Goal: Contribute content

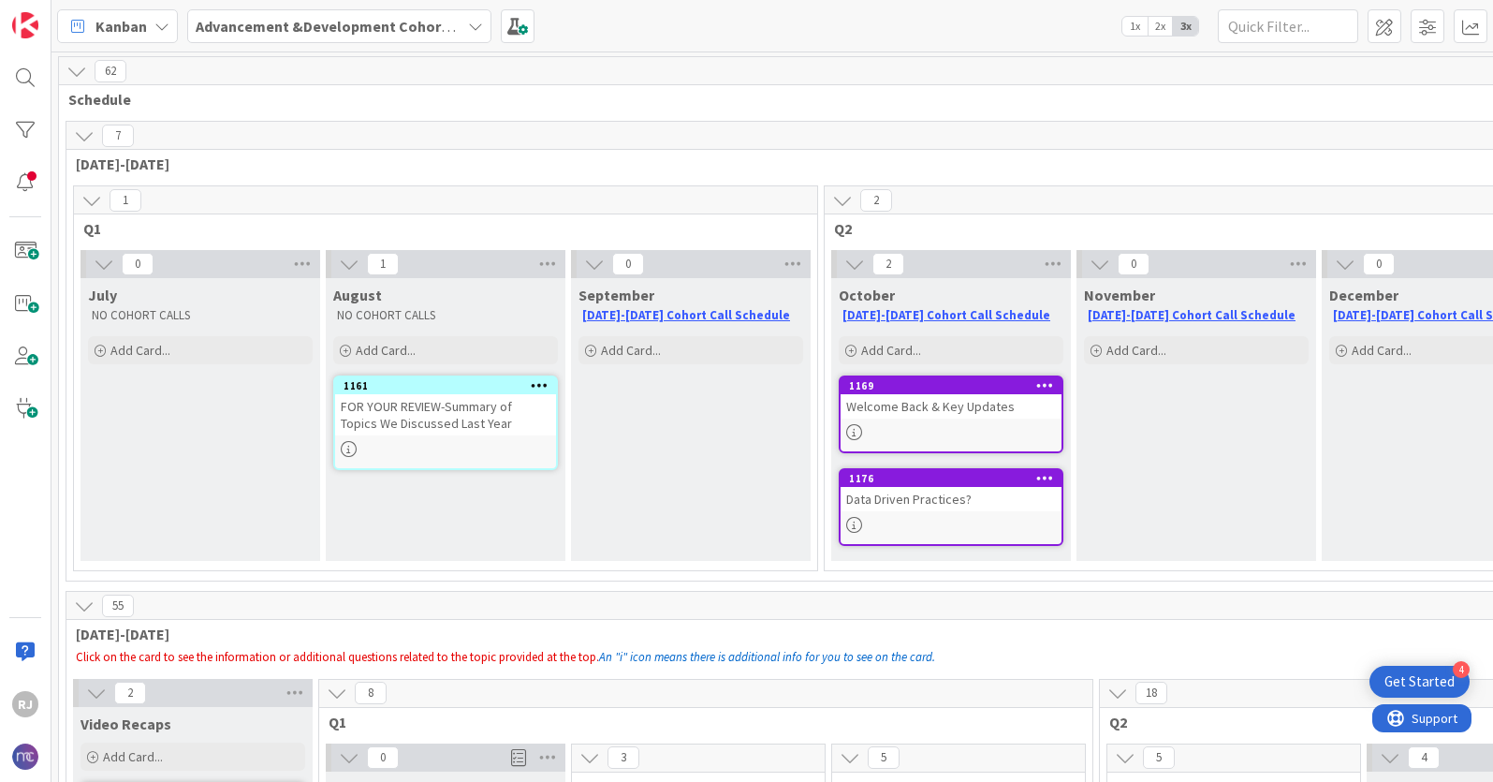
scroll to position [25, 143]
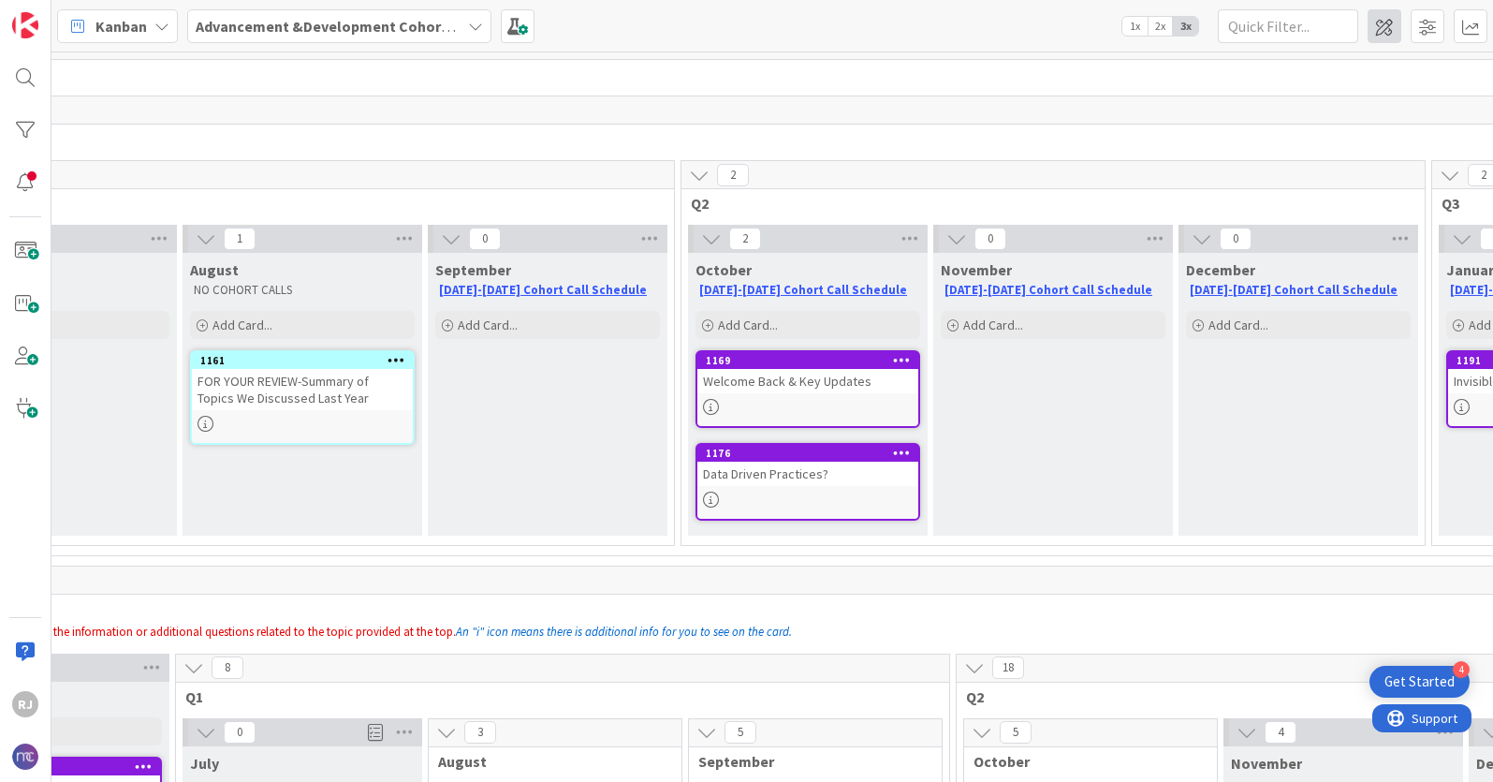
click at [1379, 20] on span at bounding box center [1385, 26] width 34 height 34
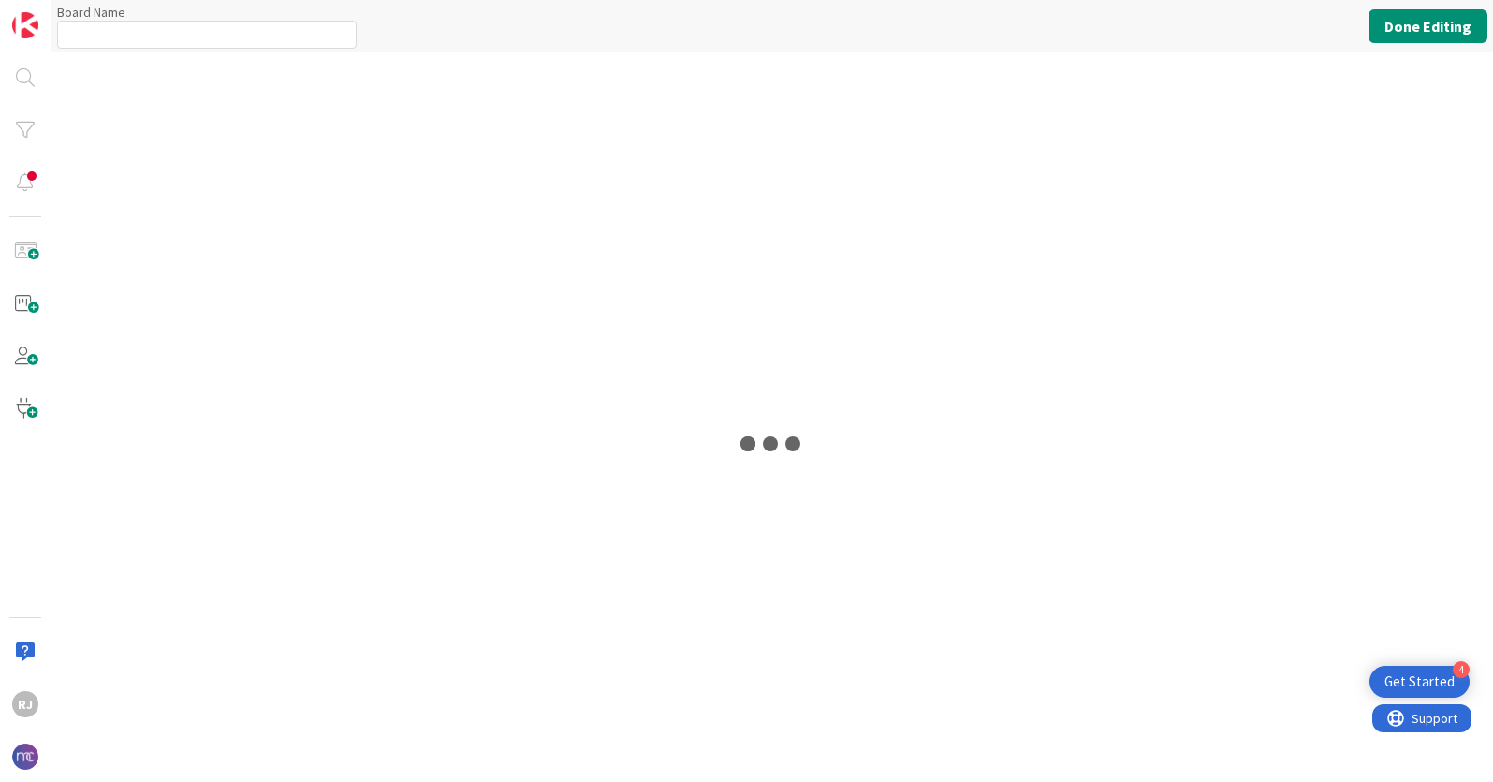
type input "Advancement &Development Cohort Calls"
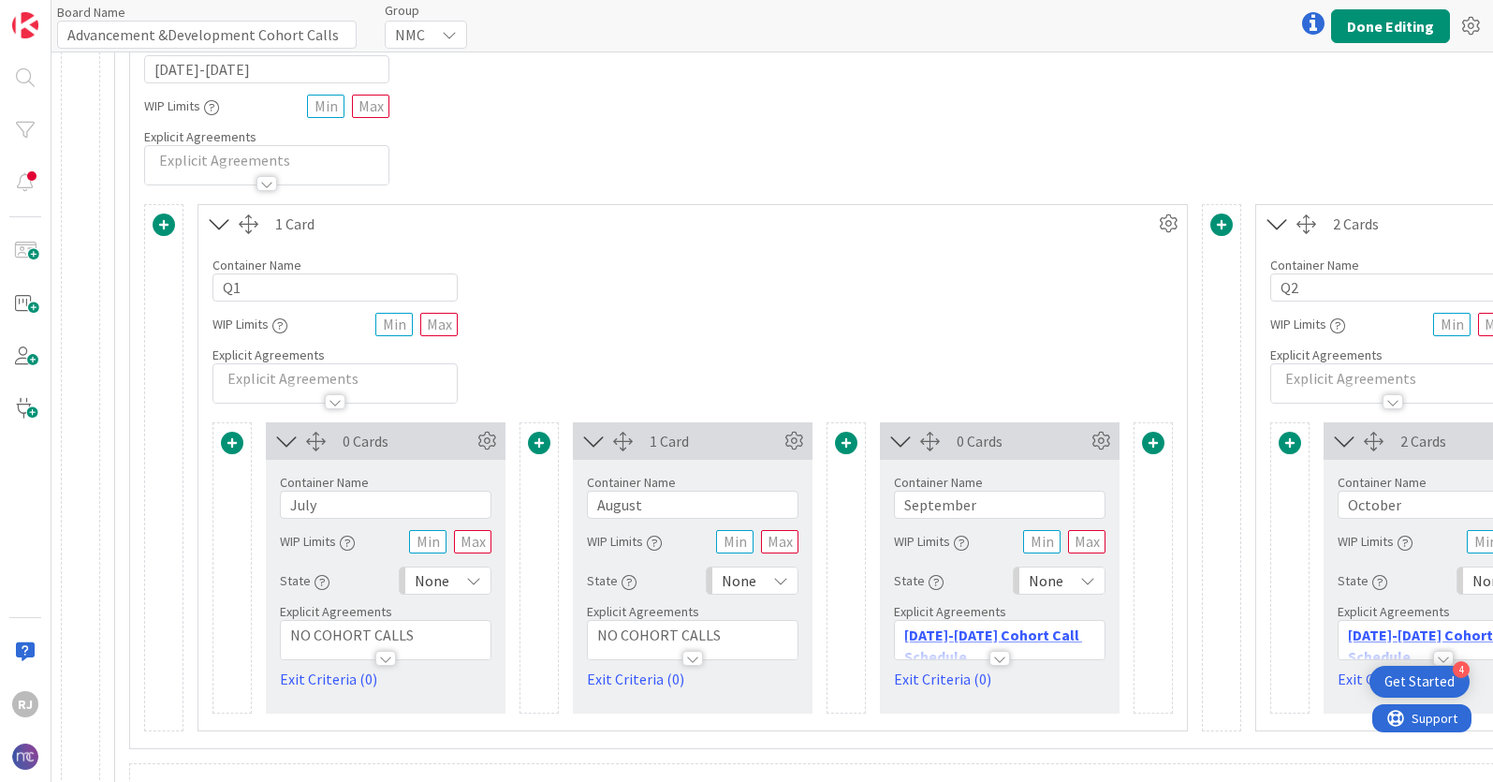
scroll to position [352, 0]
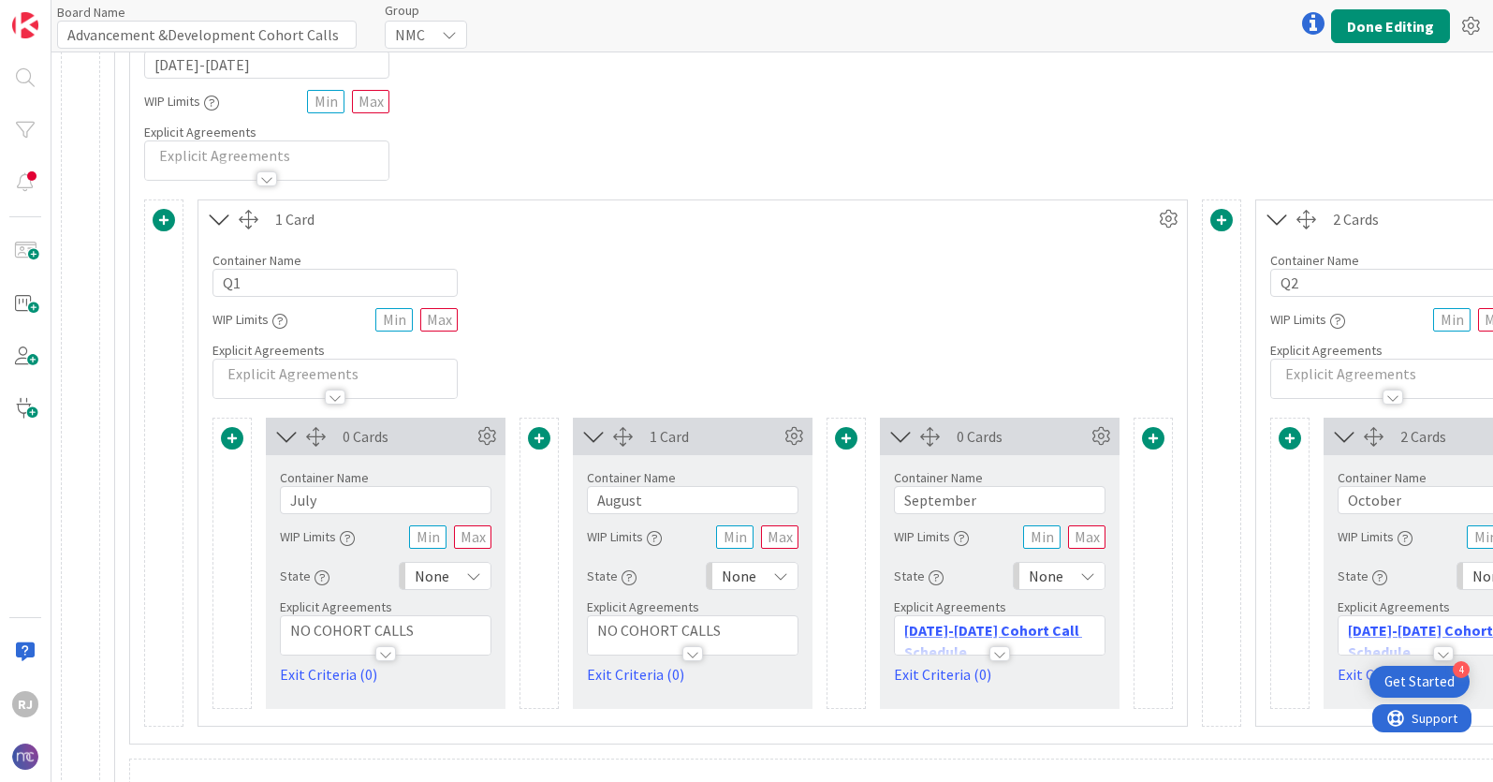
click at [1090, 627] on p "[DATE]-[DATE] Cohort Call Schedule" at bounding box center [999, 641] width 191 height 42
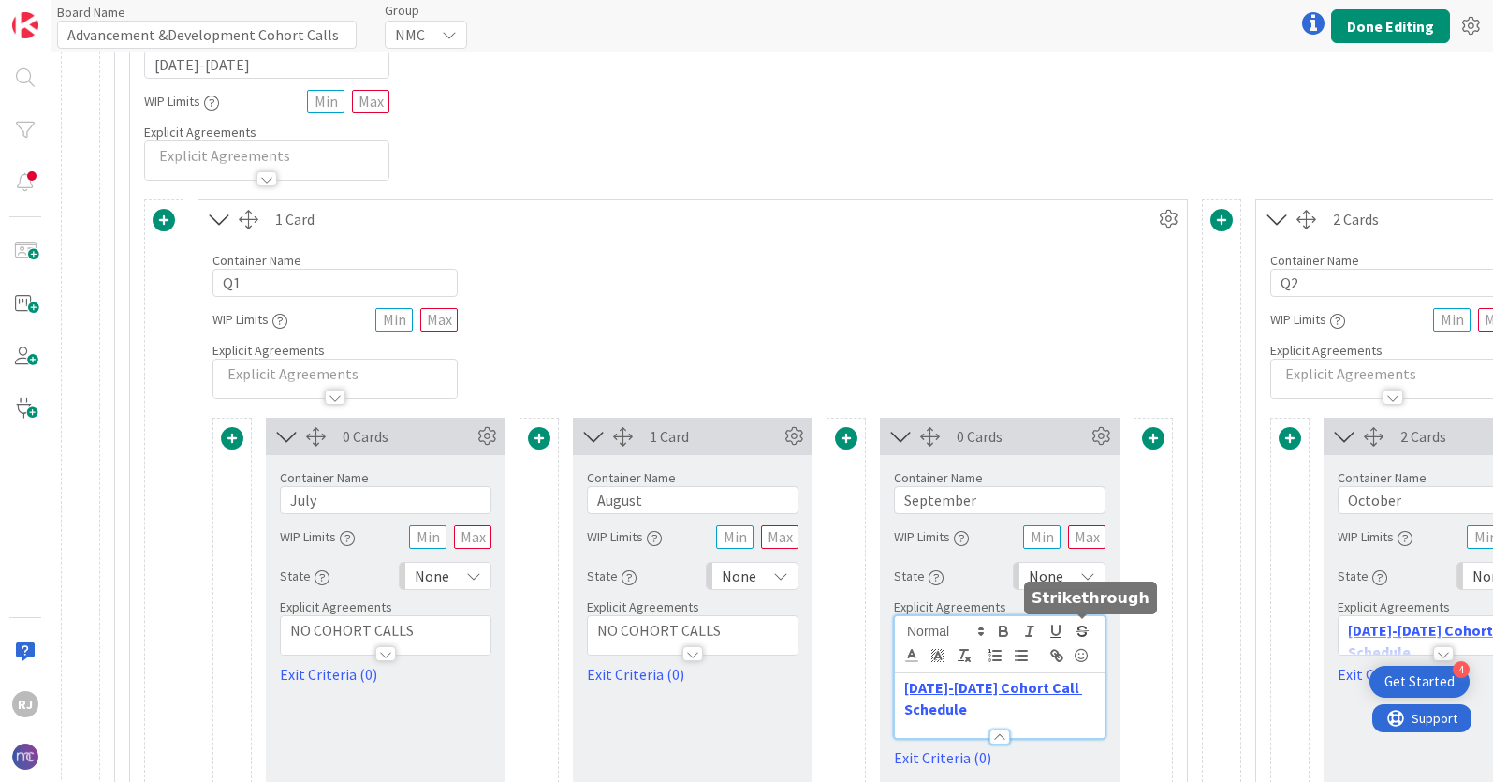
click at [1090, 627] on icon "button" at bounding box center [1082, 631] width 17 height 17
click at [1080, 692] on p "[DATE]-[DATE] Cohort Call ﻿ Schedule" at bounding box center [999, 698] width 191 height 42
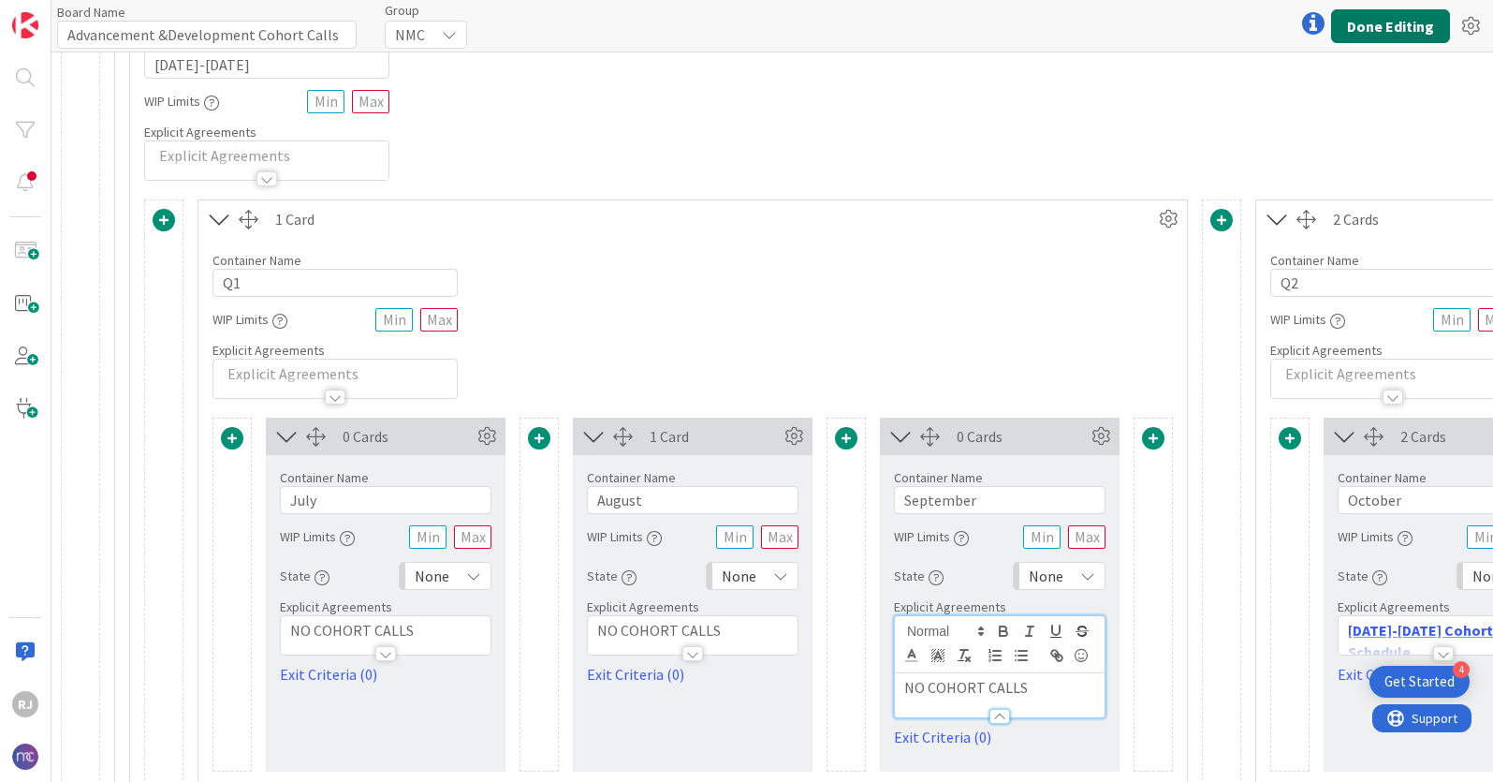
click at [1392, 25] on button "Done Editing" at bounding box center [1390, 26] width 119 height 34
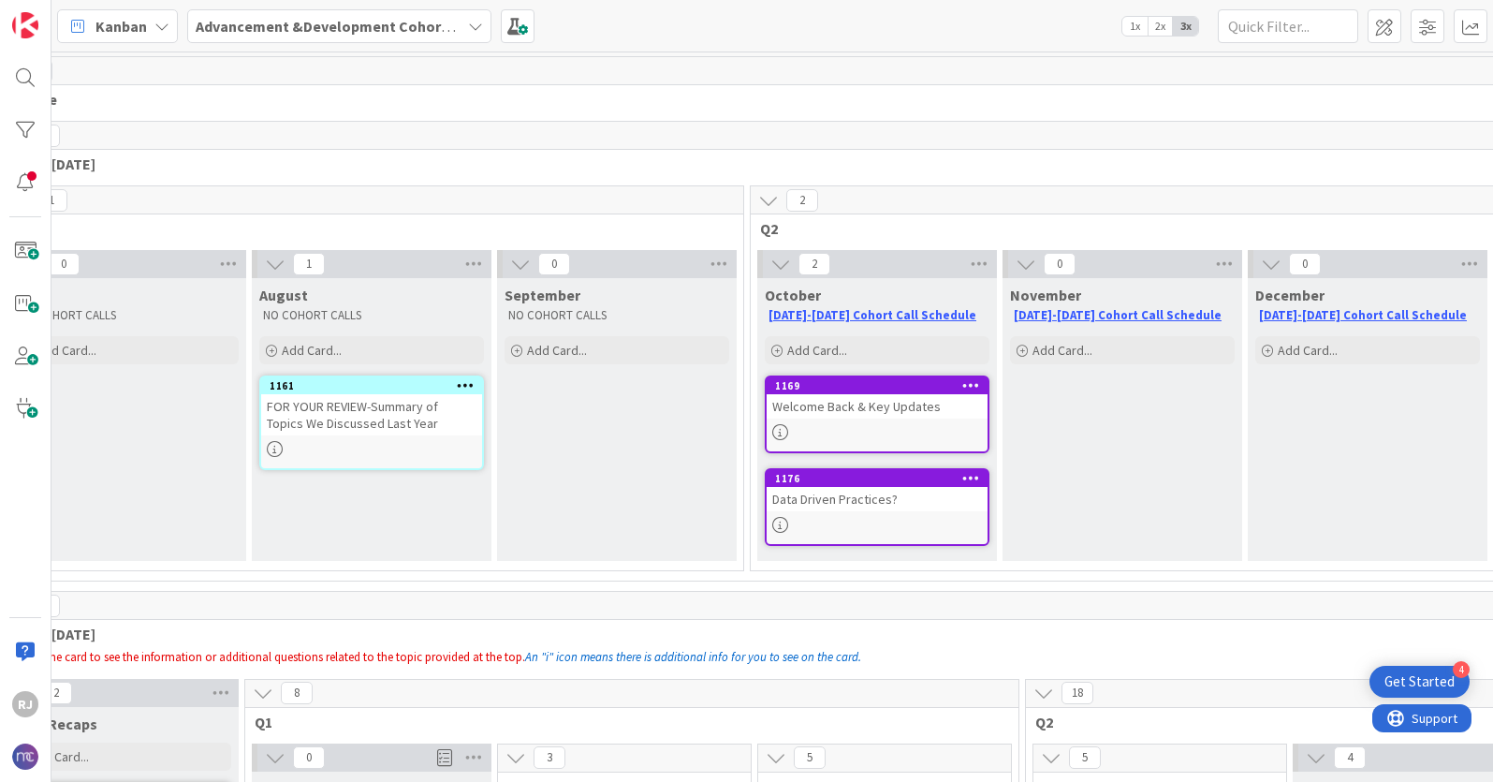
scroll to position [0, 83]
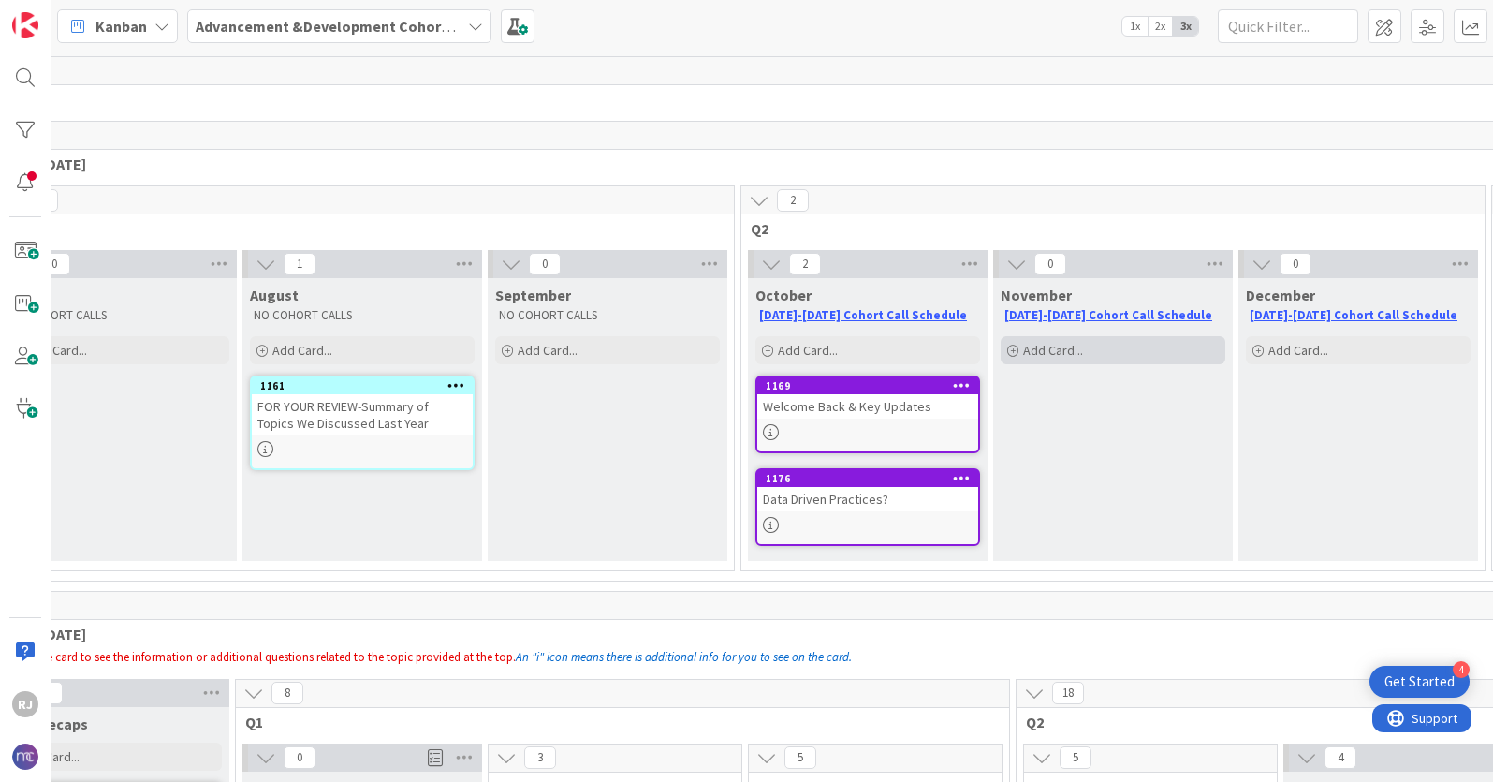
click at [1092, 351] on div "Add Card..." at bounding box center [1113, 350] width 225 height 28
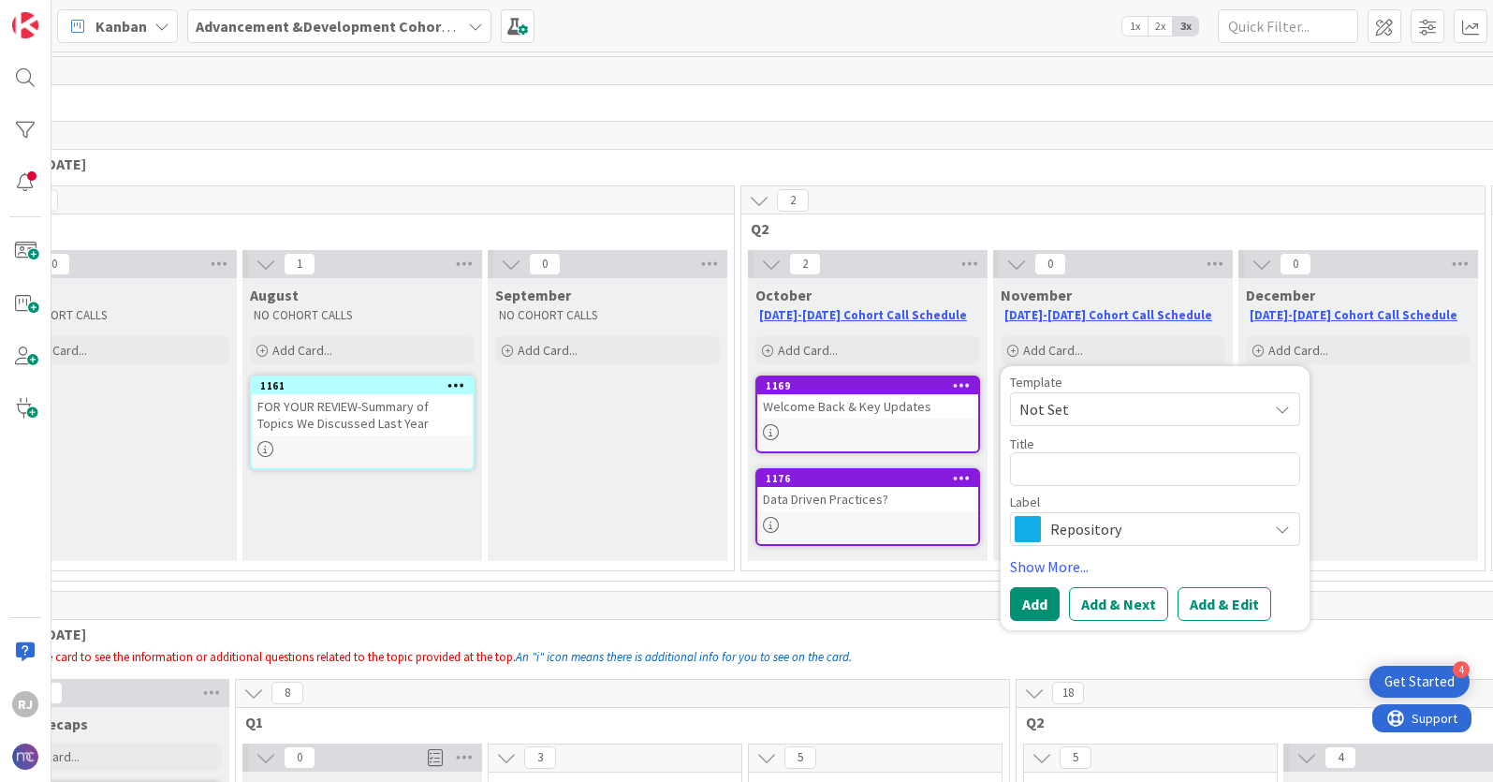
click at [1113, 518] on span "Repository" at bounding box center [1155, 529] width 208 height 26
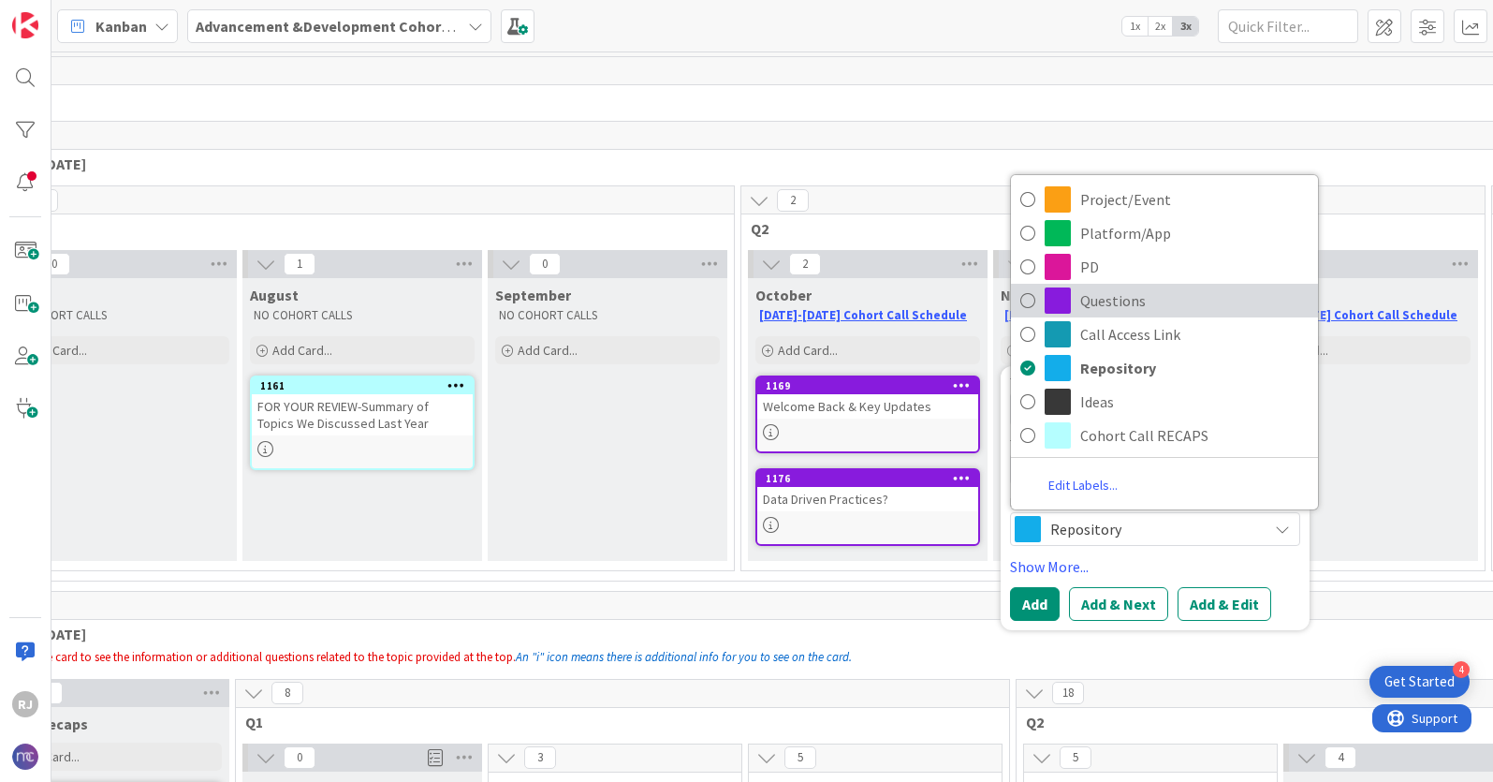
click at [1124, 301] on span "Questions" at bounding box center [1195, 301] width 228 height 28
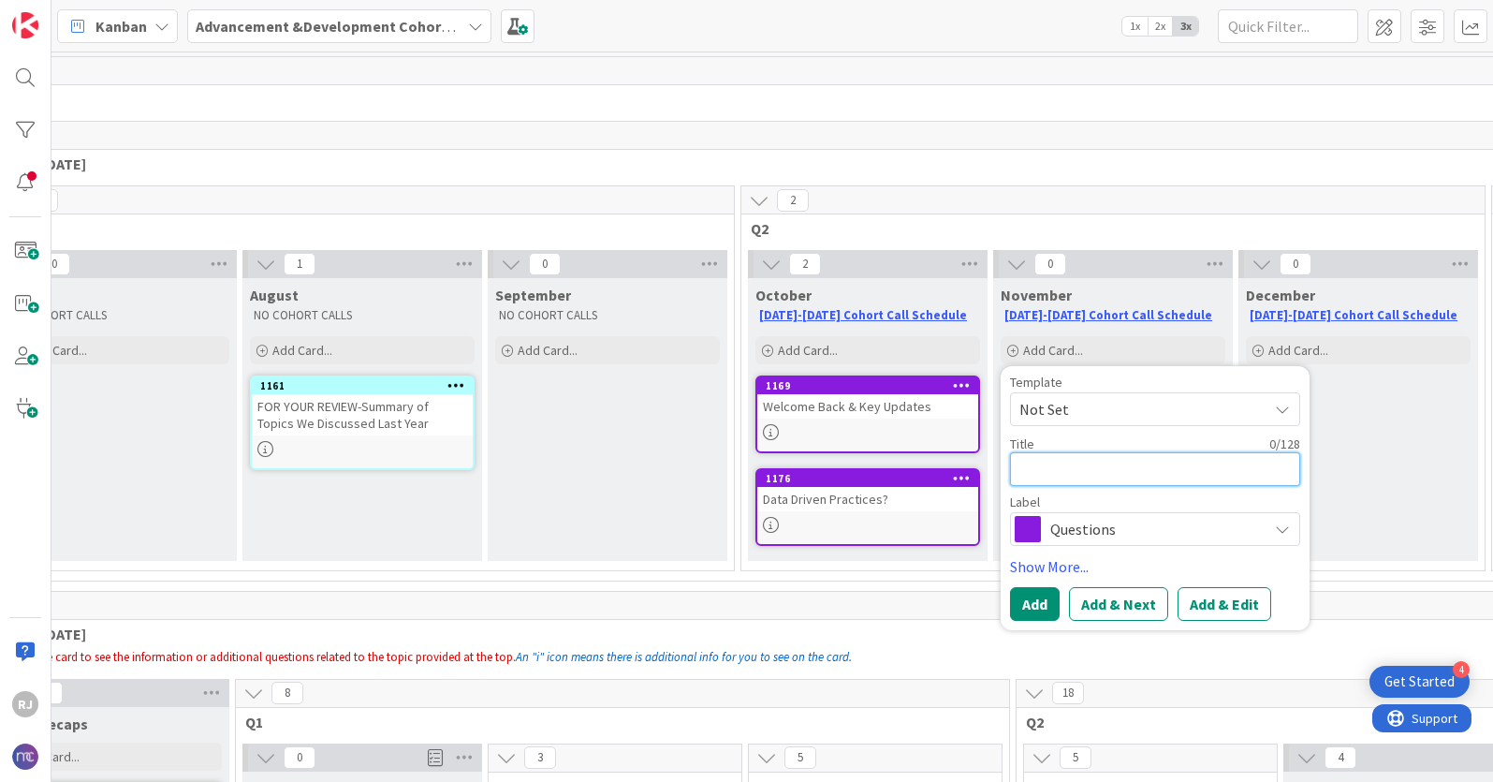
click at [1072, 468] on textarea at bounding box center [1155, 469] width 290 height 34
type textarea "x"
type textarea "G"
type textarea "x"
type textarea "GR"
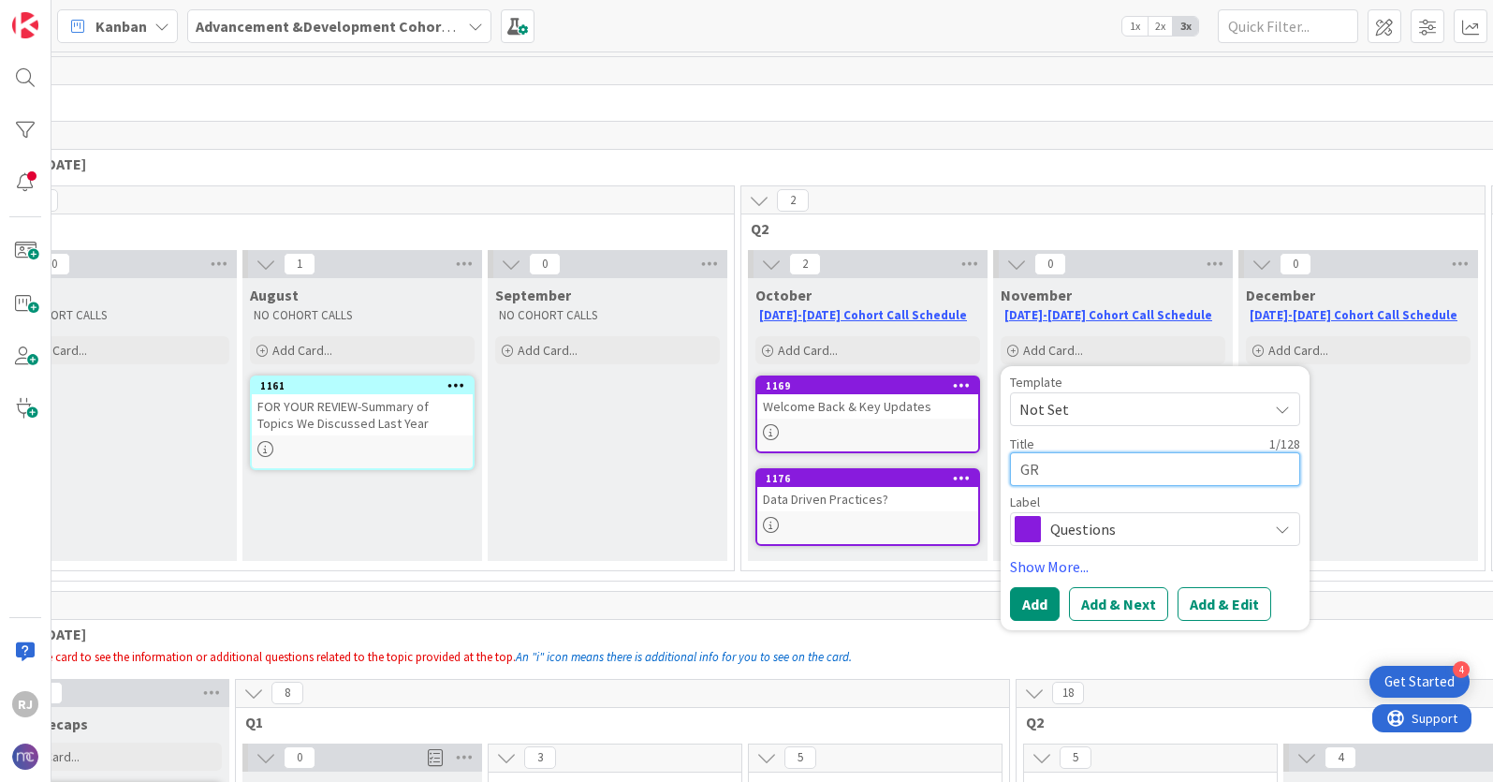
type textarea "x"
type textarea "GRO"
type textarea "x"
type textarea "GROU"
type textarea "x"
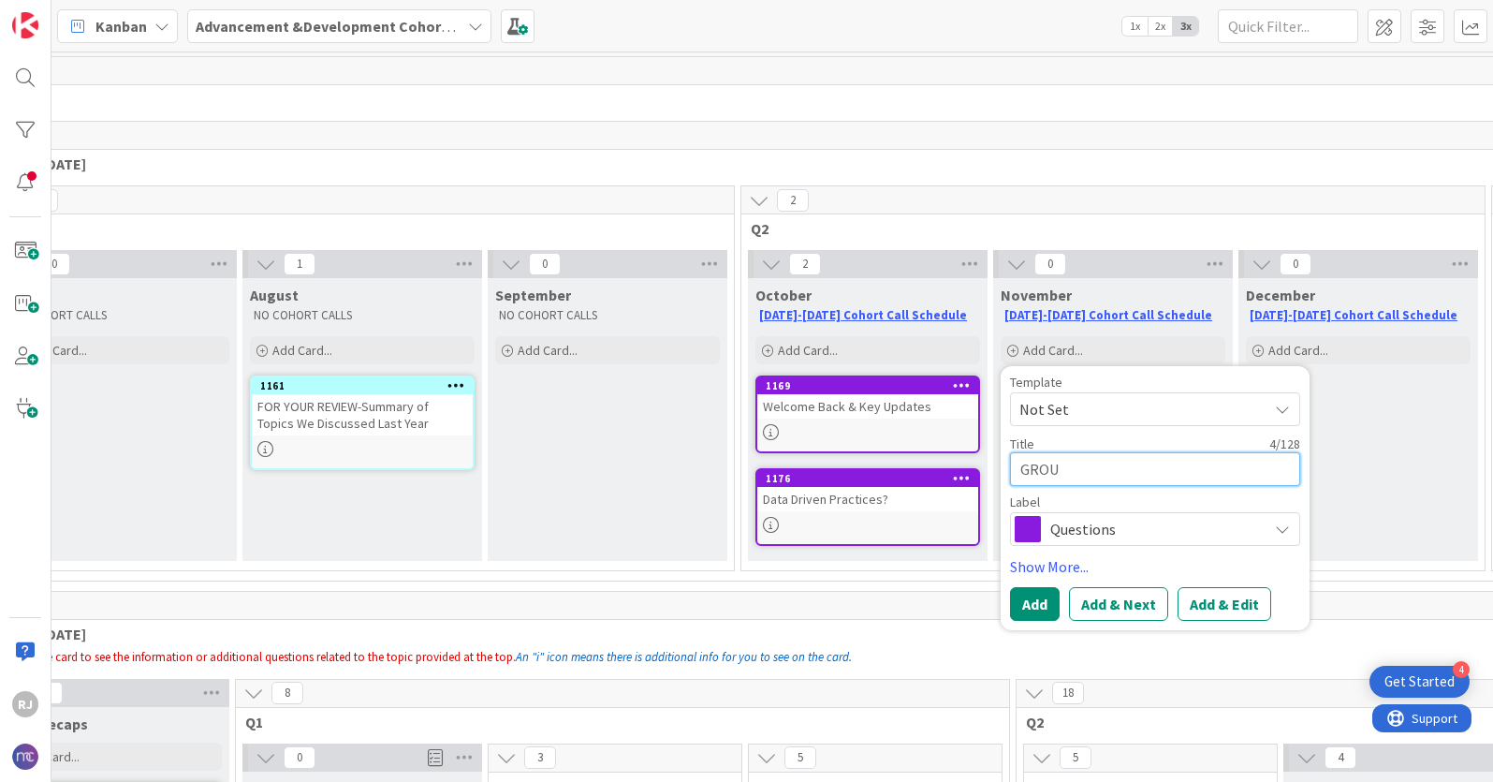
type textarea "GROUP"
type textarea "x"
type textarea "GROU"
type textarea "x"
type textarea "GRO"
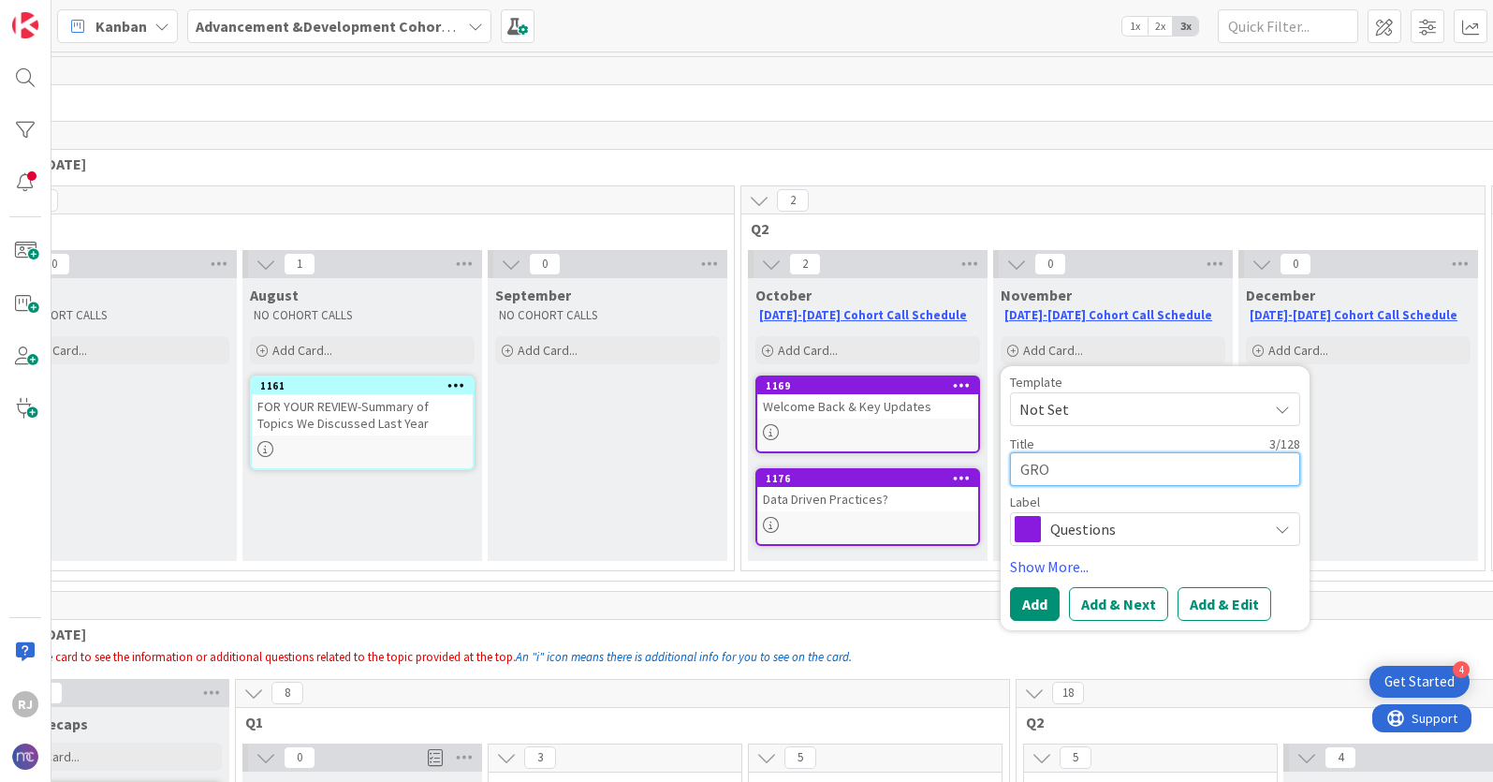
type textarea "x"
type textarea "GR"
type textarea "x"
type textarea "G"
type textarea "x"
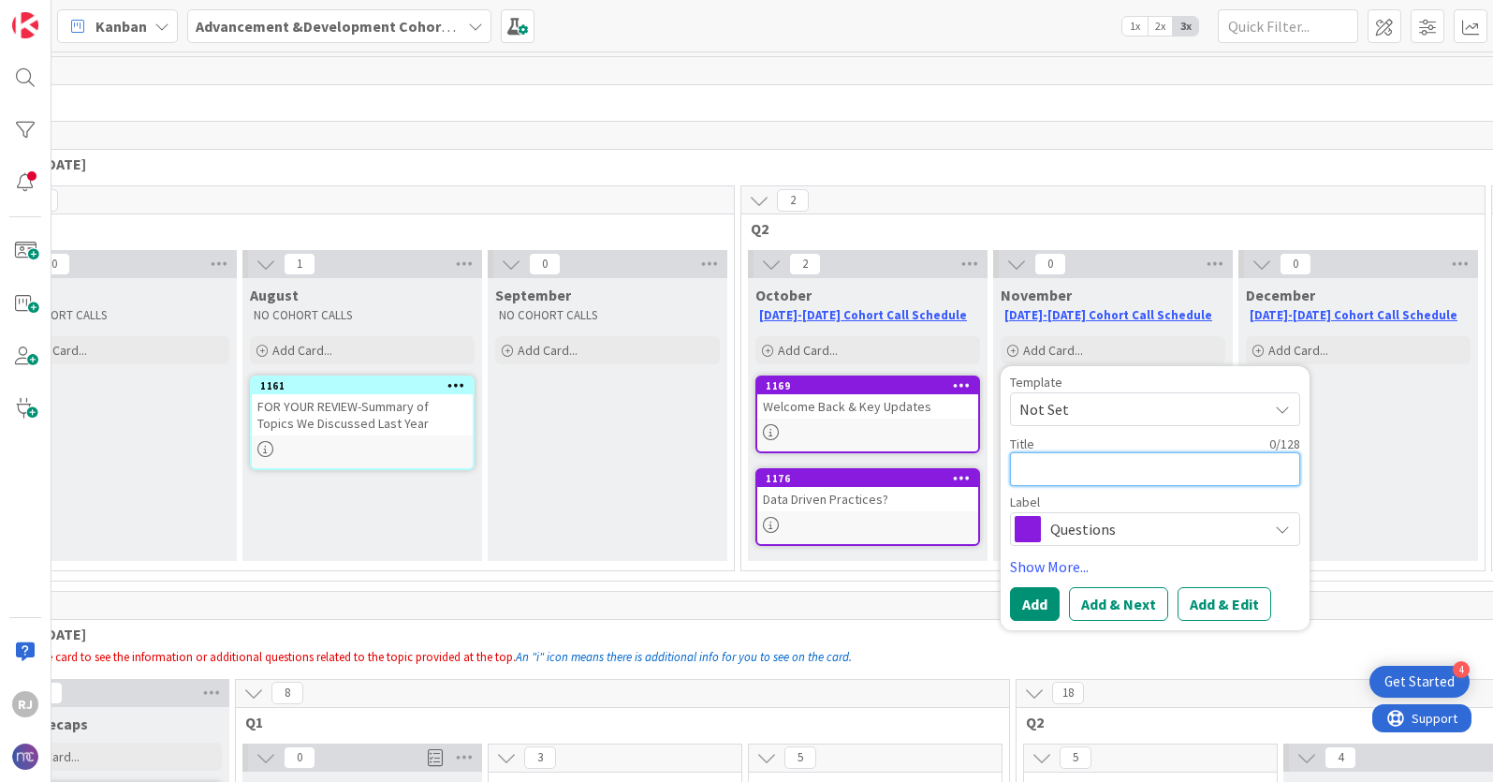
type textarea "S"
type textarea "x"
type textarea "St"
type textarea "x"
type textarea "Sto"
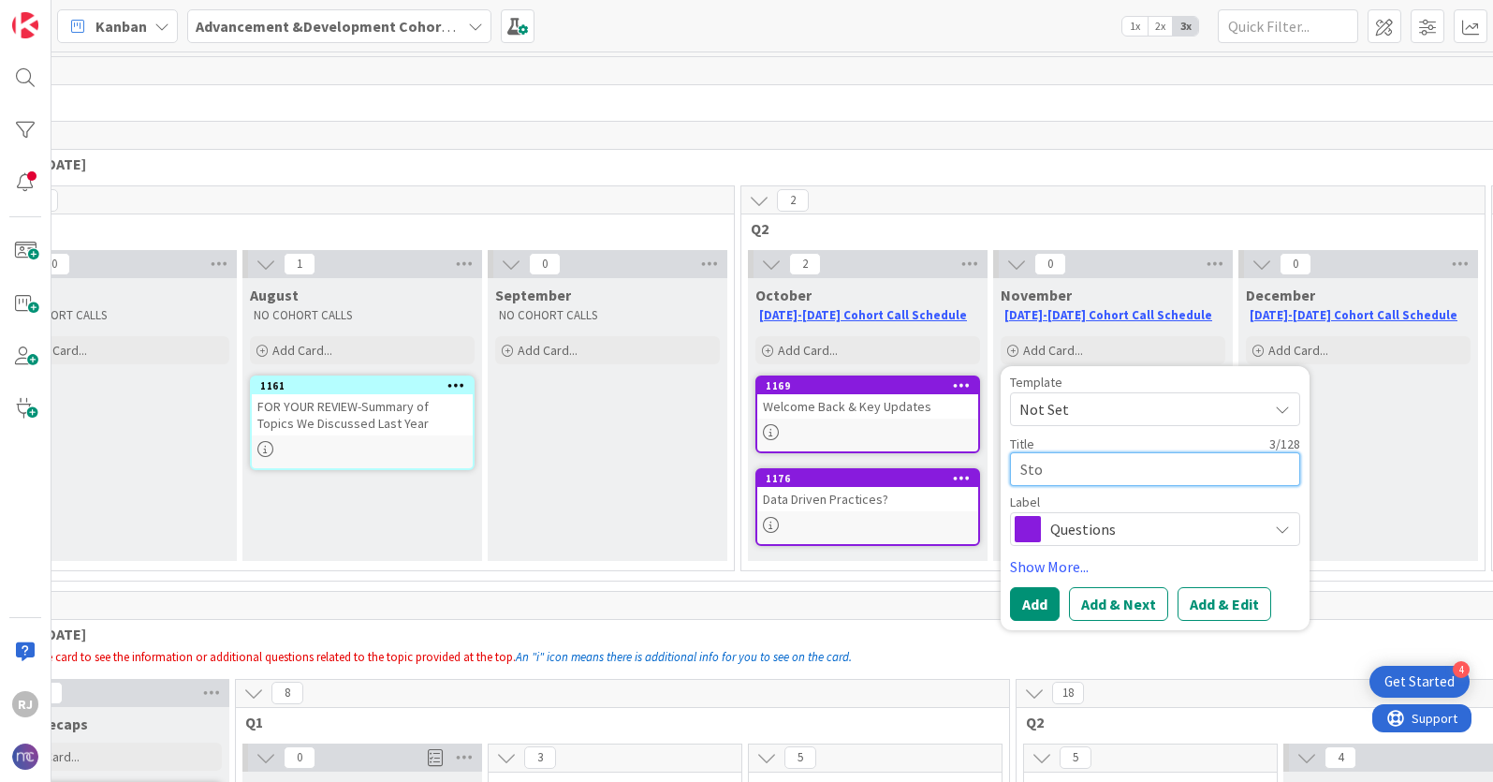
type textarea "x"
type textarea "Stor"
type textarea "x"
type textarea "Story"
type textarea "x"
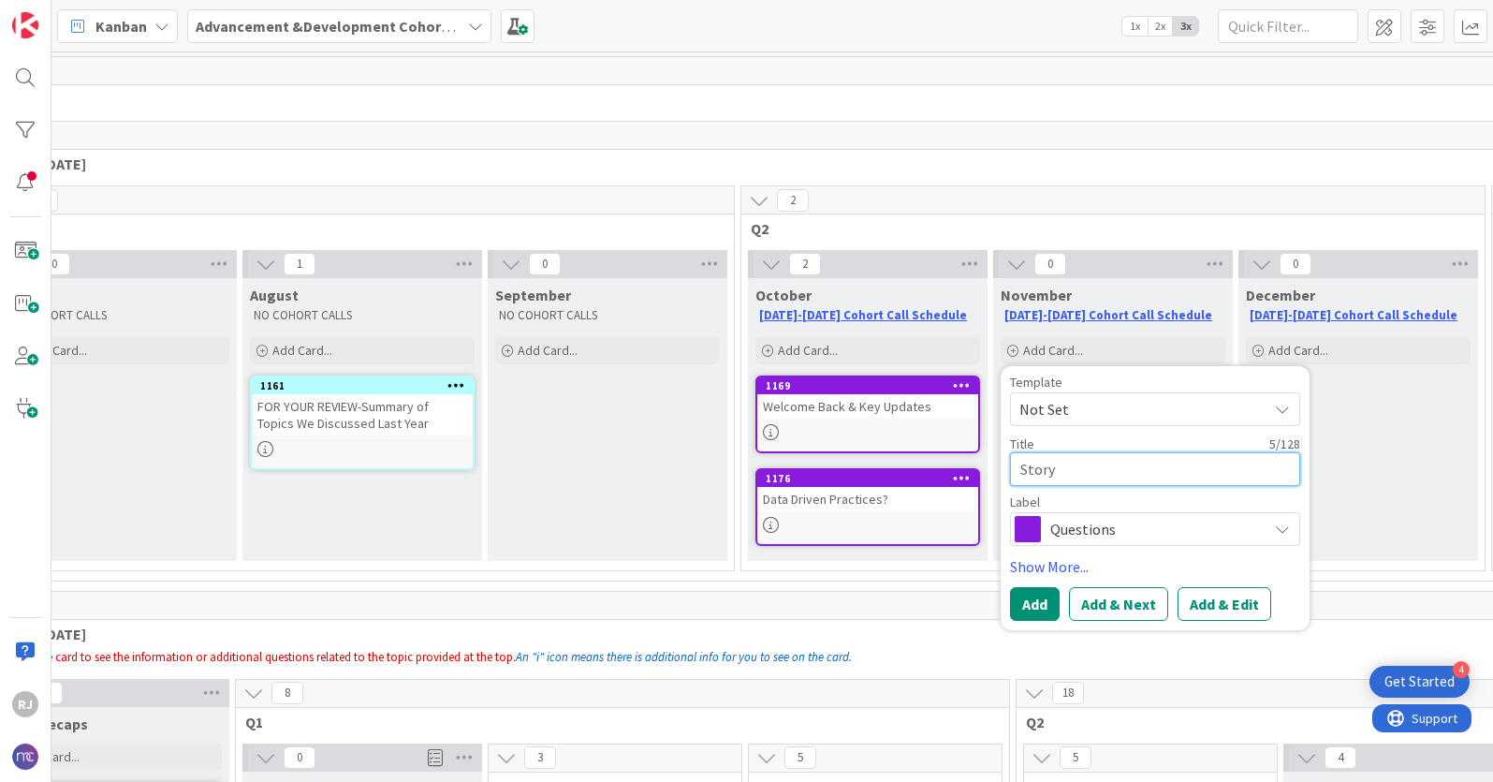
type textarea "Storyt"
type textarea "x"
type textarea "Storyte"
type textarea "x"
type textarea "Storytel"
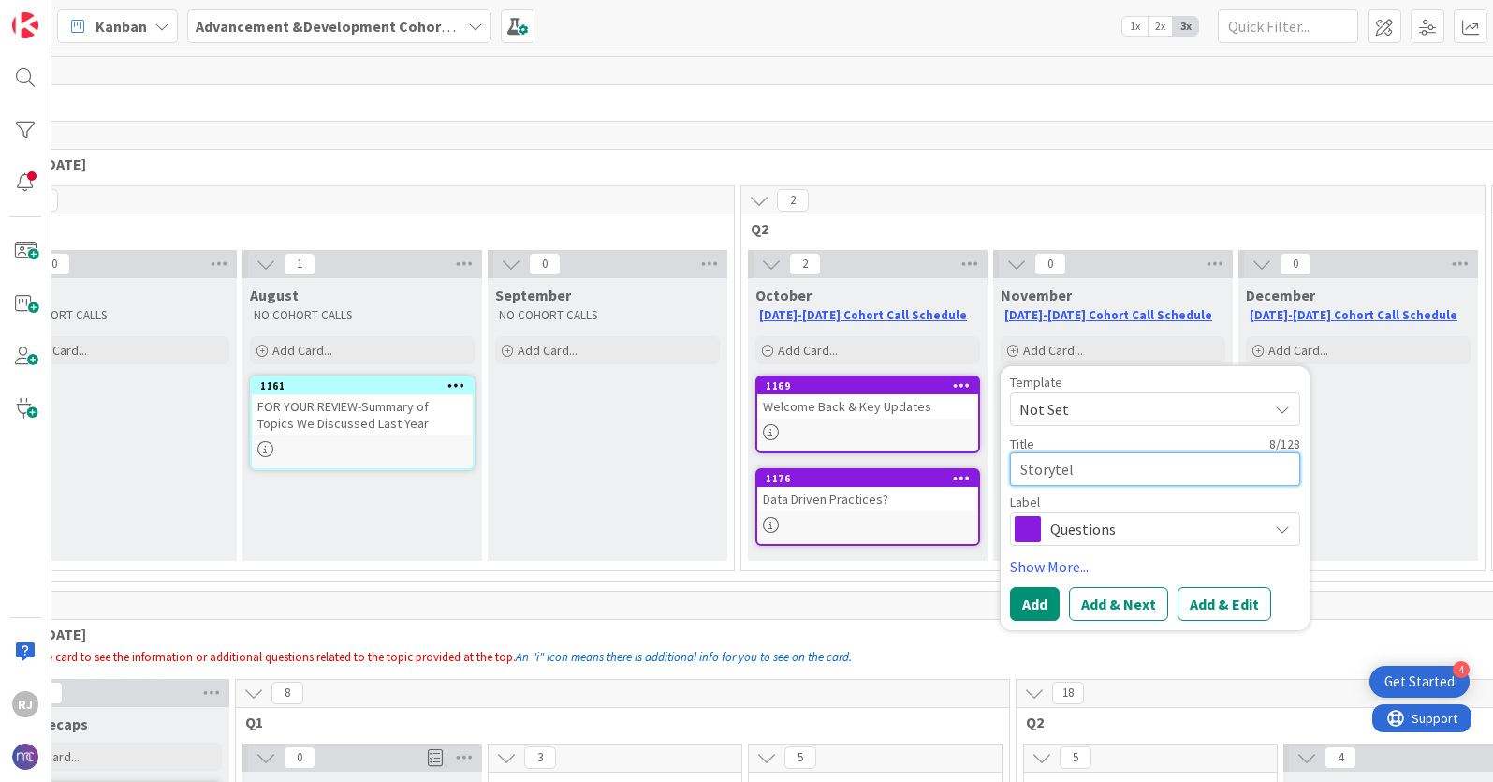
type textarea "x"
type textarea "Storytell"
type textarea "x"
type textarea "Storytelli"
type textarea "x"
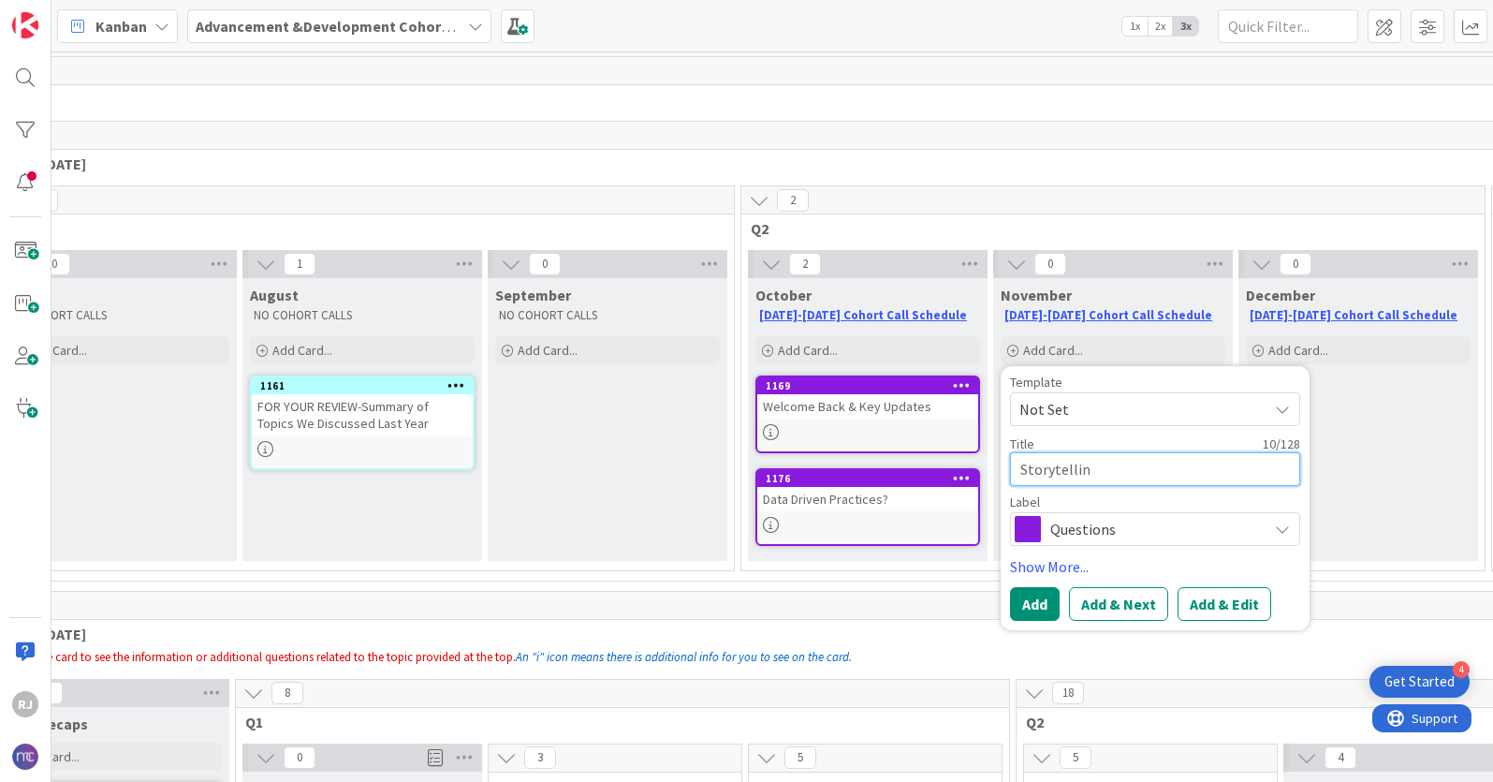
type textarea "Storytelling"
type textarea "x"
type textarea "Storytelling"
type textarea "x"
type textarea "Storytelling S"
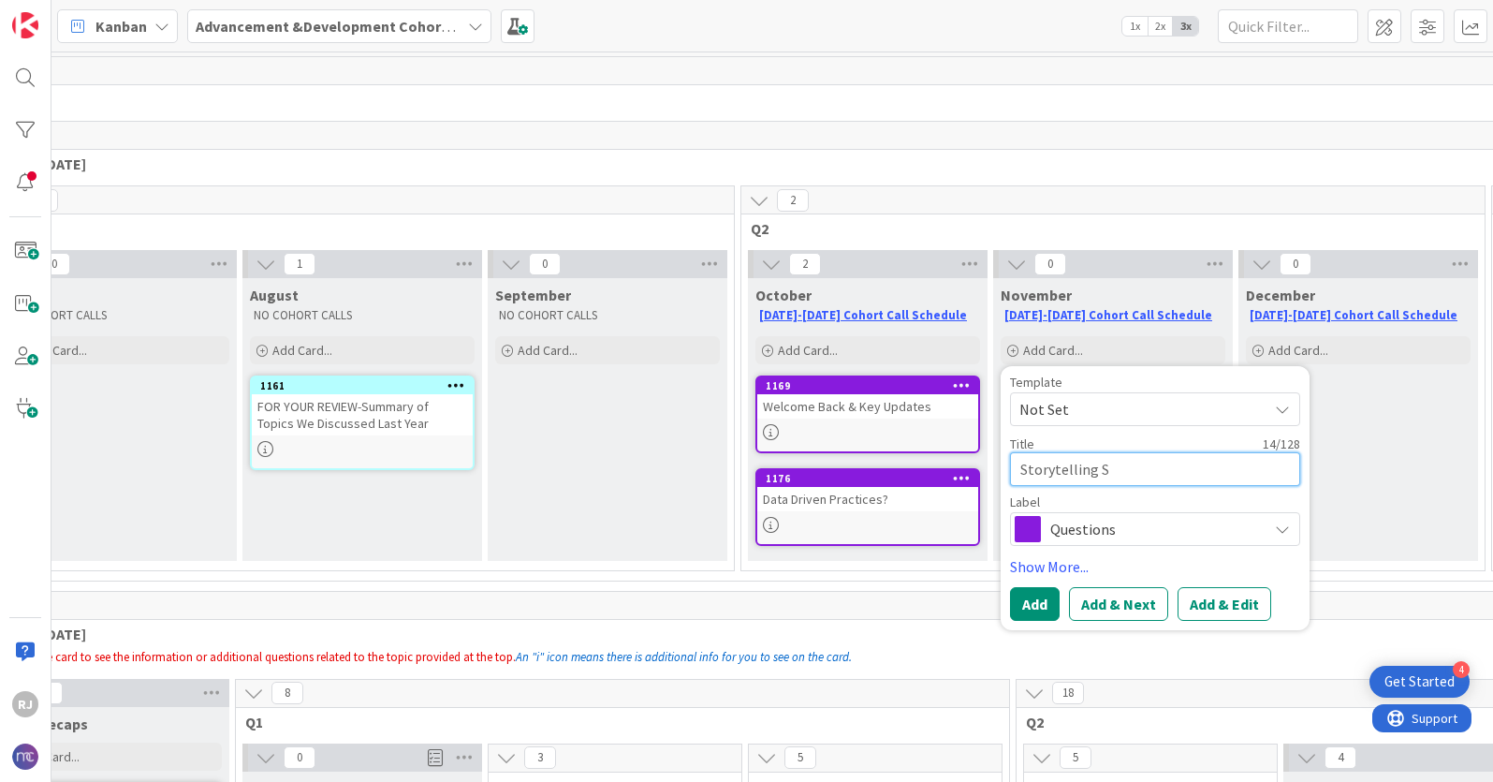
type textarea "x"
type textarea "Storytelling Sk"
type textarea "x"
type textarea "Storytelling Ski"
type textarea "x"
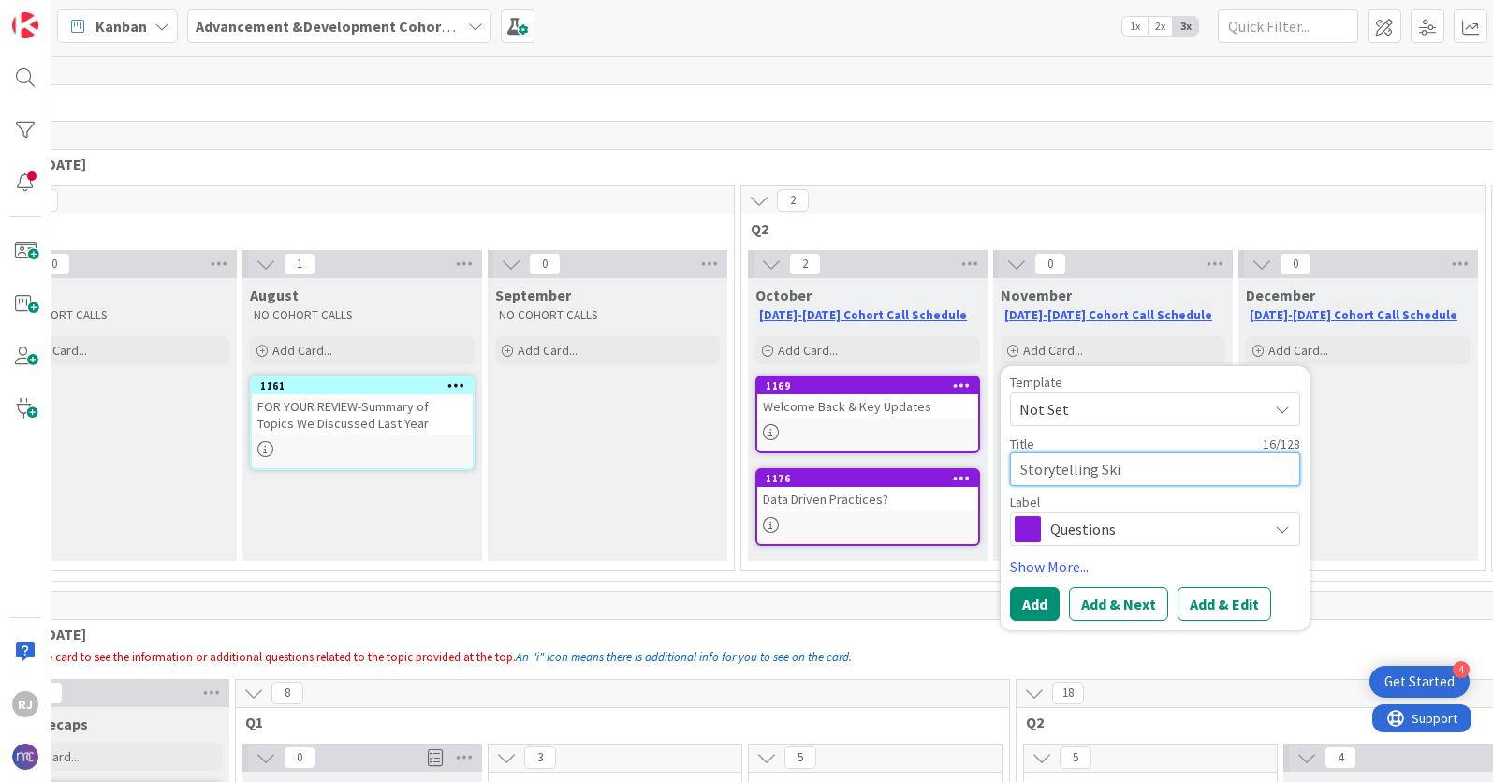
type textarea "Storytelling Skil"
type textarea "x"
type textarea "Storytelling Skill"
type textarea "x"
type textarea "Storytelling Skills"
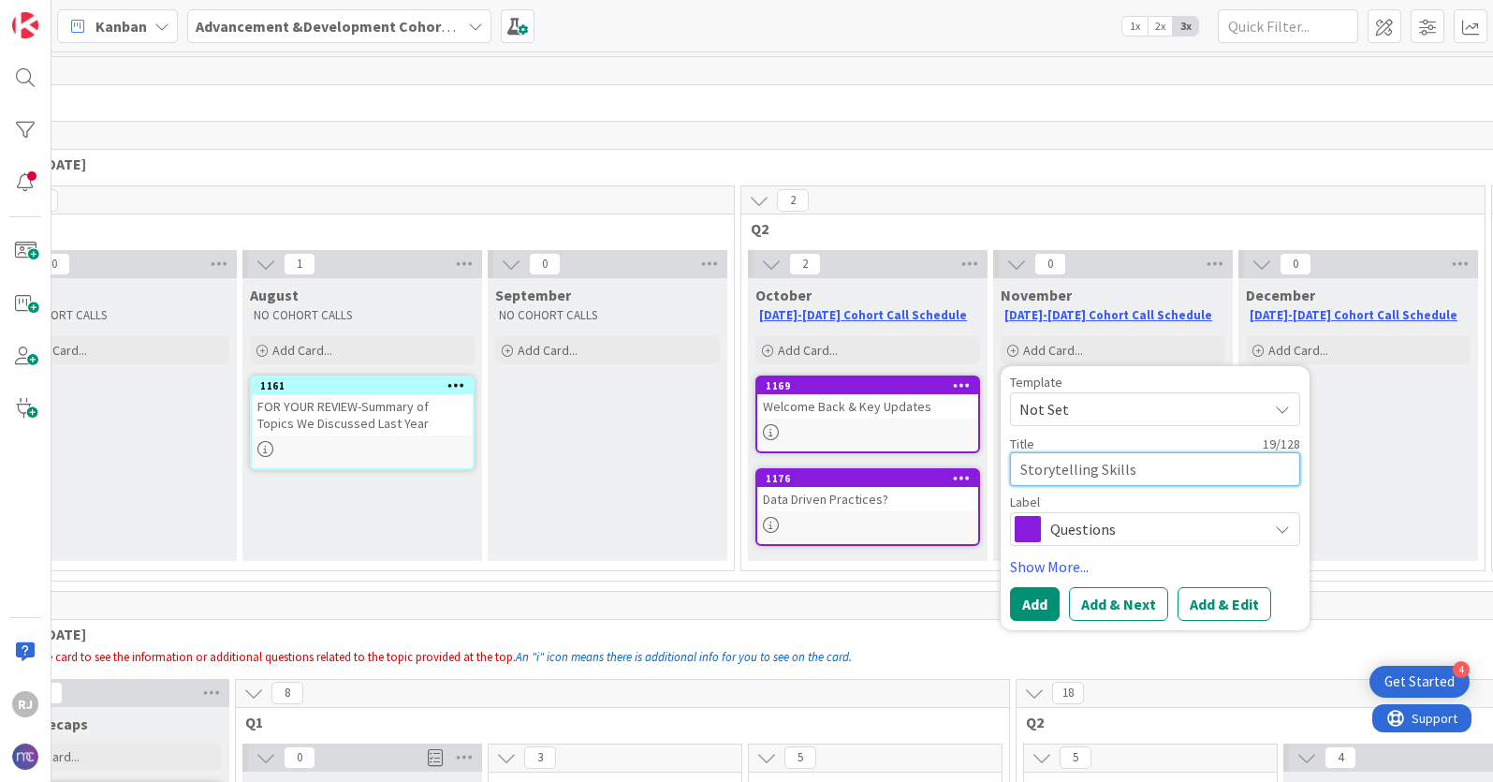
type textarea "x"
type textarea "Storytelling Skills"
type textarea "x"
type textarea "Storytelling Skills W"
type textarea "x"
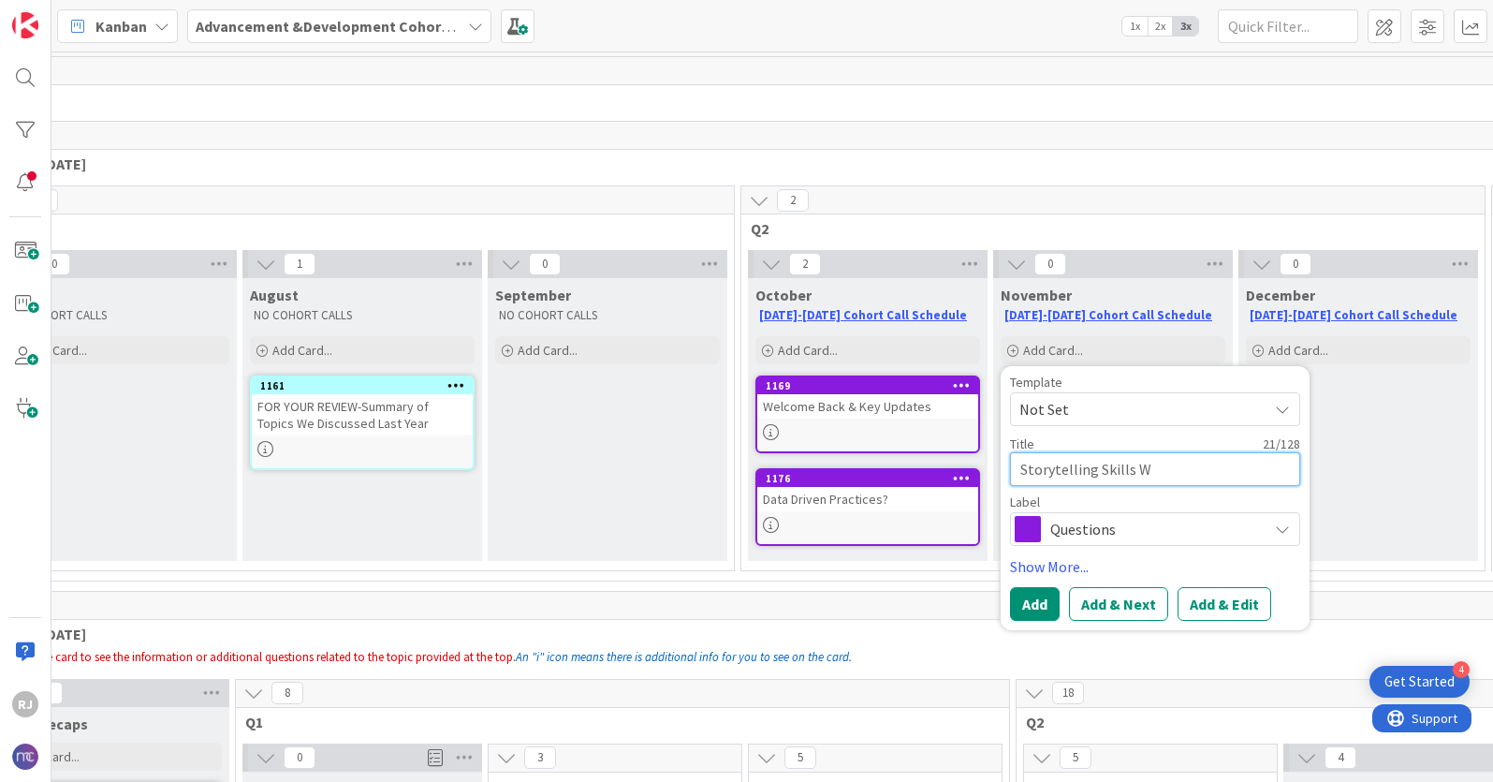
type textarea "Storytelling Skills Wo"
type textarea "x"
type textarea "Storytelling Skills Wor"
type textarea "x"
type textarea "Storytelling Skills Work"
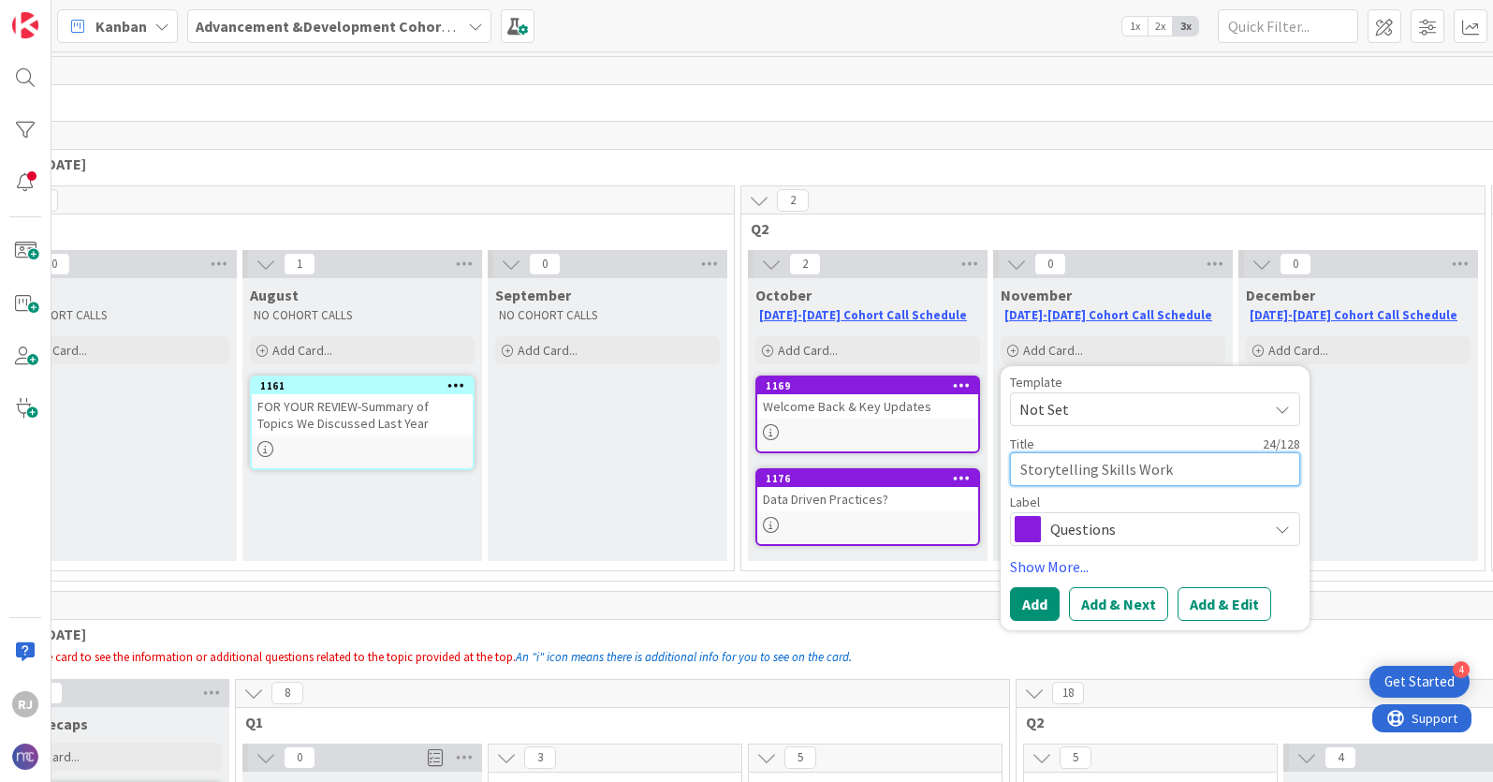
type textarea "x"
type textarea "Storytelling Skills Works"
type textarea "x"
type textarea "Storytelling Skills Worksh"
type textarea "x"
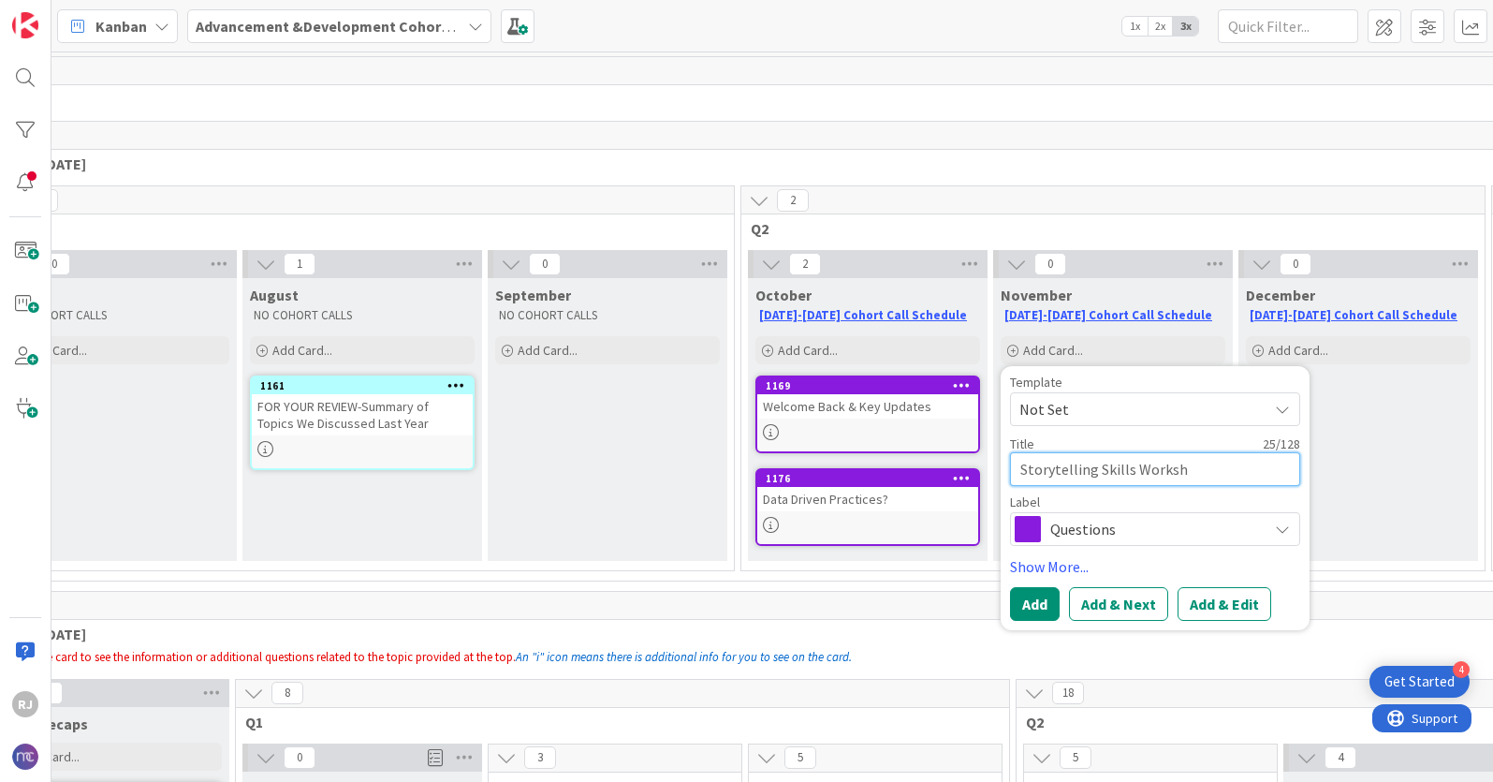
type textarea "Storytelling Skills Workshi"
type textarea "x"
type textarea "Storytelling Skills Workship"
type textarea "x"
type textarea "Storytelling Skills Workshi"
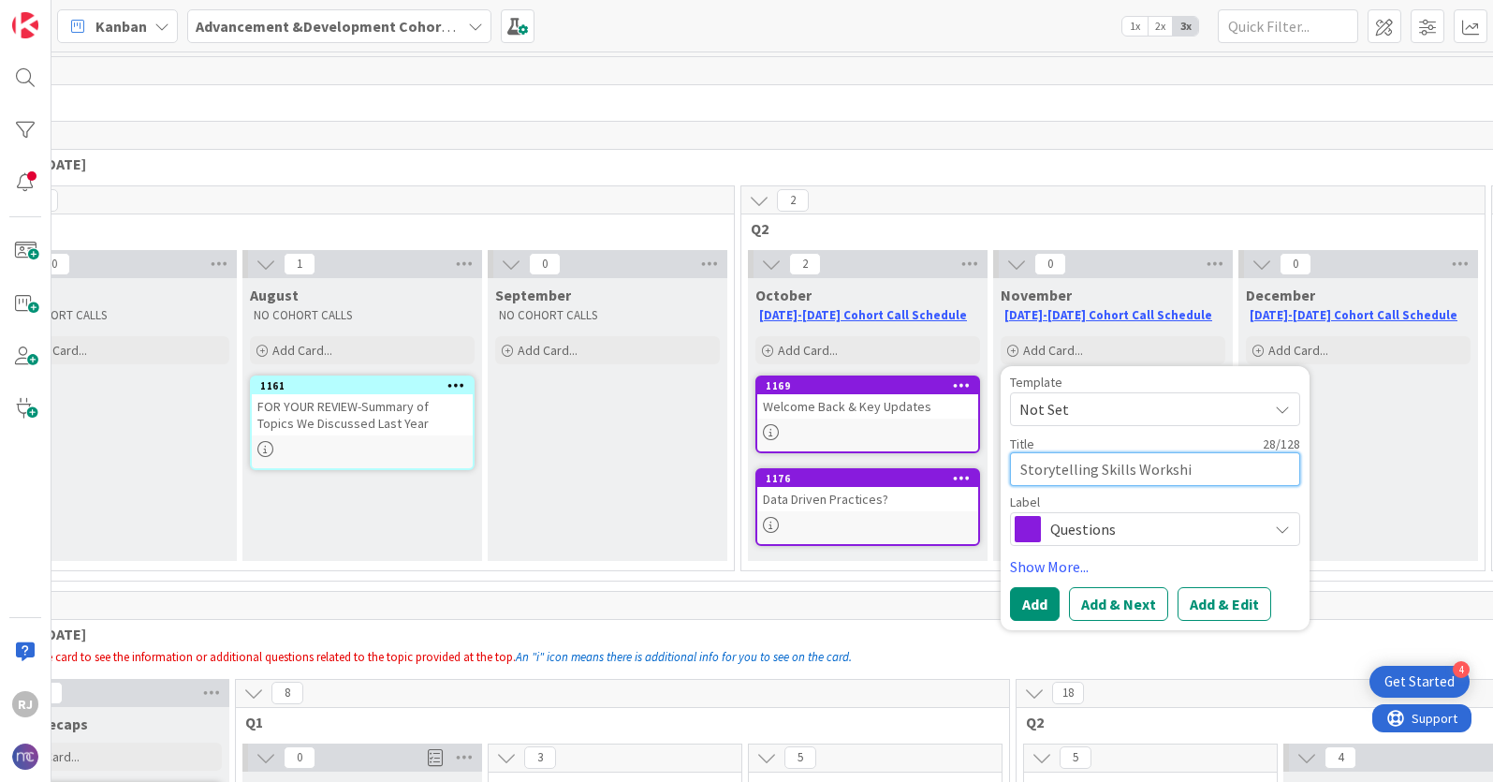
type textarea "x"
type textarea "Storytelling Skills Worksh"
type textarea "x"
type textarea "Storytelling Skills Worksho"
type textarea "x"
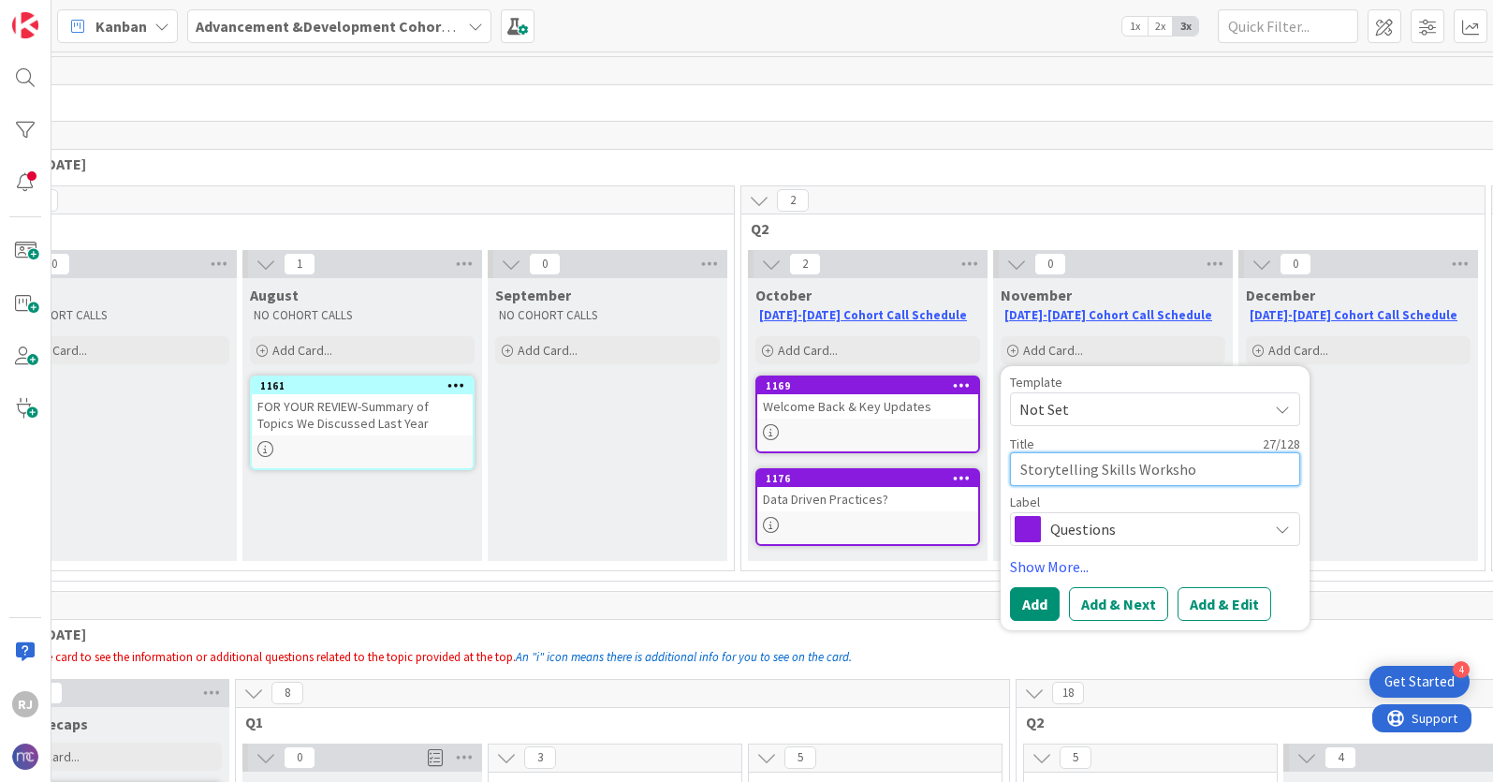
type textarea "Storytelling Skills Workshop"
drag, startPoint x: 1198, startPoint y: 471, endPoint x: 1125, endPoint y: 470, distance: 74.0
click at [1197, 471] on textarea "Storytelling Skills Workshop" at bounding box center [1155, 469] width 290 height 34
drag, startPoint x: 1125, startPoint y: 470, endPoint x: 1019, endPoint y: 466, distance: 105.9
type textarea "x"
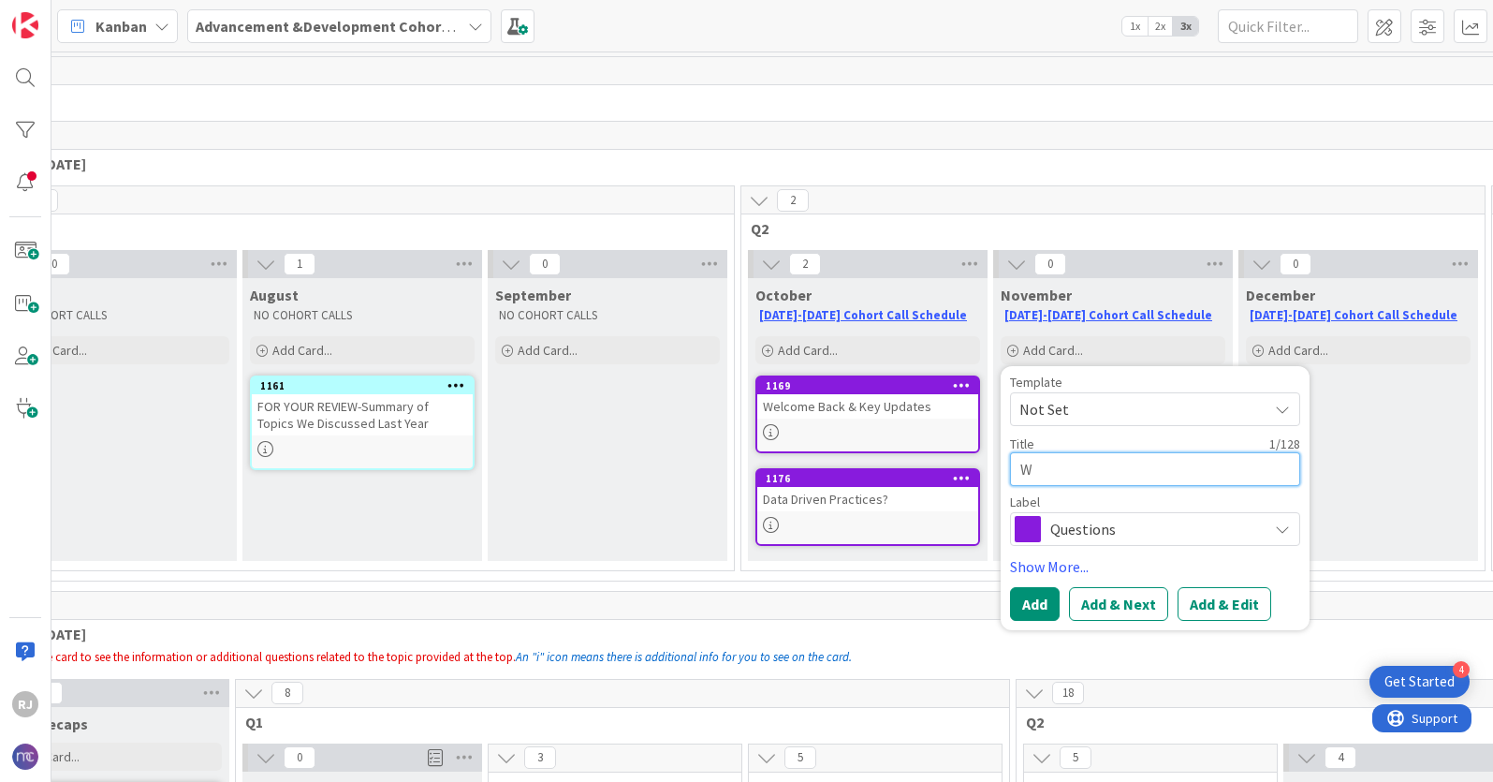
type textarea "Wo"
type textarea "x"
type textarea "Wor"
type textarea "x"
type textarea "Work"
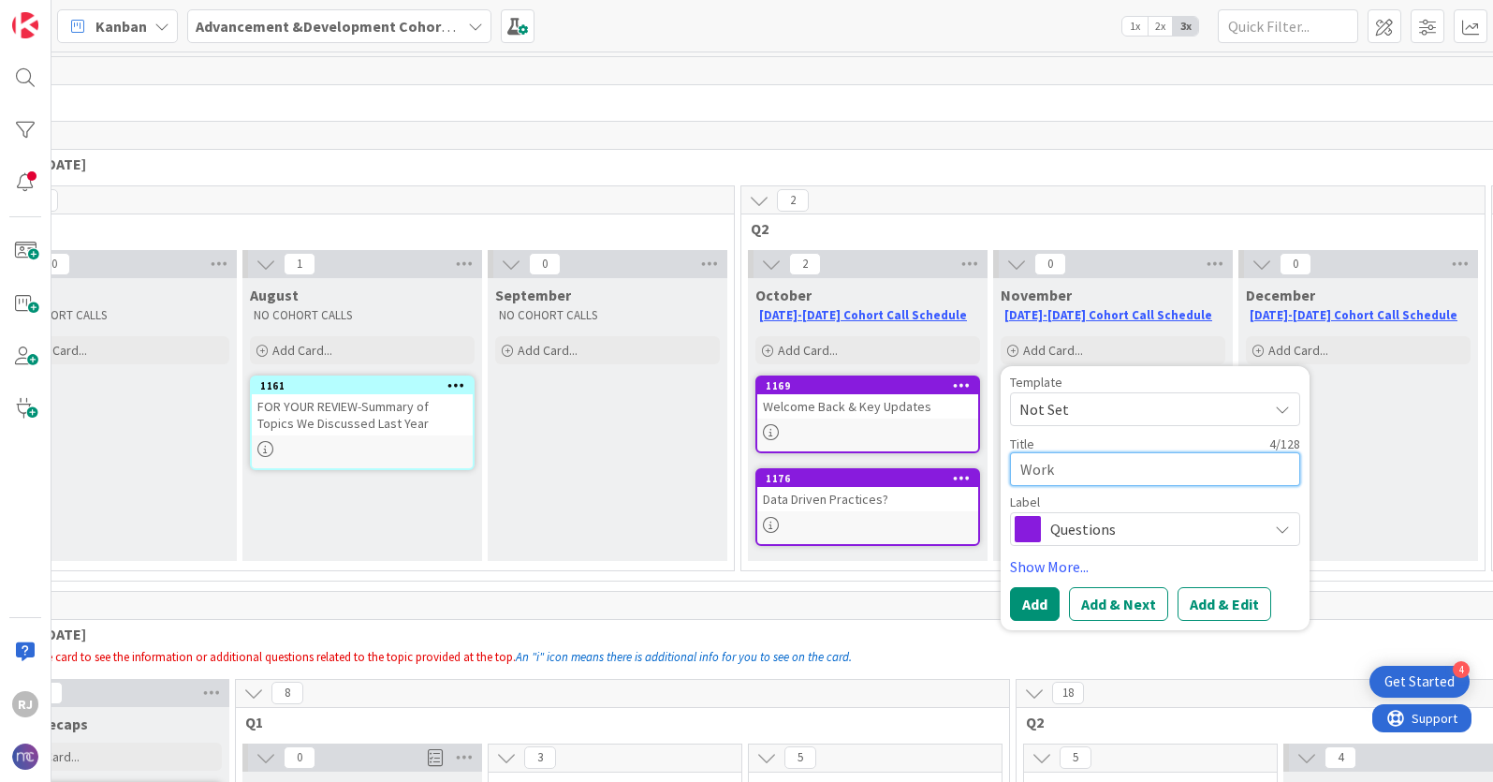
type textarea "x"
type textarea "Works"
type textarea "x"
type textarea "Worksh"
type textarea "x"
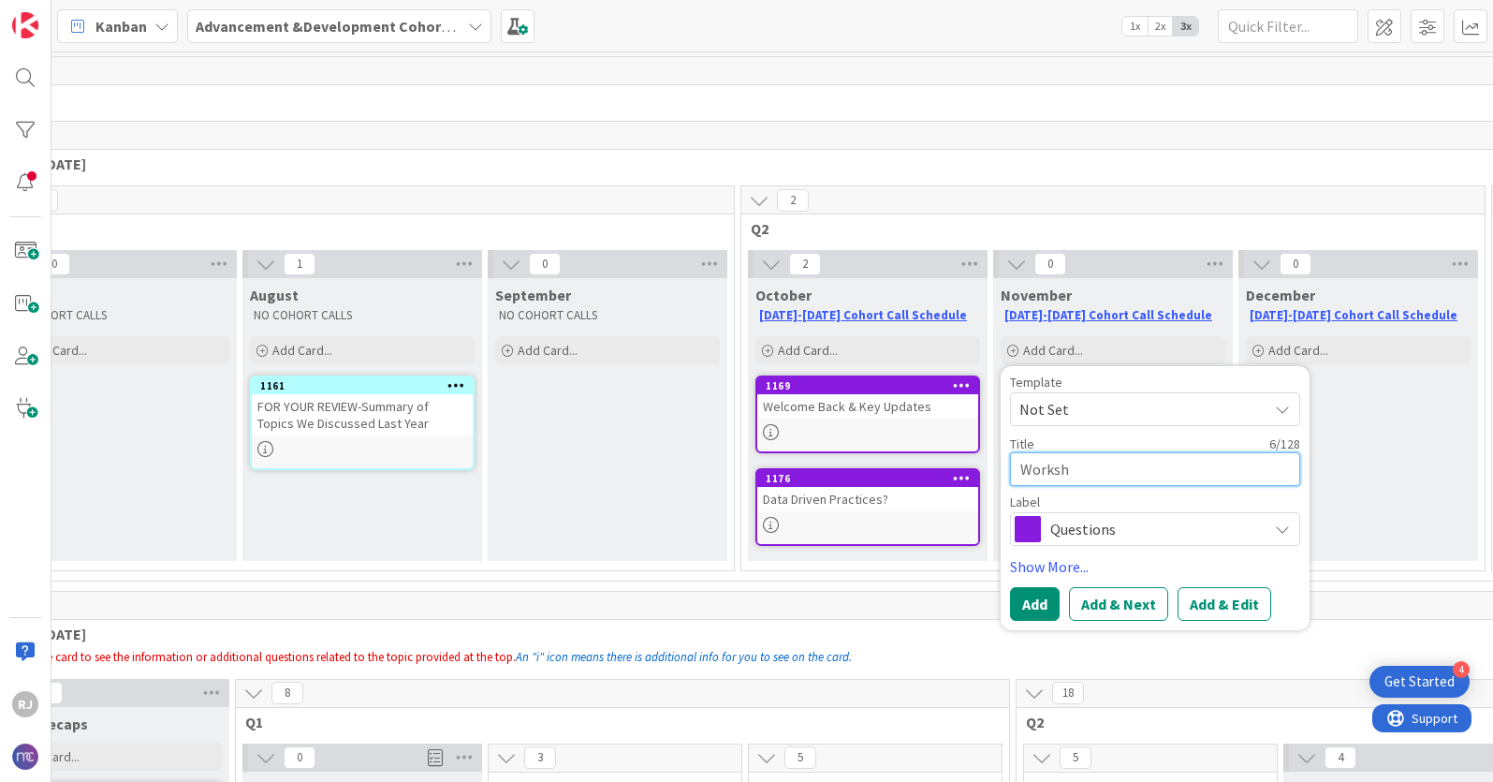
type textarea "Workshi"
type textarea "x"
type textarea "Workship"
type textarea "x"
type textarea "Workshi"
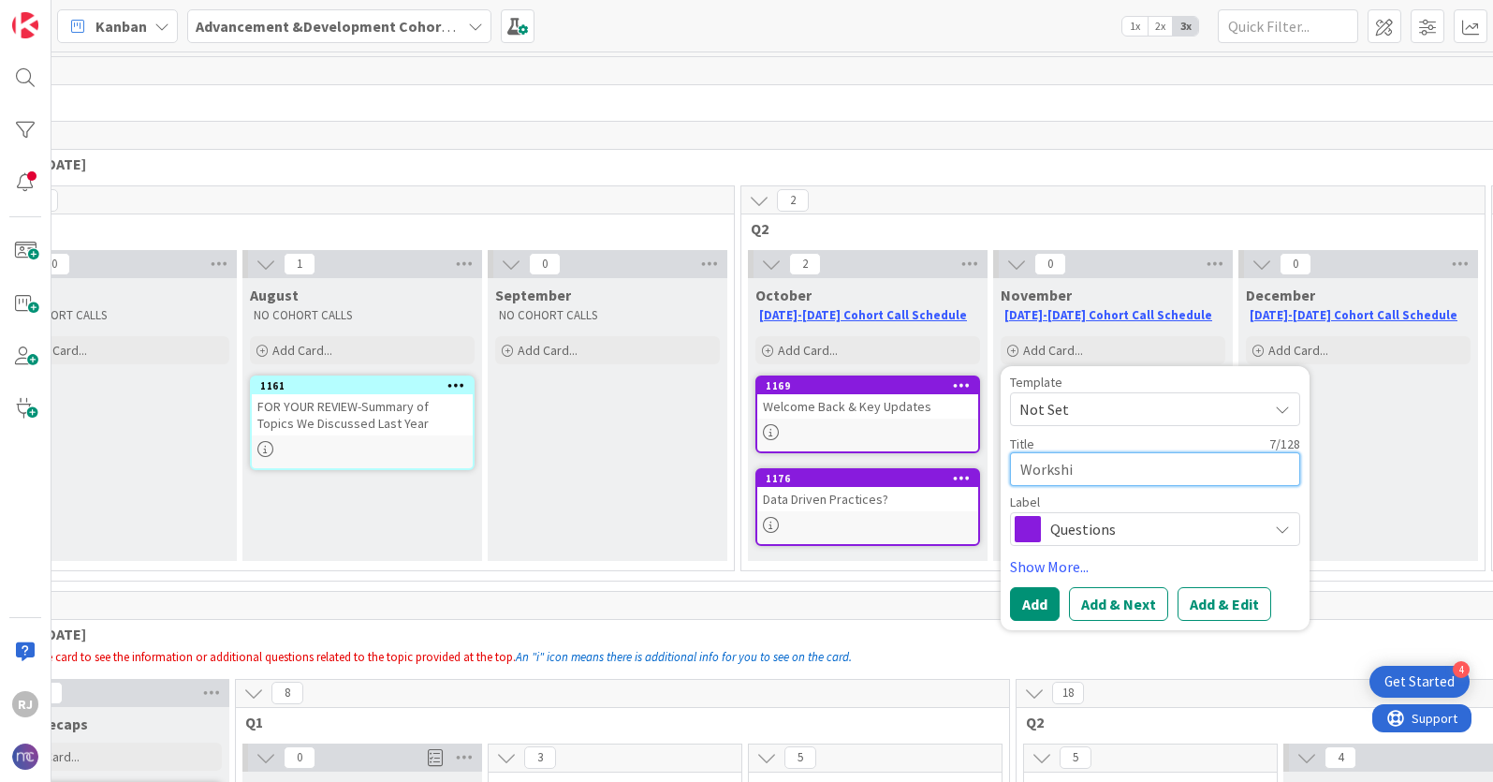
type textarea "x"
type textarea "Worksh"
type textarea "x"
type textarea "Worksho"
type textarea "x"
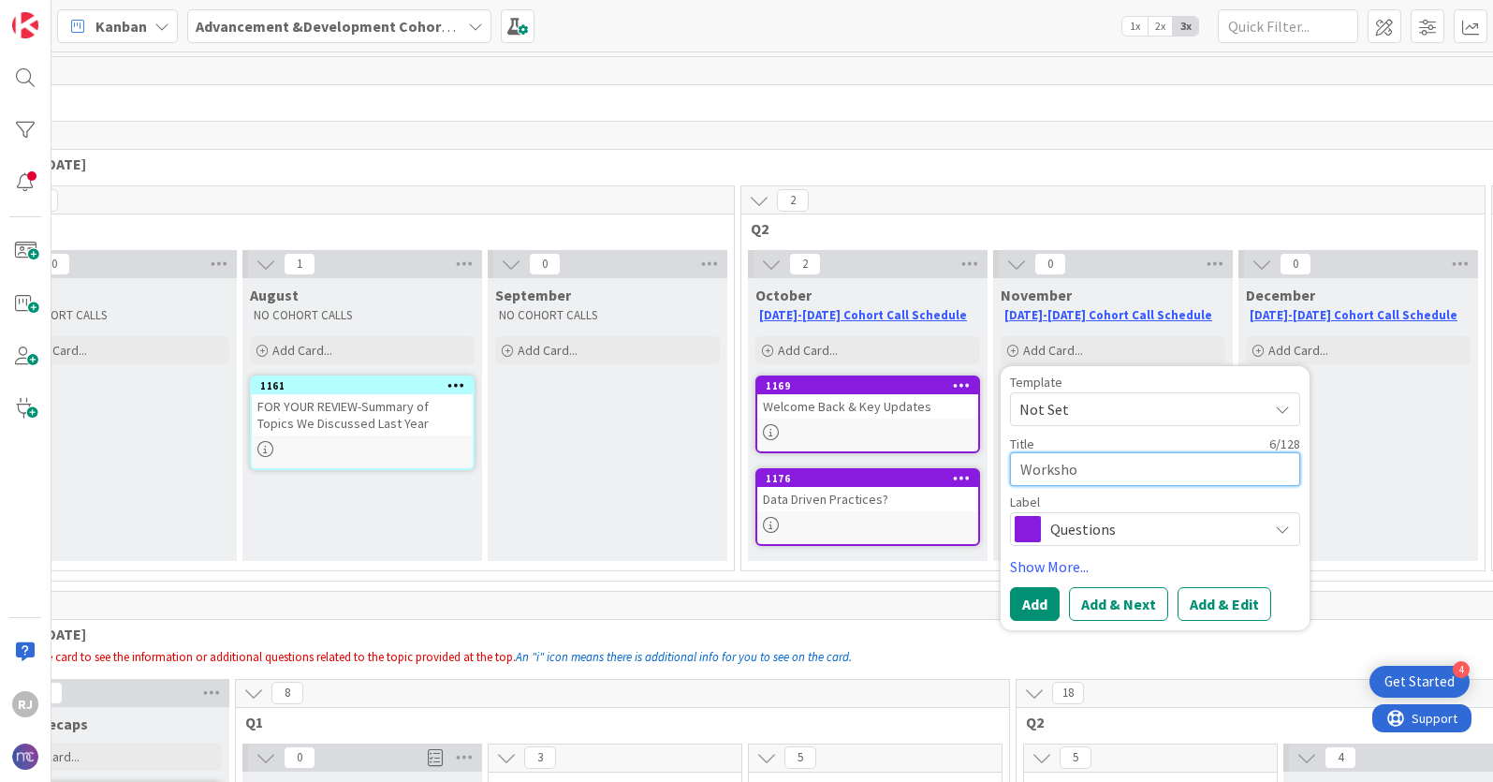
type textarea "Workshop"
type textarea "x"
type textarea "Workshop:"
type textarea "x"
type textarea "Workshop:"
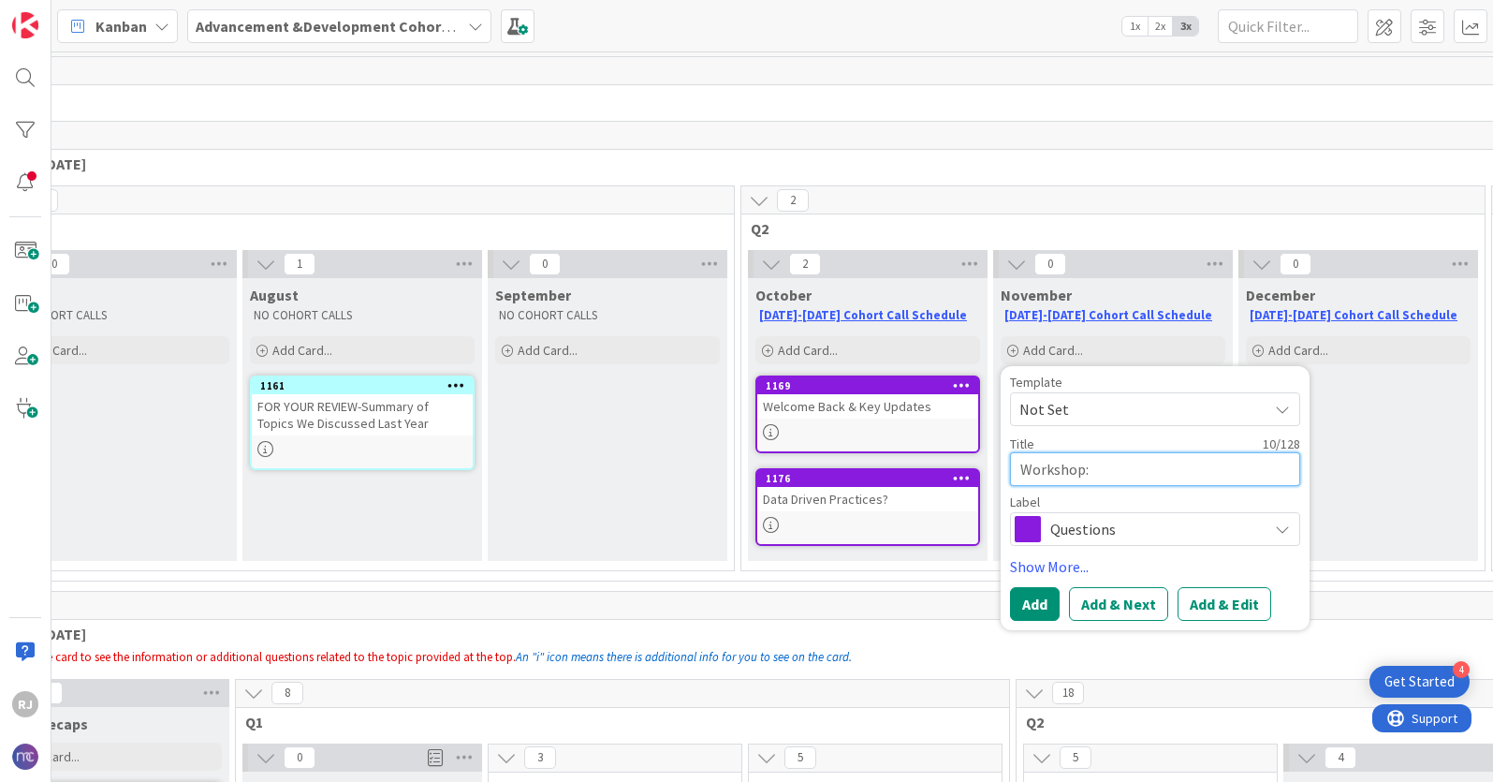
type textarea "x"
type textarea "Workshop: S"
type textarea "x"
type textarea "Workshop: Sto"
type textarea "x"
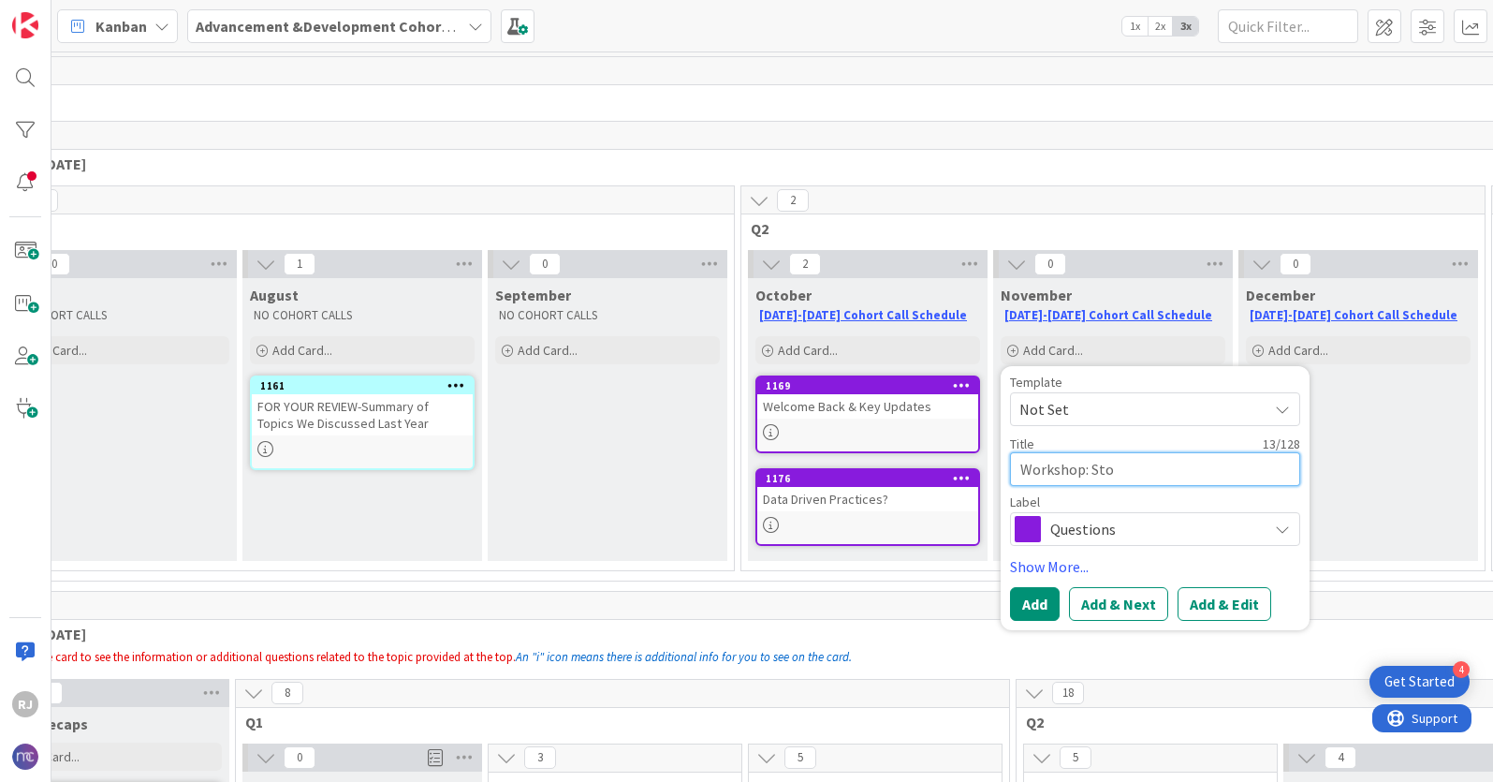
type textarea "Workshop: Stor"
type textarea "x"
type textarea "Workshop: Story"
type textarea "x"
type textarea "Workshop: Story"
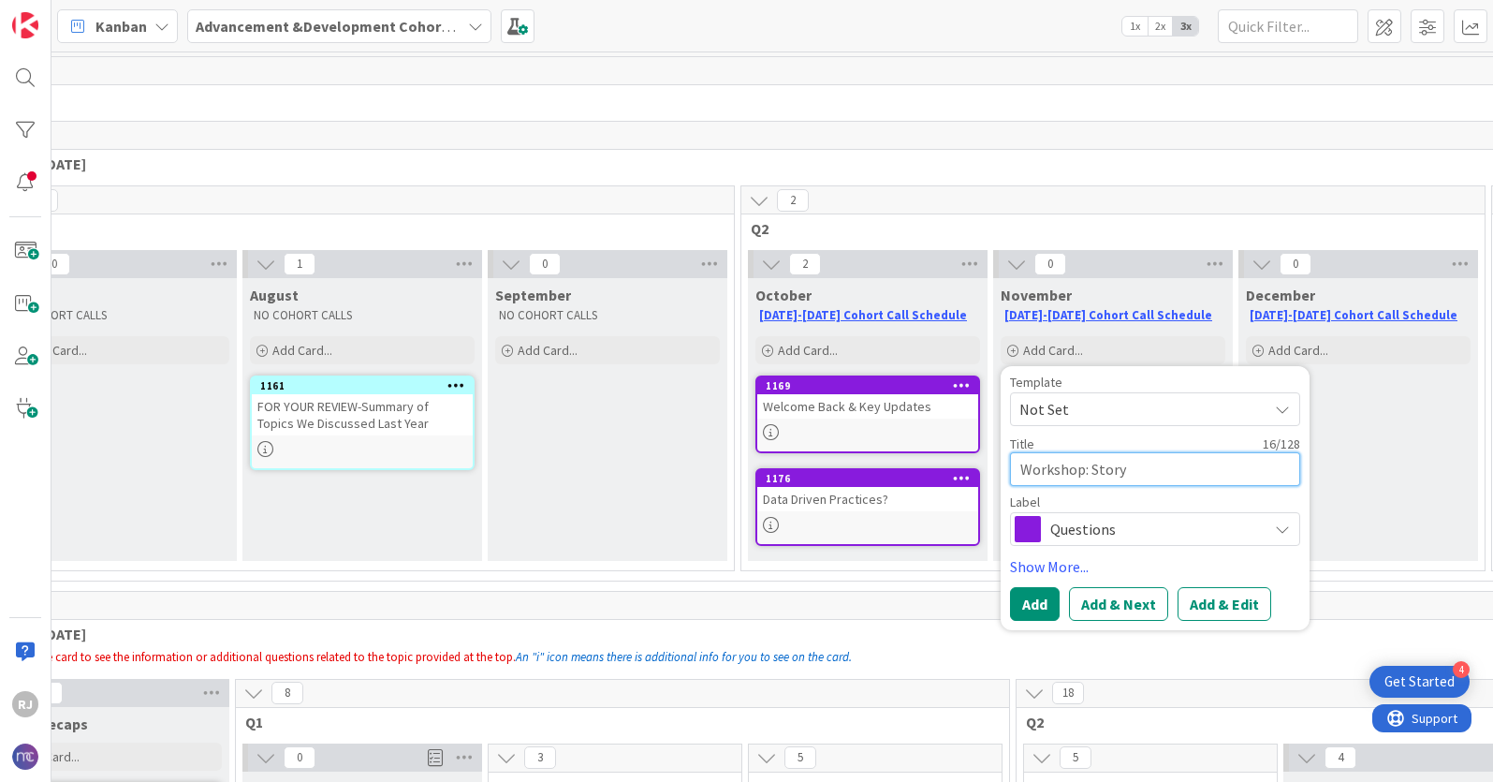
type textarea "x"
type textarea "Workshop: Story"
type textarea "x"
type textarea "Workshop: Storyt"
type textarea "x"
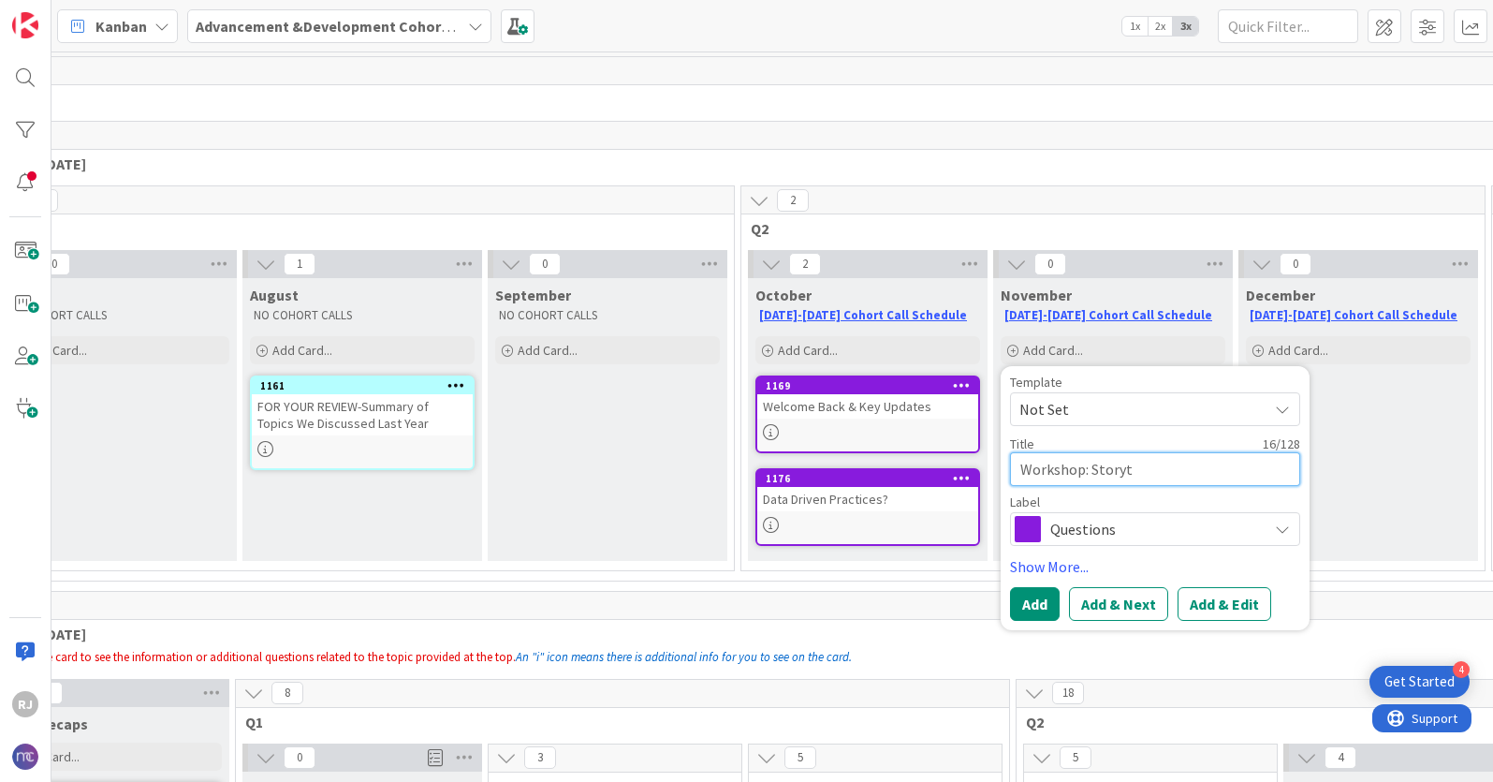
type textarea "Workshop: Storyte"
type textarea "x"
type textarea "Workshop: Storytel"
type textarea "x"
type textarea "Workshop: Storytell"
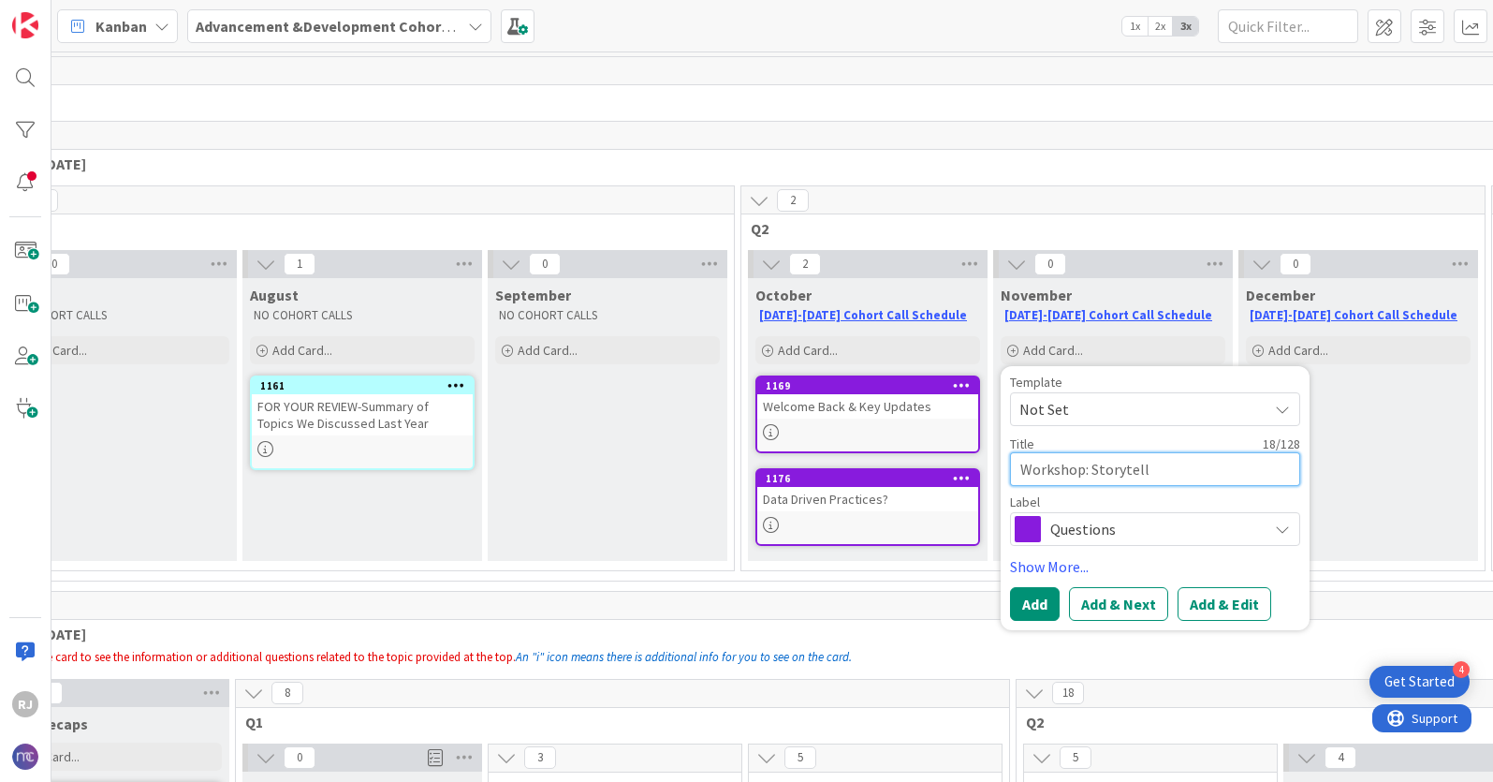
type textarea "x"
type textarea "Workshop: Storytelli"
type textarea "x"
type textarea "Workshop: Storytellin"
type textarea "x"
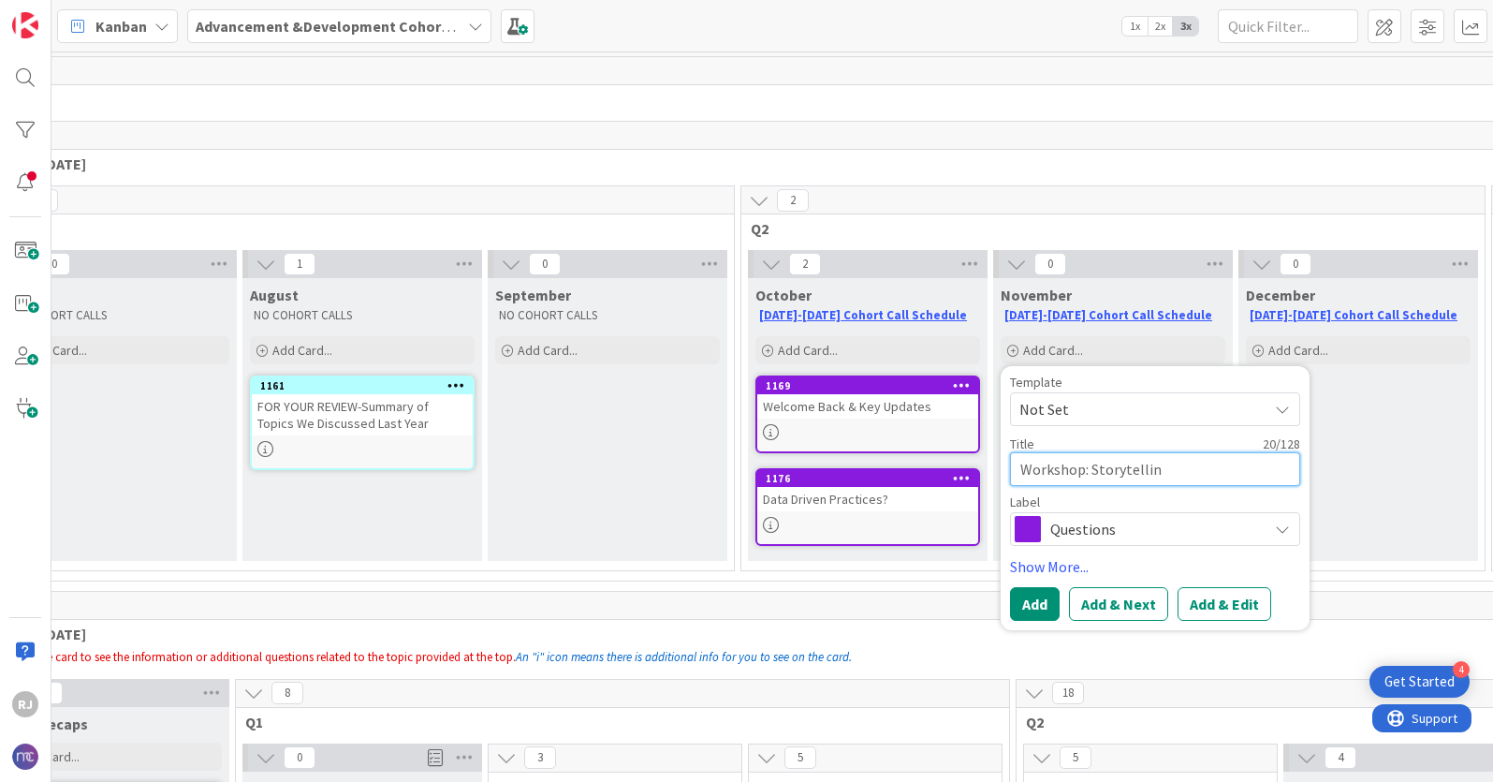
type textarea "Workshop: Storytelling"
type textarea "x"
type textarea "Workshop: Storytelling"
type textarea "x"
type textarea "Workshop: Storytelling s"
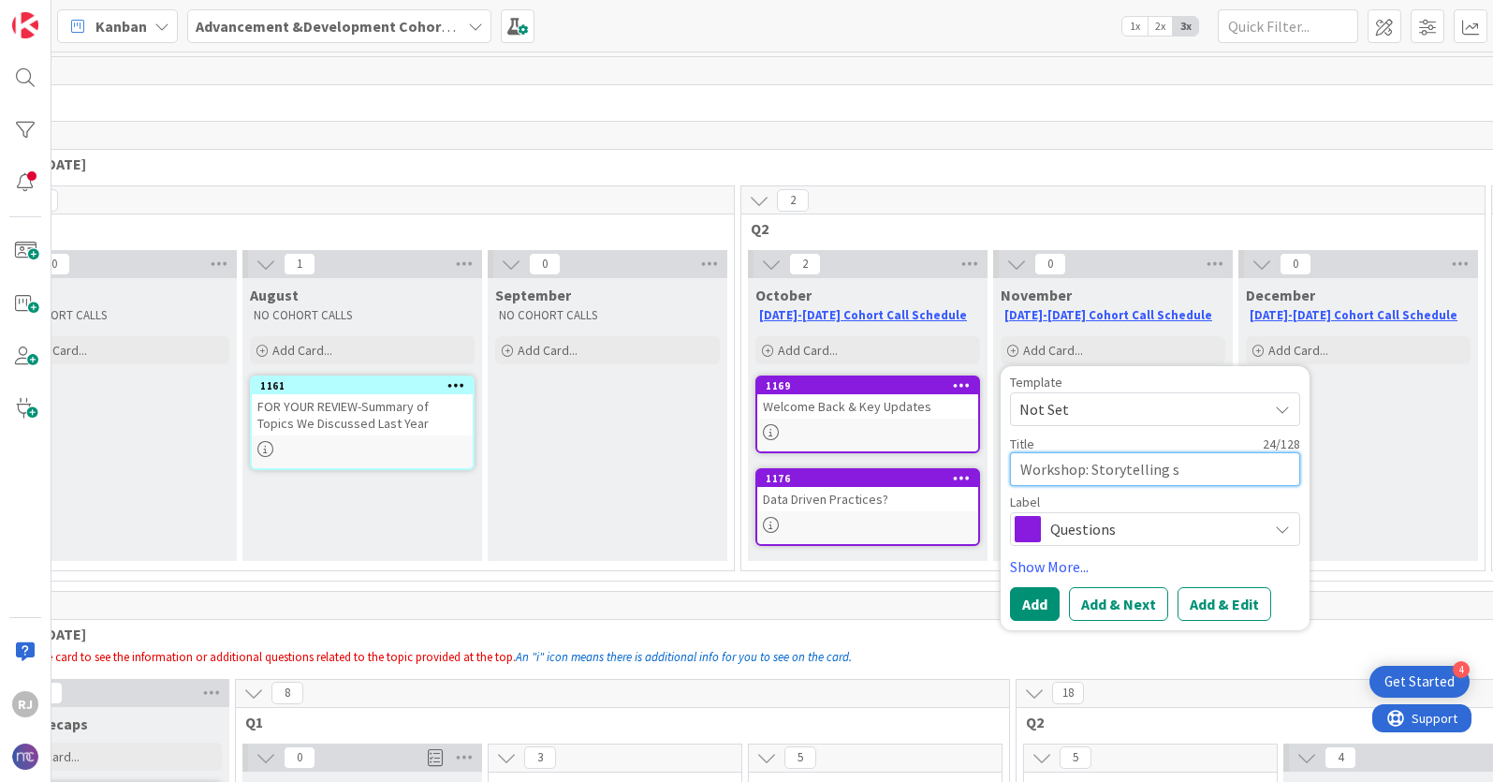
type textarea "x"
type textarea "Workshop: Storytelling sk"
type textarea "x"
type textarea "Workshop: Storytelling ski"
type textarea "x"
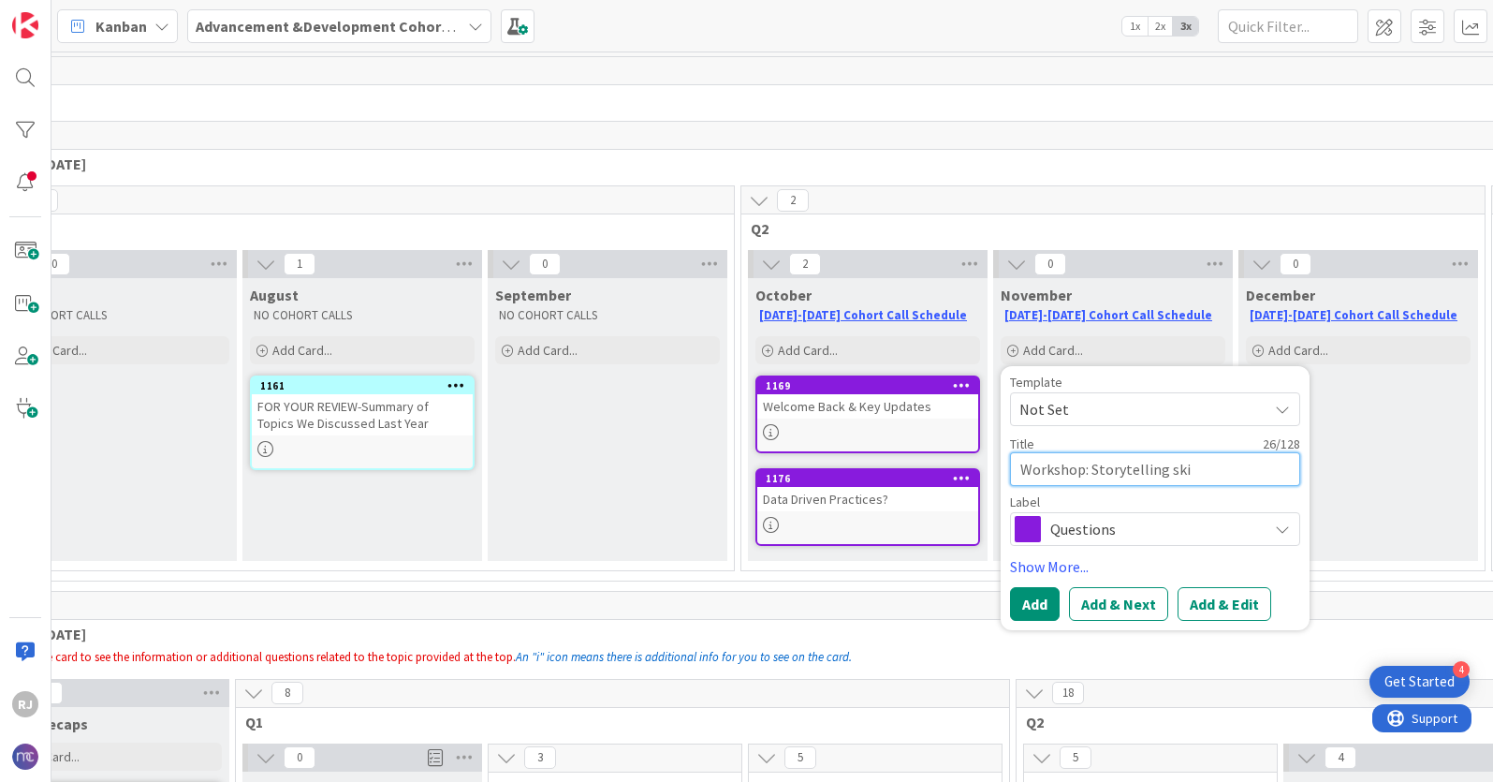
type textarea "Workshop: Storytelling skil"
type textarea "x"
type textarea "Workshop: Storytelling skill"
type textarea "x"
type textarea "Workshop: Storytelling skills"
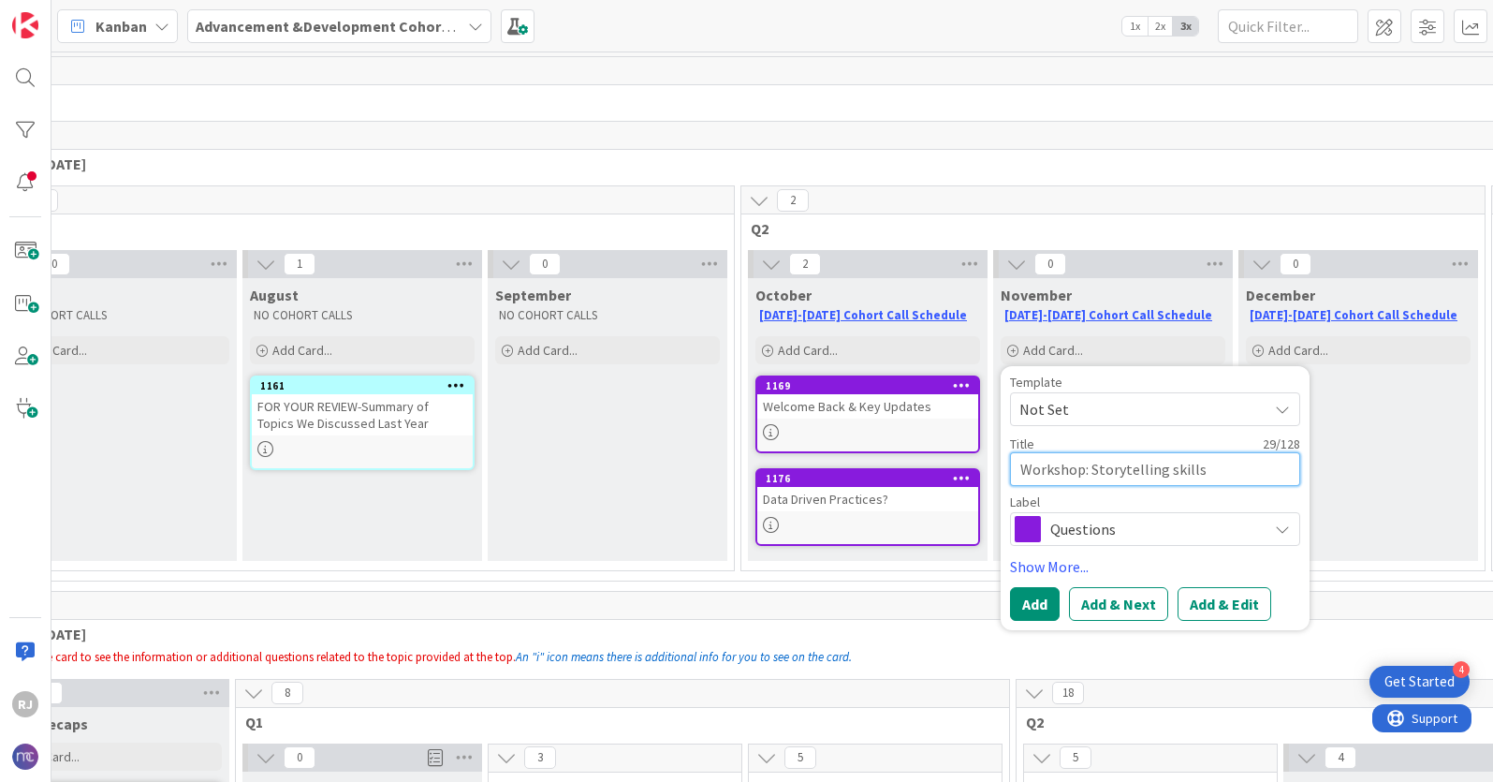
type textarea "x"
type textarea "Workshop: Storytelling skill"
type textarea "x"
type textarea "Workshop: Storytelling skil"
type textarea "x"
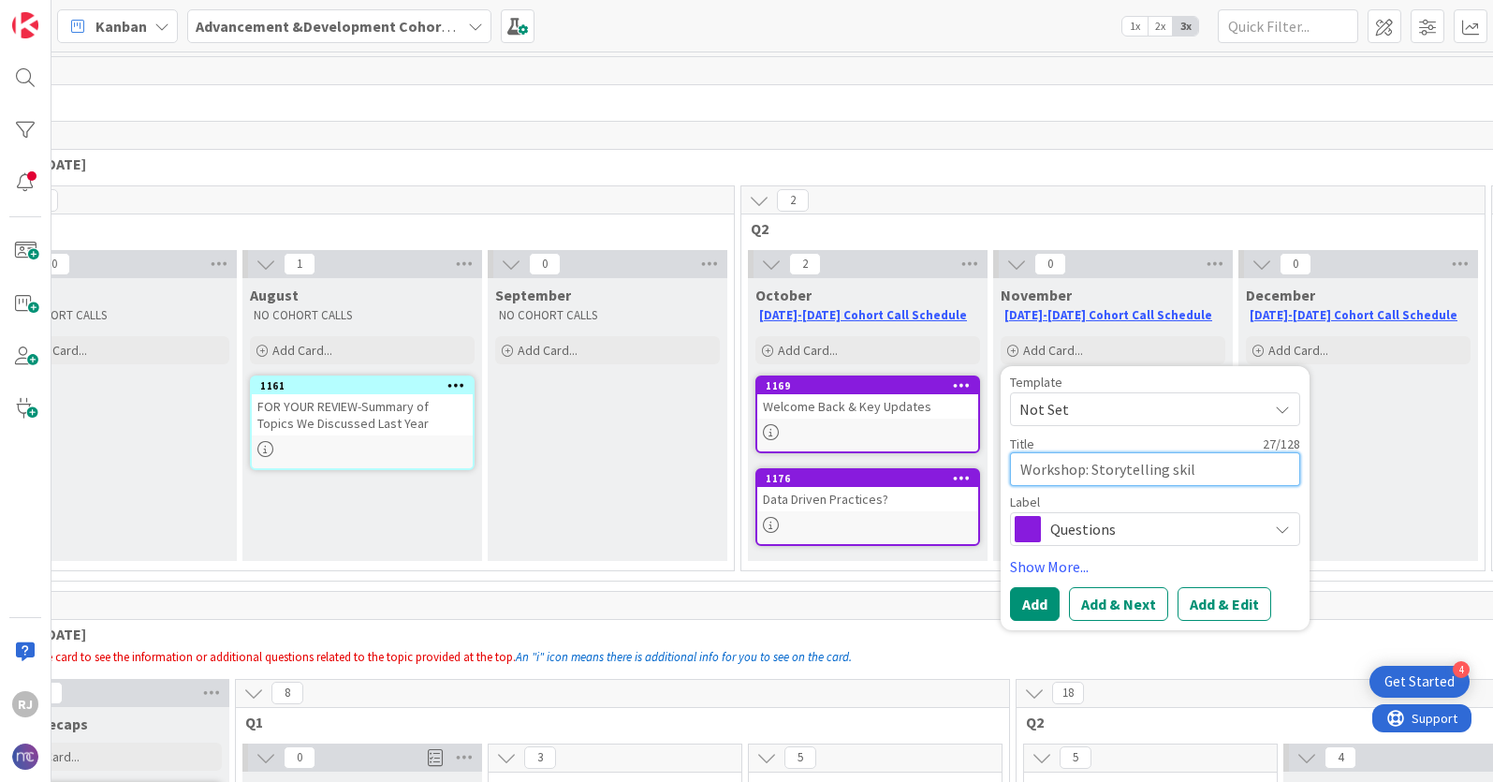
type textarea "Workshop: Storytelling ski"
type textarea "x"
type textarea "Workshop: Storytelling sk"
type textarea "x"
type textarea "Workshop: Storytelling s"
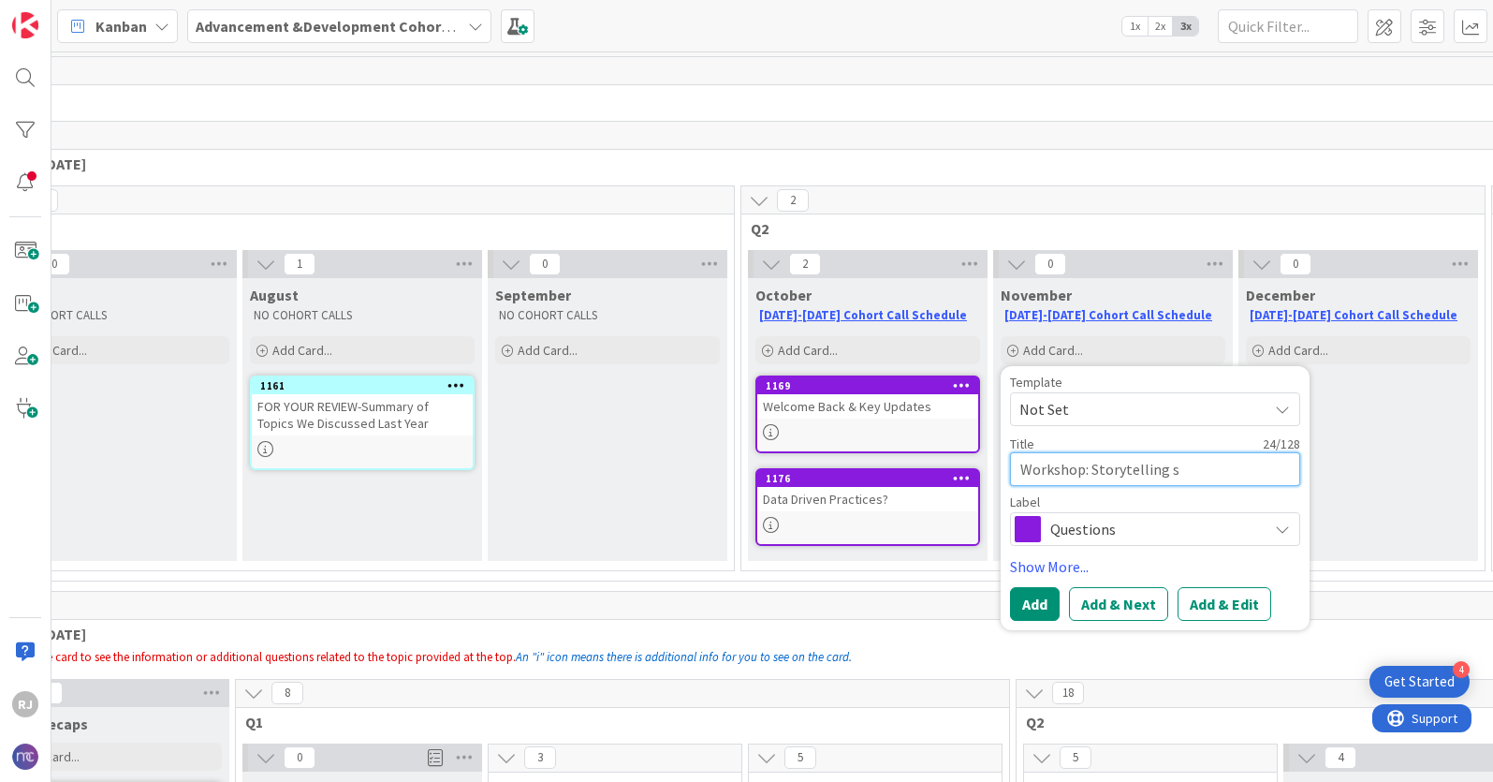
type textarea "x"
type textarea "Workshop: Storytelling"
type textarea "x"
type textarea "Workshop: Storytelling S"
type textarea "x"
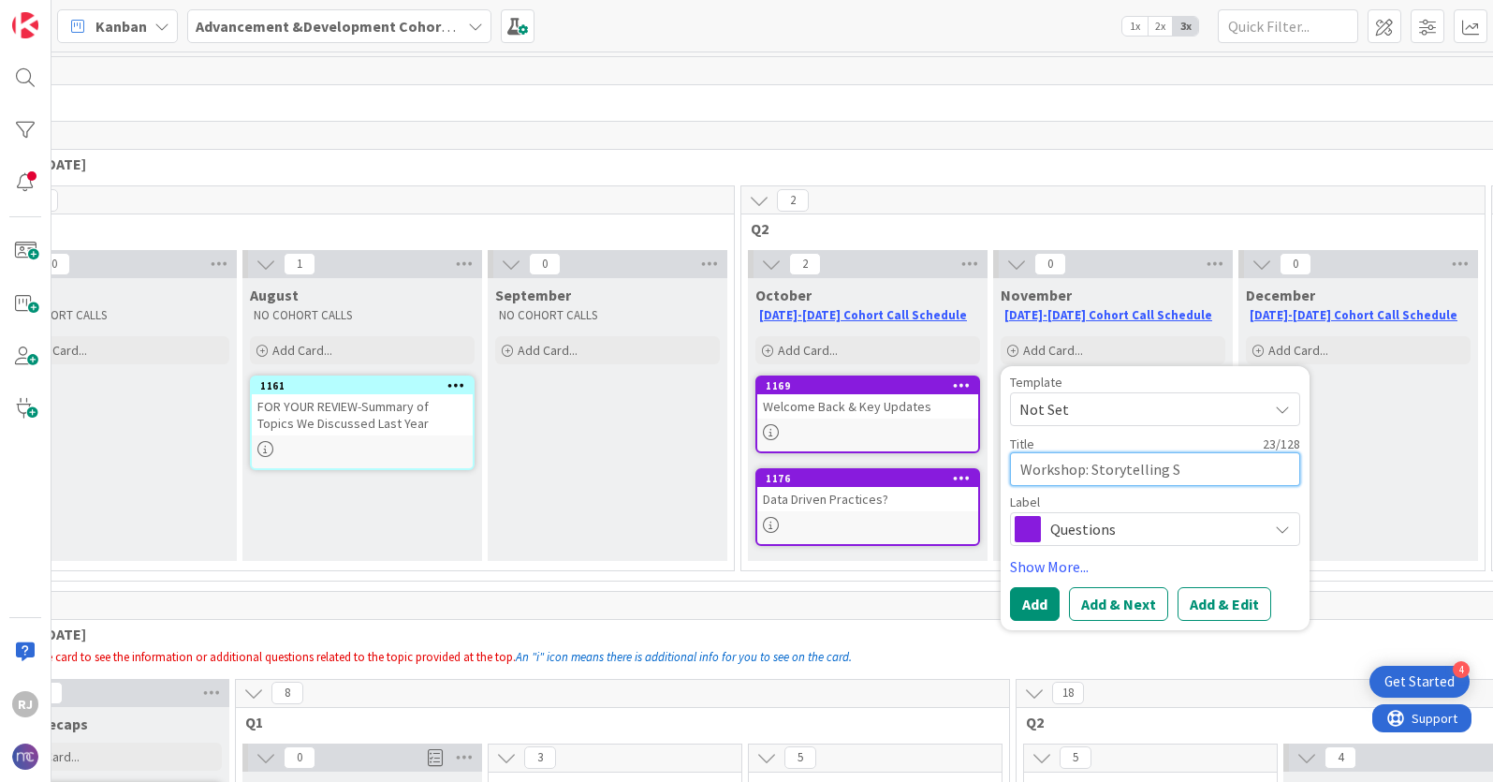
type textarea "Workshop: Storytelling Sk"
type textarea "x"
type textarea "Workshop: Storytelling Ski"
type textarea "x"
type textarea "Workshop: Storytelling Skil"
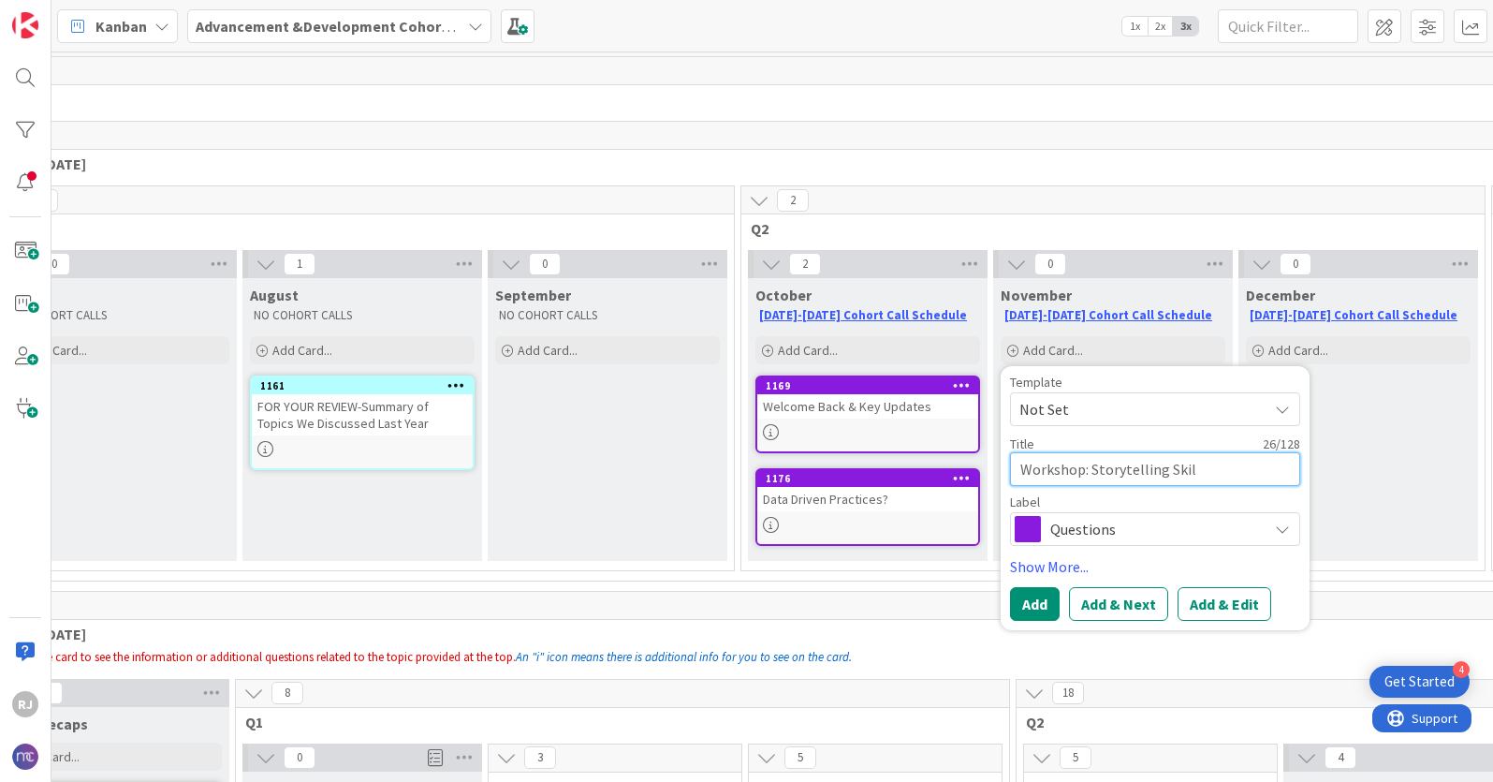
type textarea "x"
type textarea "Workshop: Storytelling Skill"
type textarea "x"
type textarea "Workshop: Storytelling Skills"
type textarea "x"
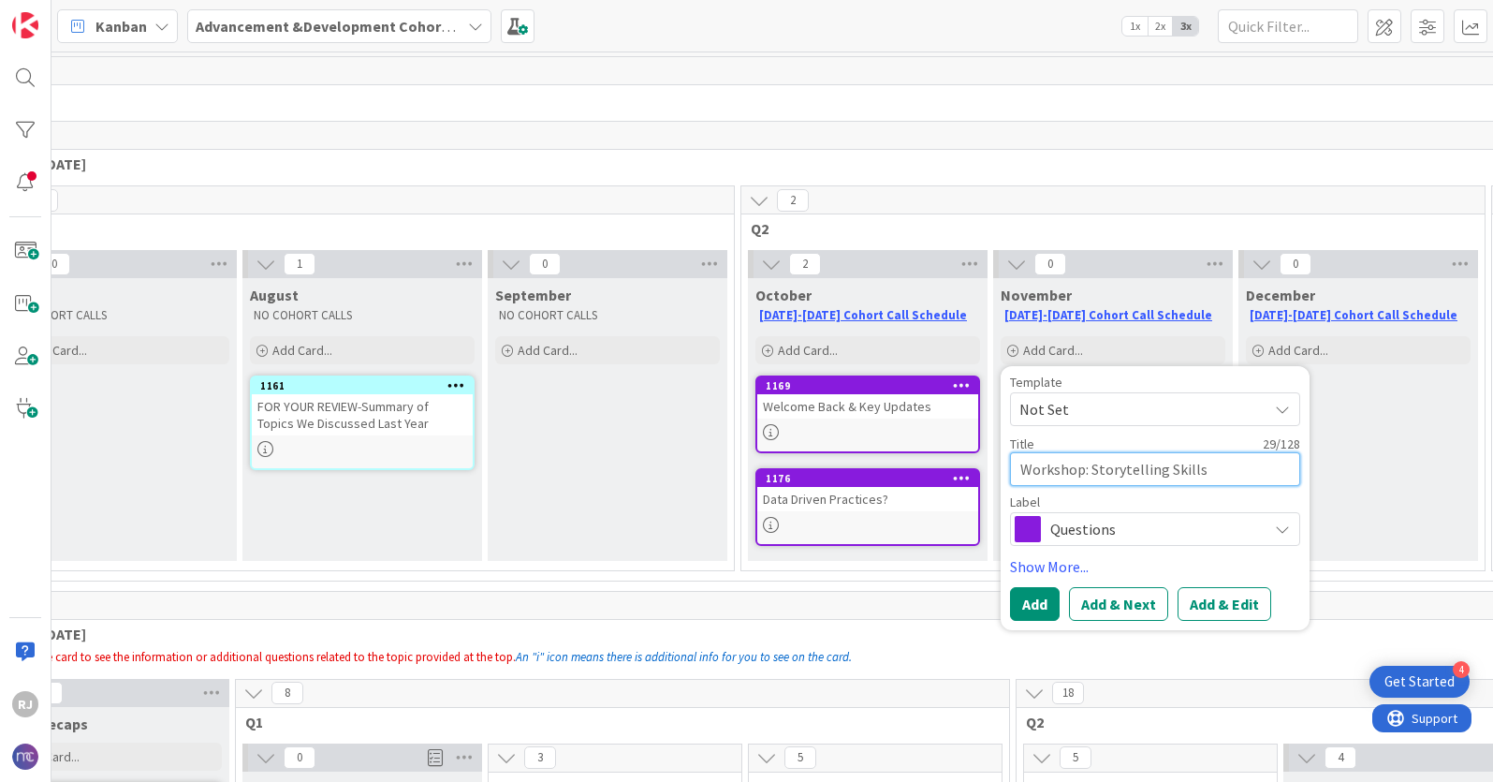
type textarea "Workshop: Storytelling Skills"
type textarea "x"
type textarea "Workshop: Storytelling Skills a"
type textarea "x"
type textarea "Workshop: Storytelling Skills an"
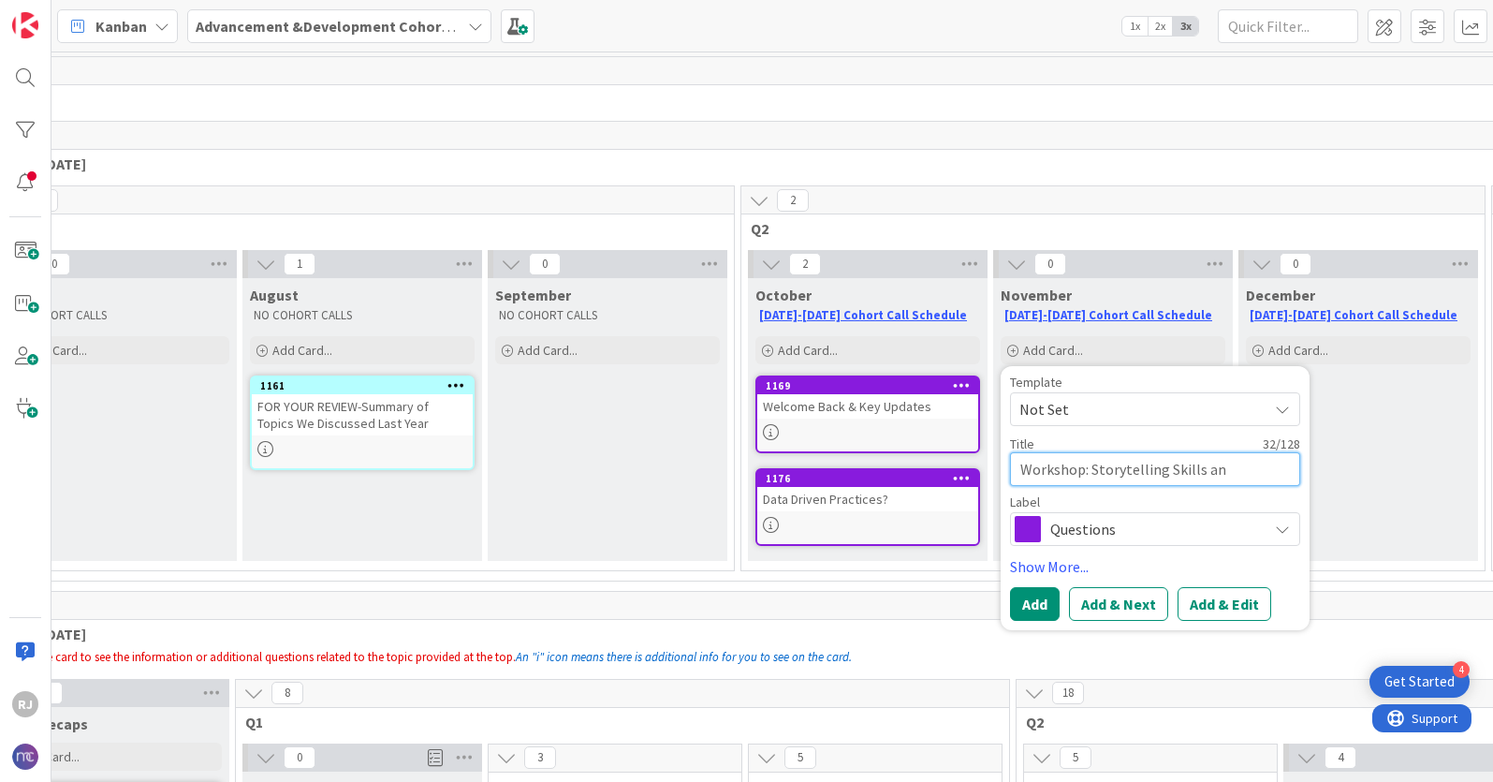
type textarea "x"
type textarea "Workshop: Storytelling Skills and"
type textarea "x"
type textarea "Workshop: Storytelling Skills and"
type textarea "x"
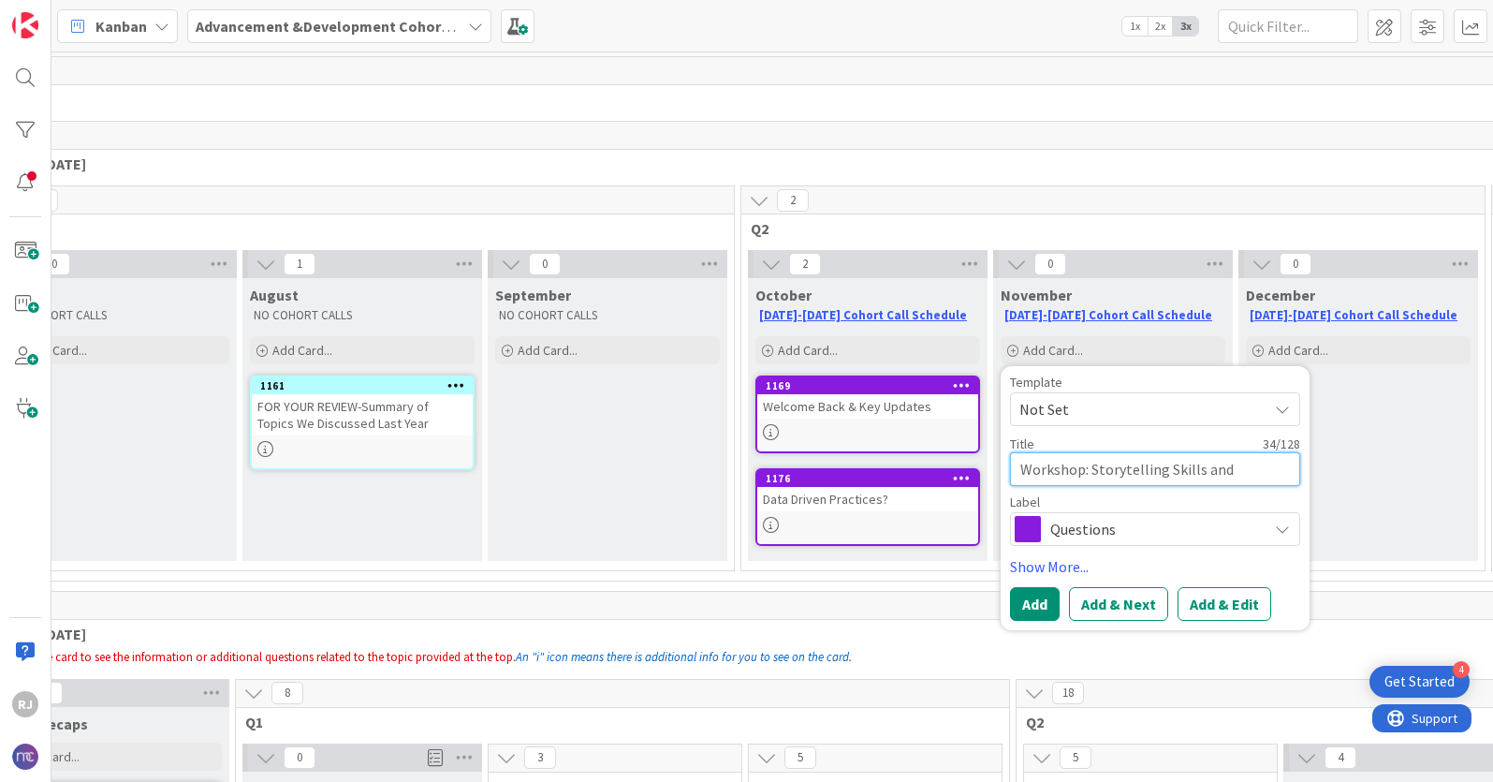
type textarea "Workshop: Storytelling Skills and A"
type textarea "x"
type textarea "Workshop: Storytelling Skills and Ap"
type textarea "x"
type textarea "Workshop: Storytelling Skills and App"
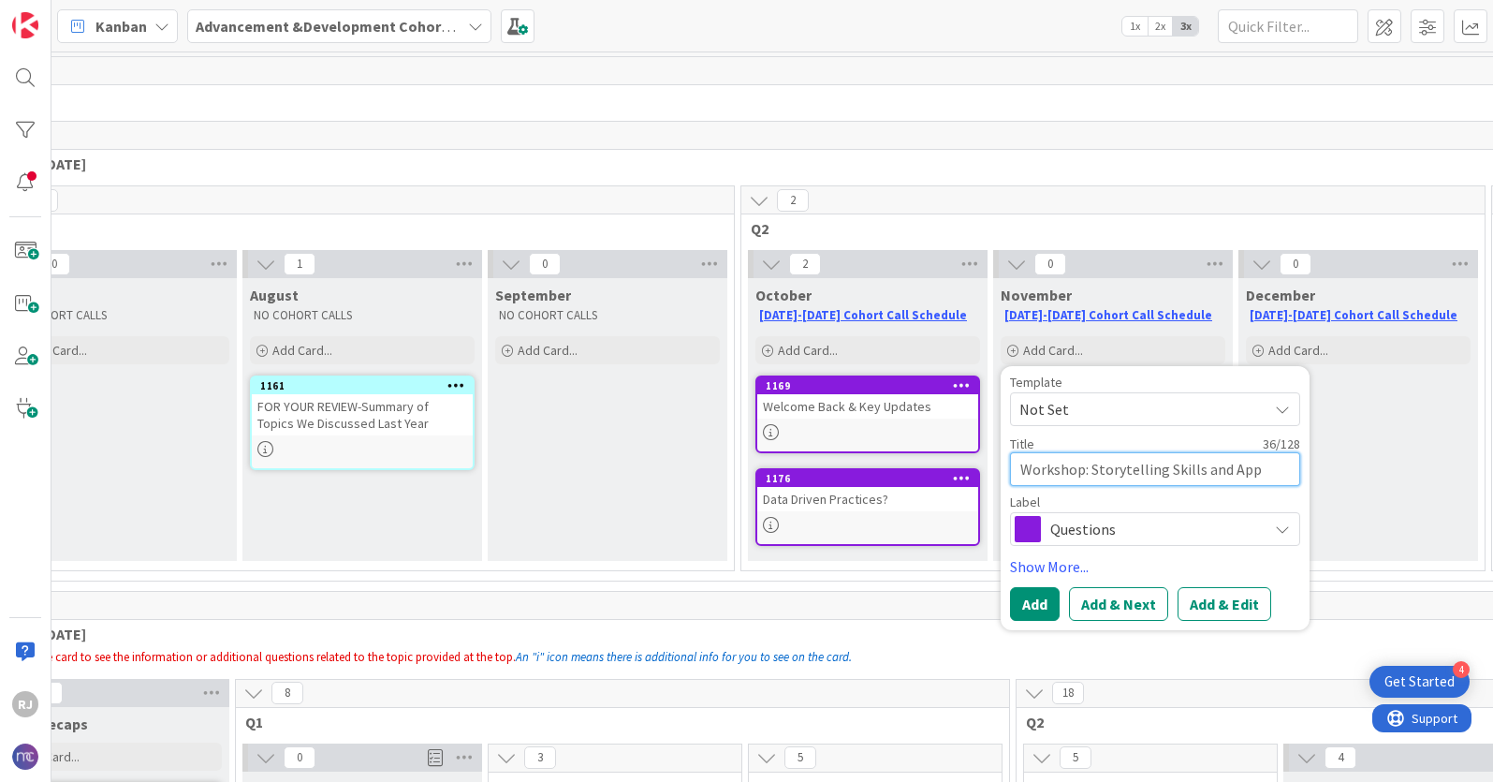
type textarea "x"
type textarea "Workshop: Storytelling Skills and Appe"
type textarea "x"
type textarea "Workshop: Storytelling Skills and Appea"
type textarea "x"
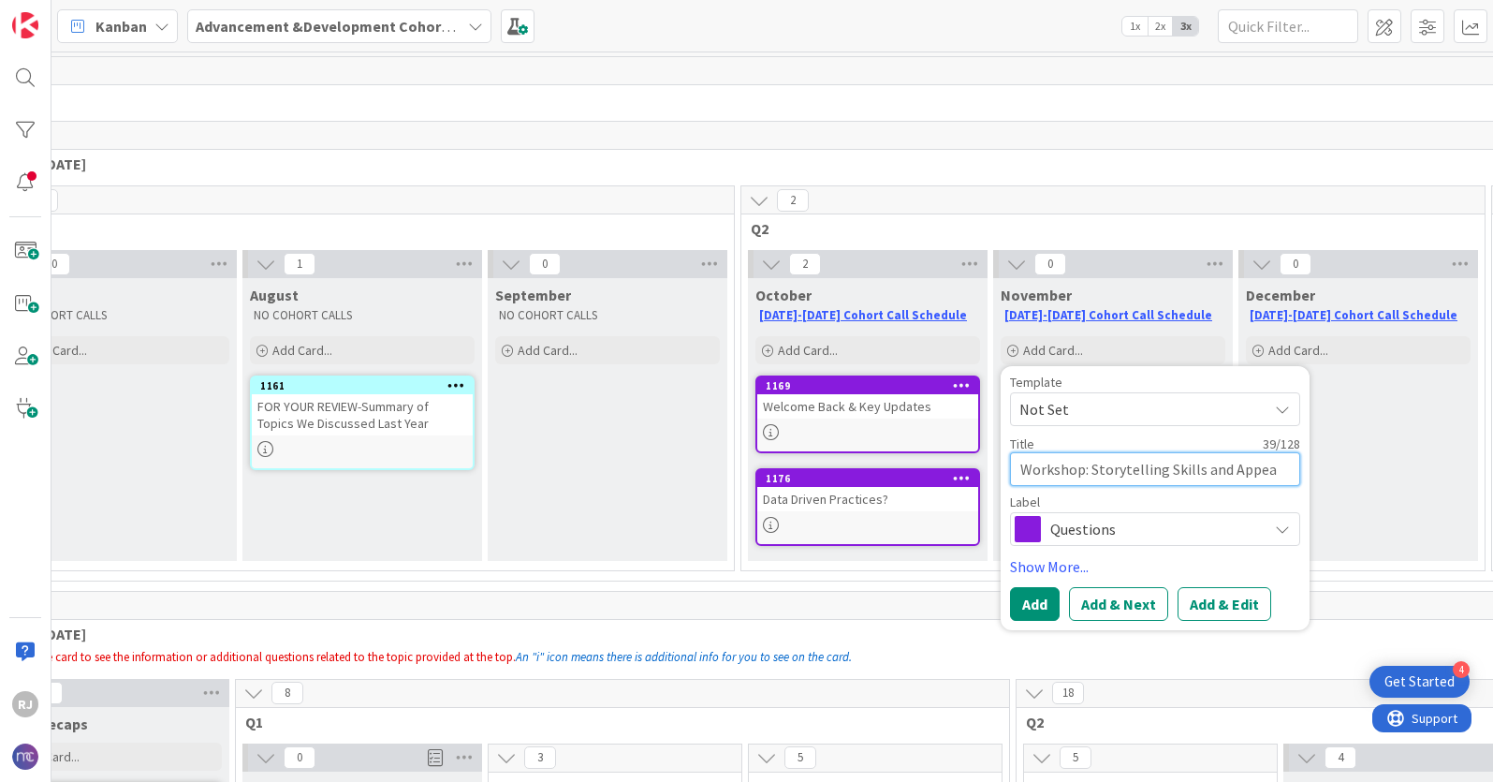
type textarea "Workshop: Storytelling Skills and Appeal"
type textarea "x"
type textarea "Workshop: Storytelling Skills and Appeal L"
type textarea "x"
type textarea "Workshop: Storytelling Skills and Appeal Le"
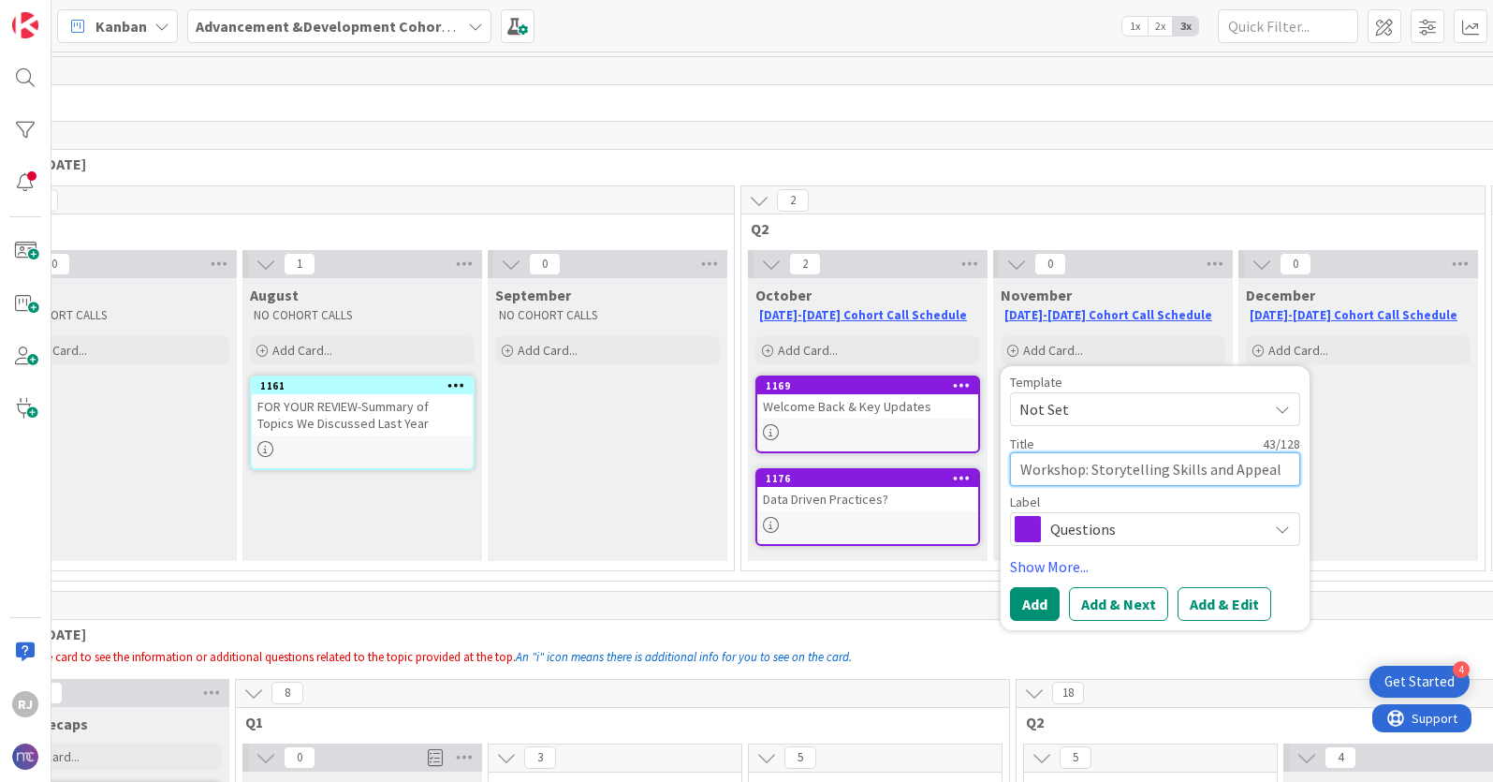
type textarea "x"
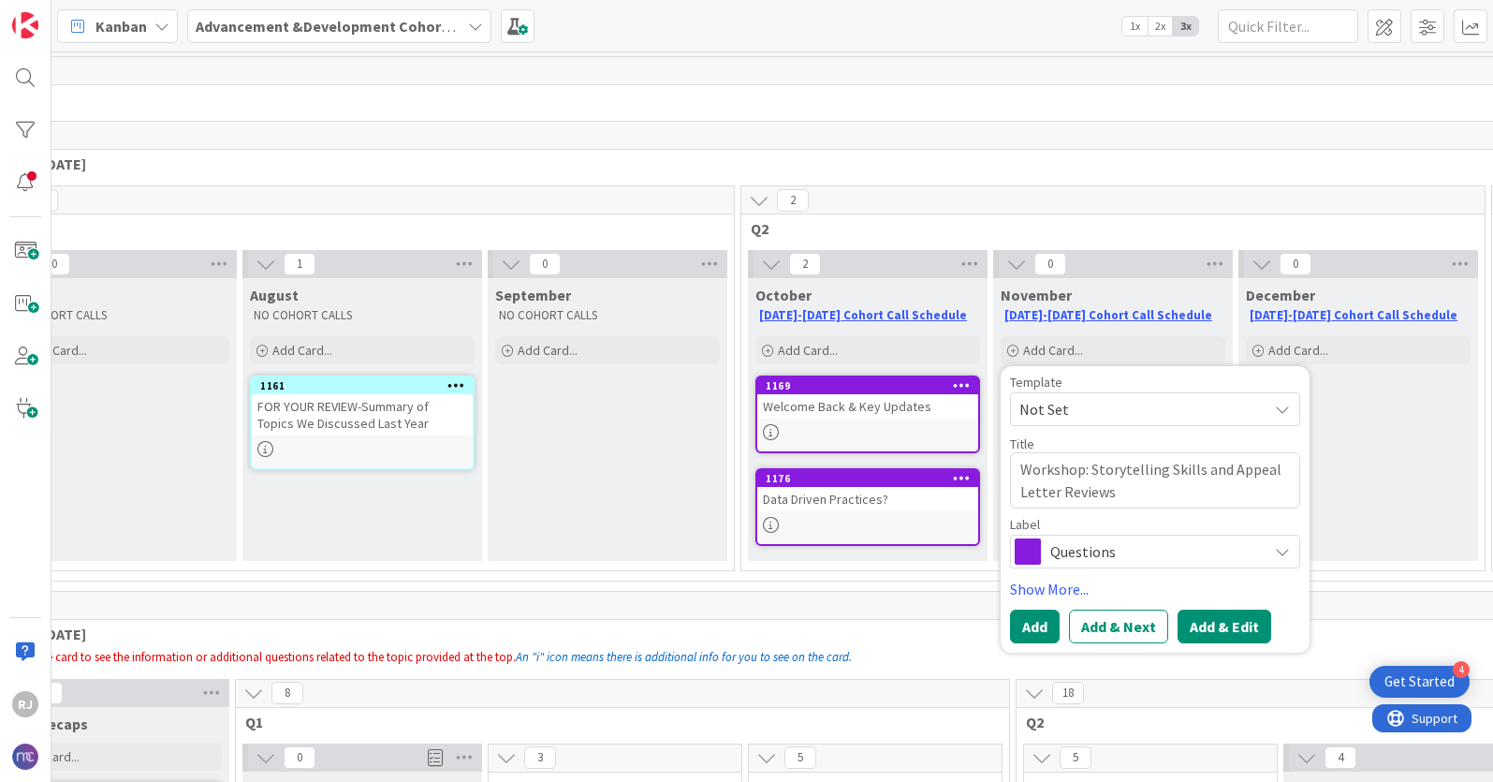
click at [1224, 623] on button "Add & Edit" at bounding box center [1225, 627] width 94 height 34
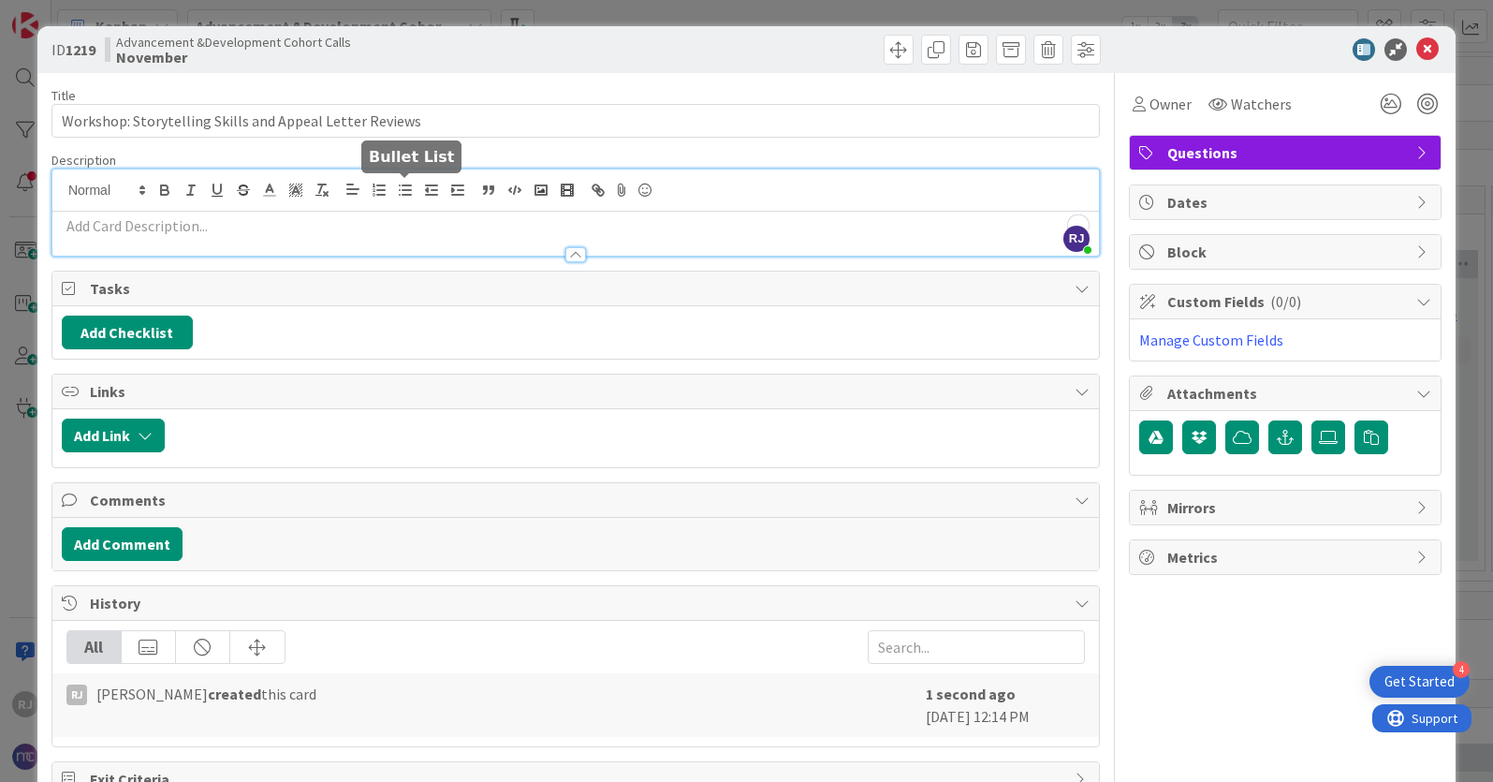
click at [414, 192] on div "[PERSON_NAME] [PERSON_NAME] just joined" at bounding box center [575, 212] width 1047 height 86
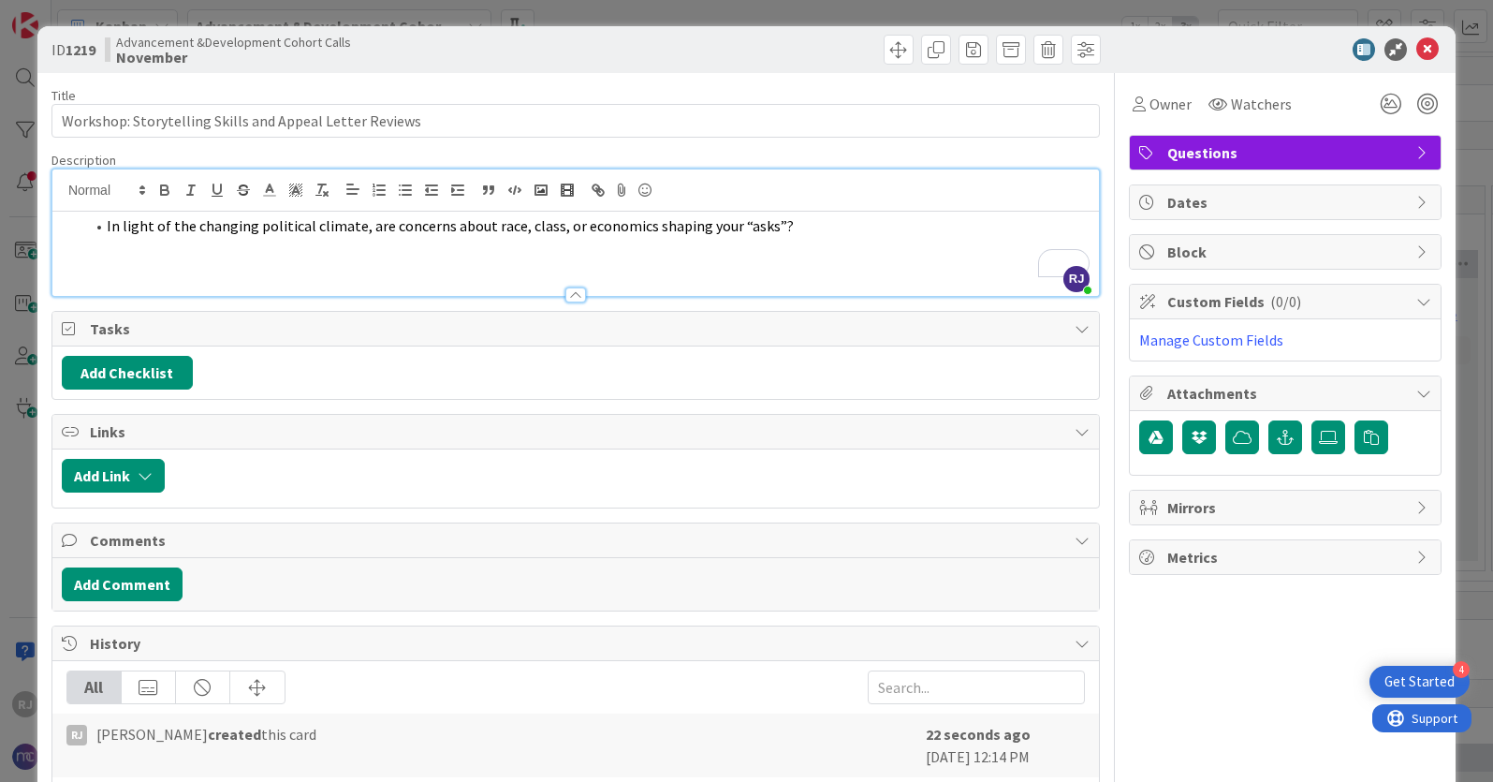
click at [109, 222] on span "In light of the changing political climate, are concerns about race, class, or …" at bounding box center [450, 225] width 687 height 19
click at [378, 185] on line "button" at bounding box center [380, 185] width 7 height 0
click at [105, 232] on li "In light of the changing political climate, are concerns about race, class, or …" at bounding box center [587, 226] width 1006 height 22
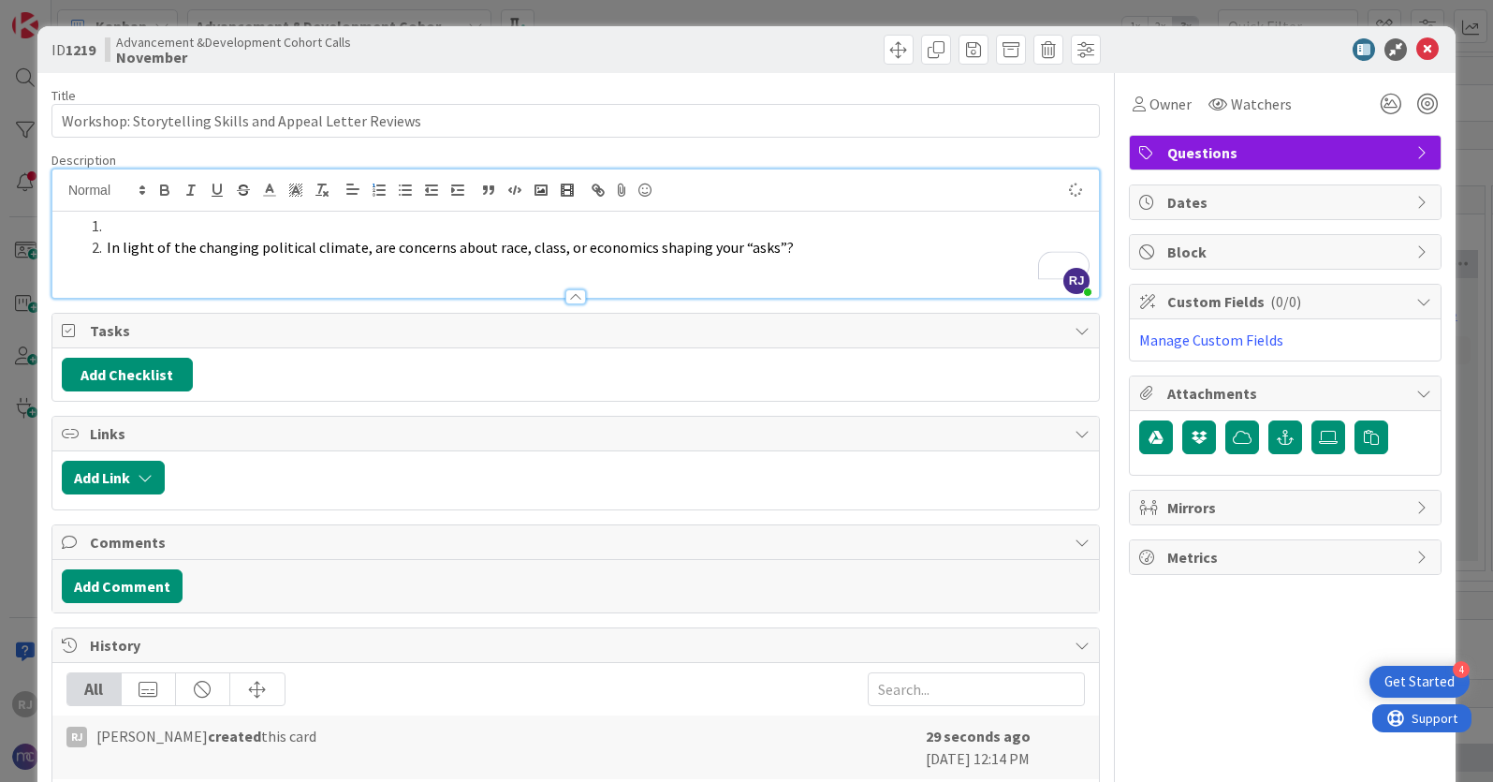
click at [118, 228] on li "To enrich screen reader interactions, please activate Accessibility in Grammarl…" at bounding box center [587, 226] width 1006 height 22
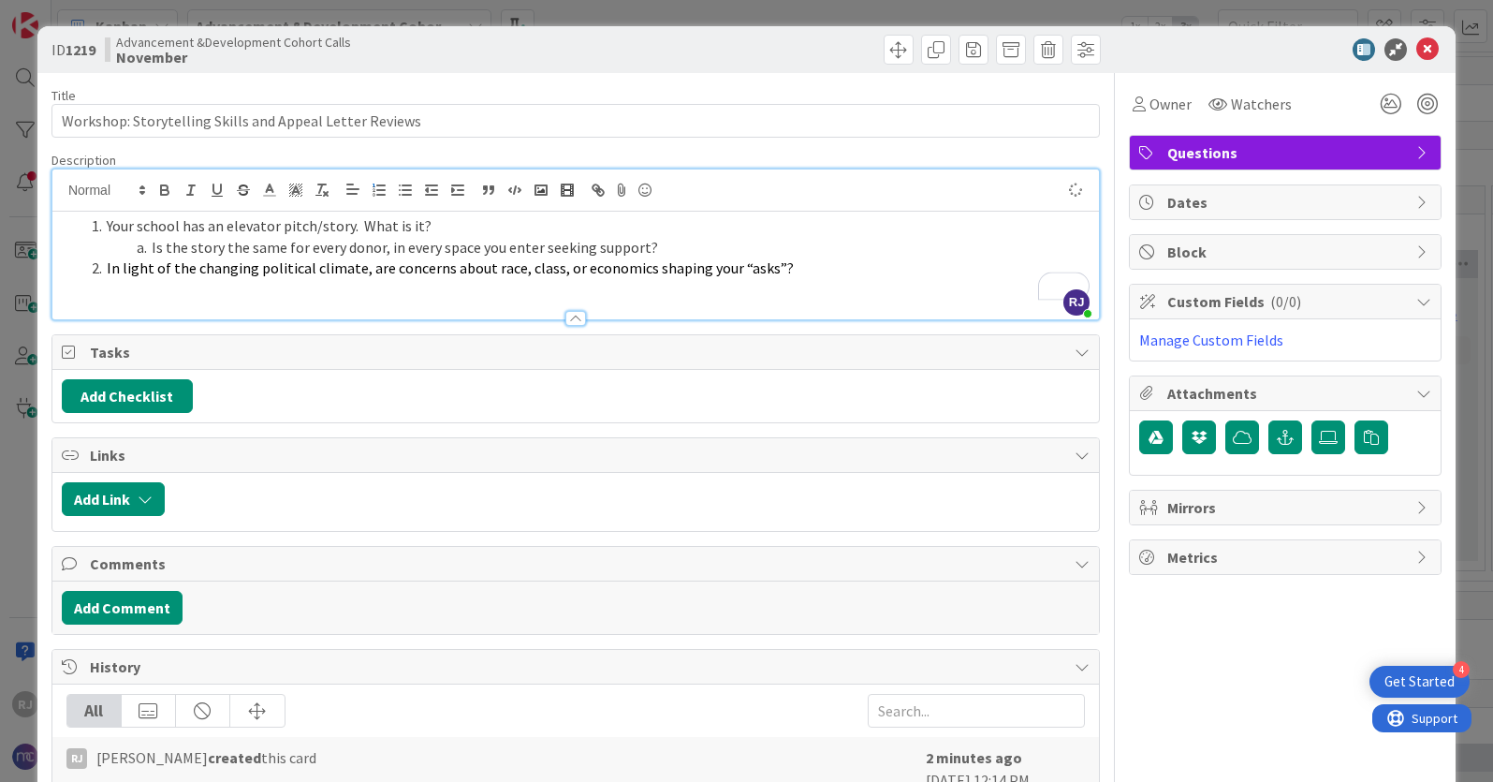
click at [794, 270] on li "In light of the changing political climate, are concerns about race, class, or …" at bounding box center [587, 268] width 1006 height 22
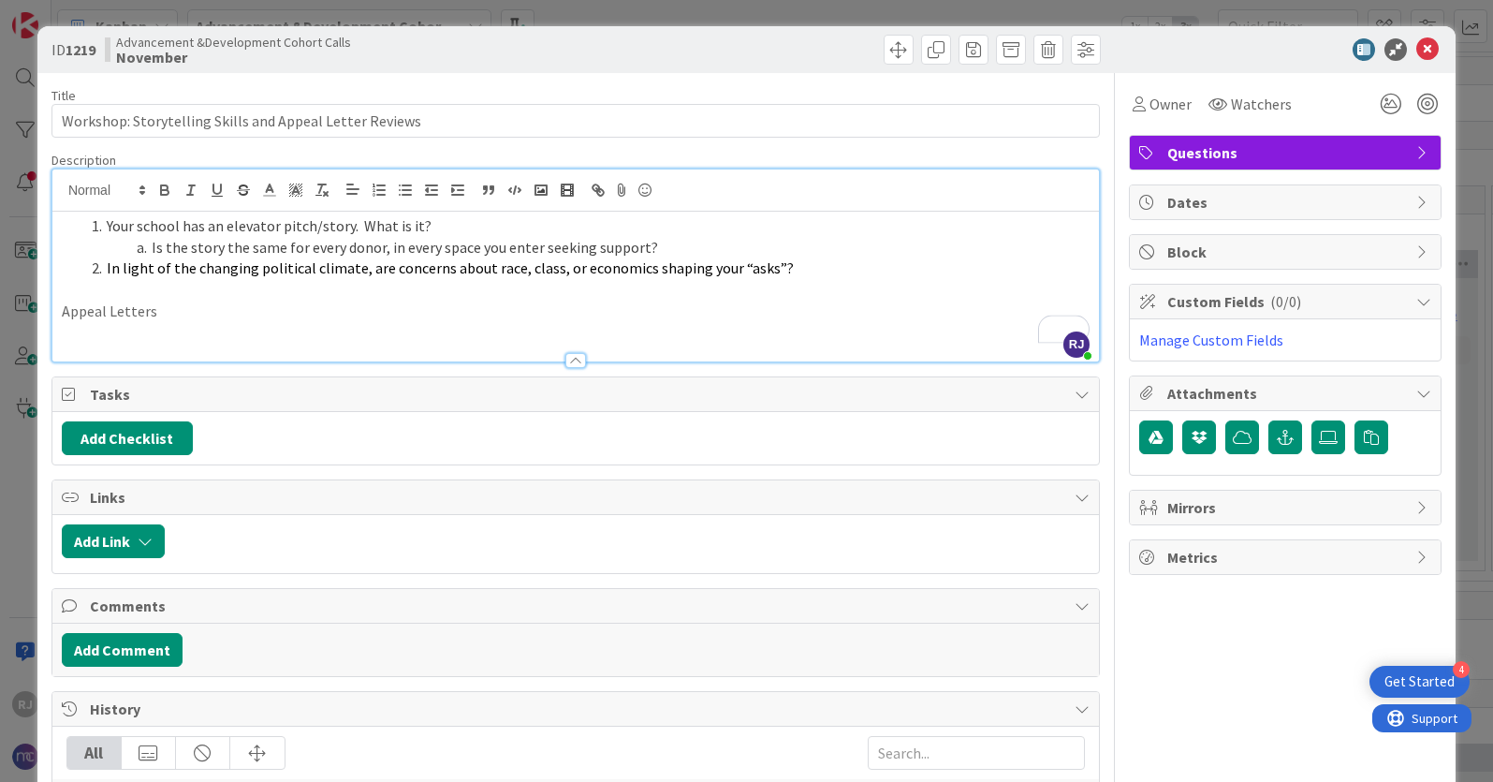
click at [107, 224] on span "To enrich screen reader interactions, please activate Accessibility in Grammarl…" at bounding box center [107, 226] width 0 height 22
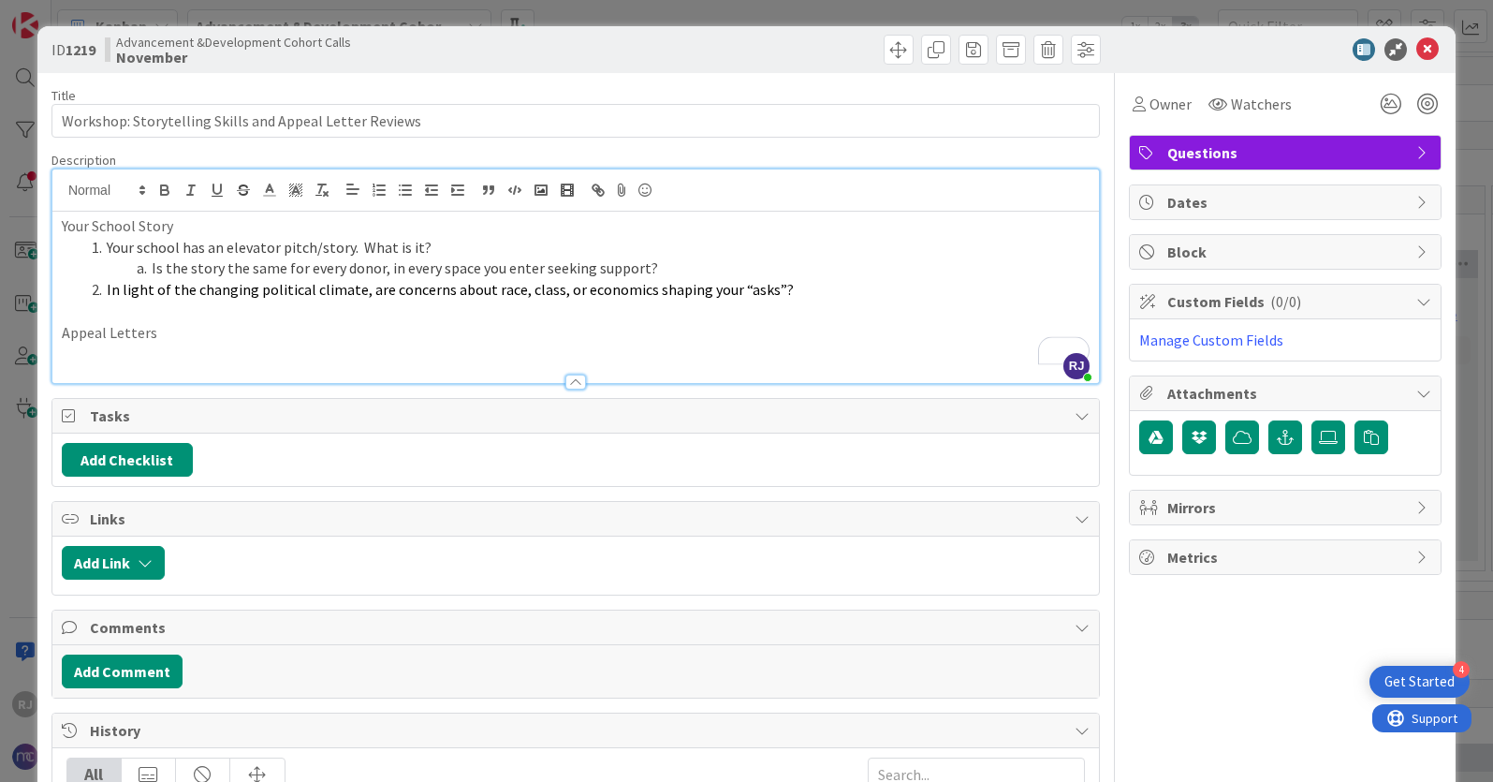
click at [172, 331] on p "Appeal Letters" at bounding box center [576, 333] width 1028 height 22
click at [785, 293] on li "In light of the changing political climate, are concerns about race, class, or …" at bounding box center [587, 290] width 1006 height 22
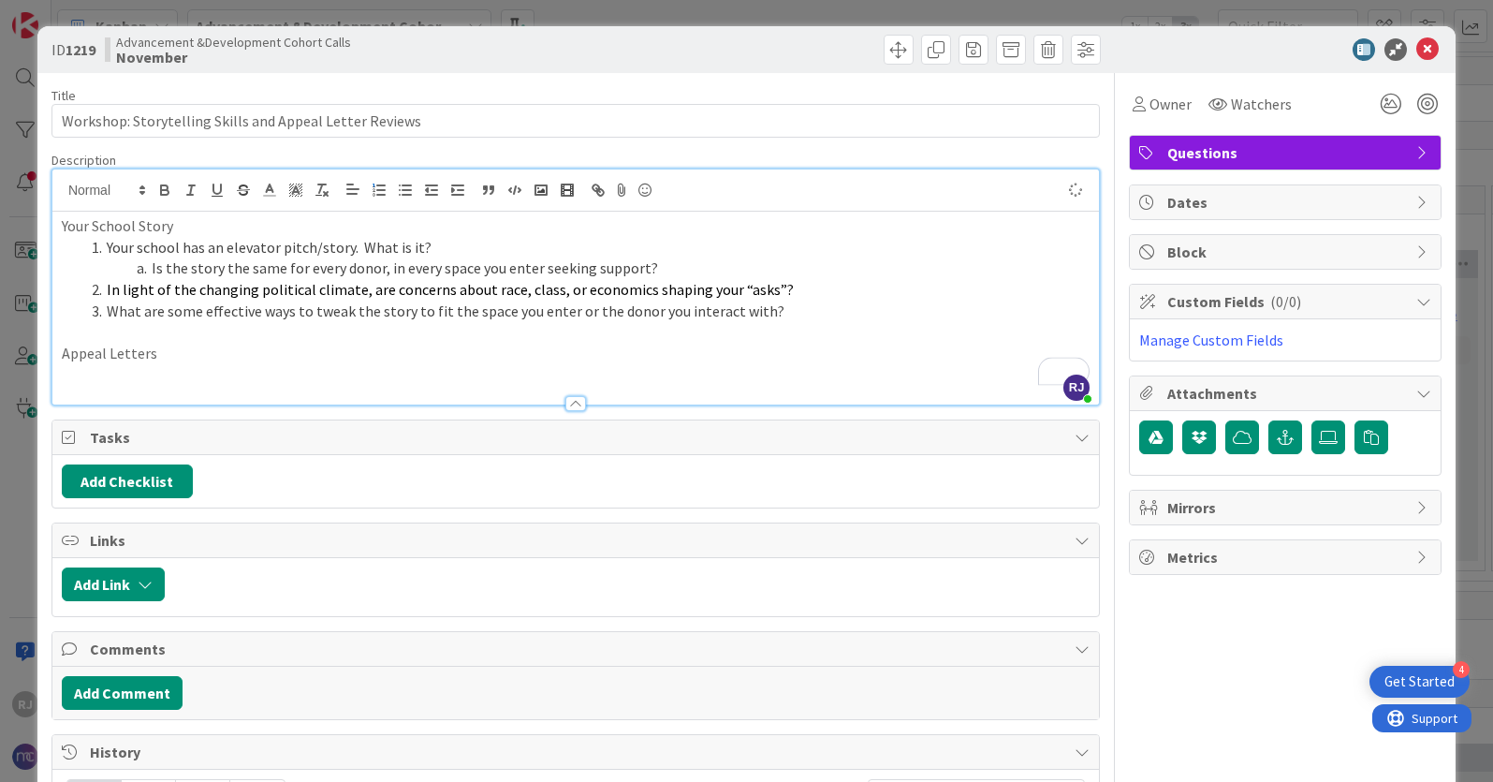
click at [118, 377] on p "To enrich screen reader interactions, please activate Accessibility in Grammarl…" at bounding box center [576, 375] width 1028 height 22
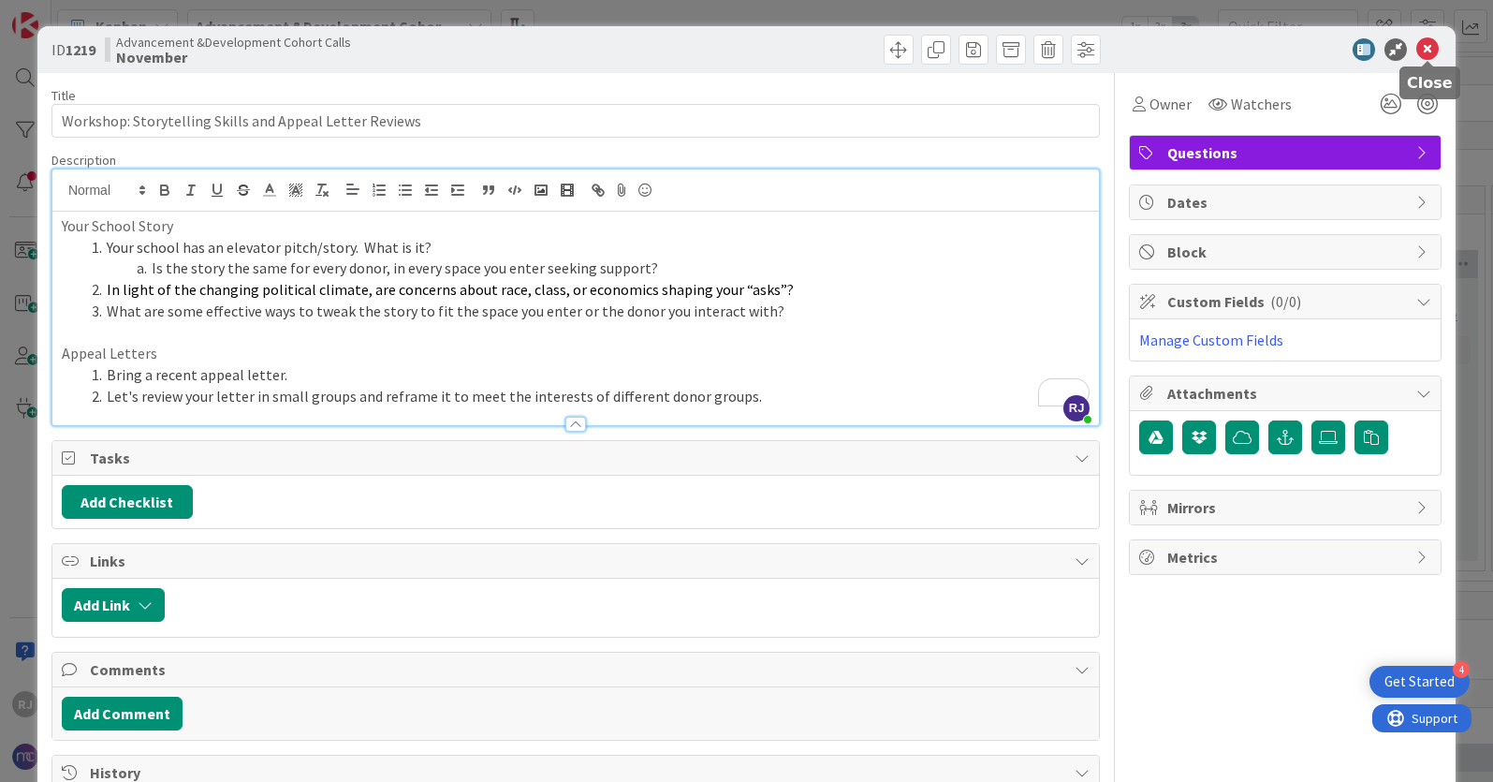
click at [1430, 50] on icon at bounding box center [1428, 49] width 22 height 22
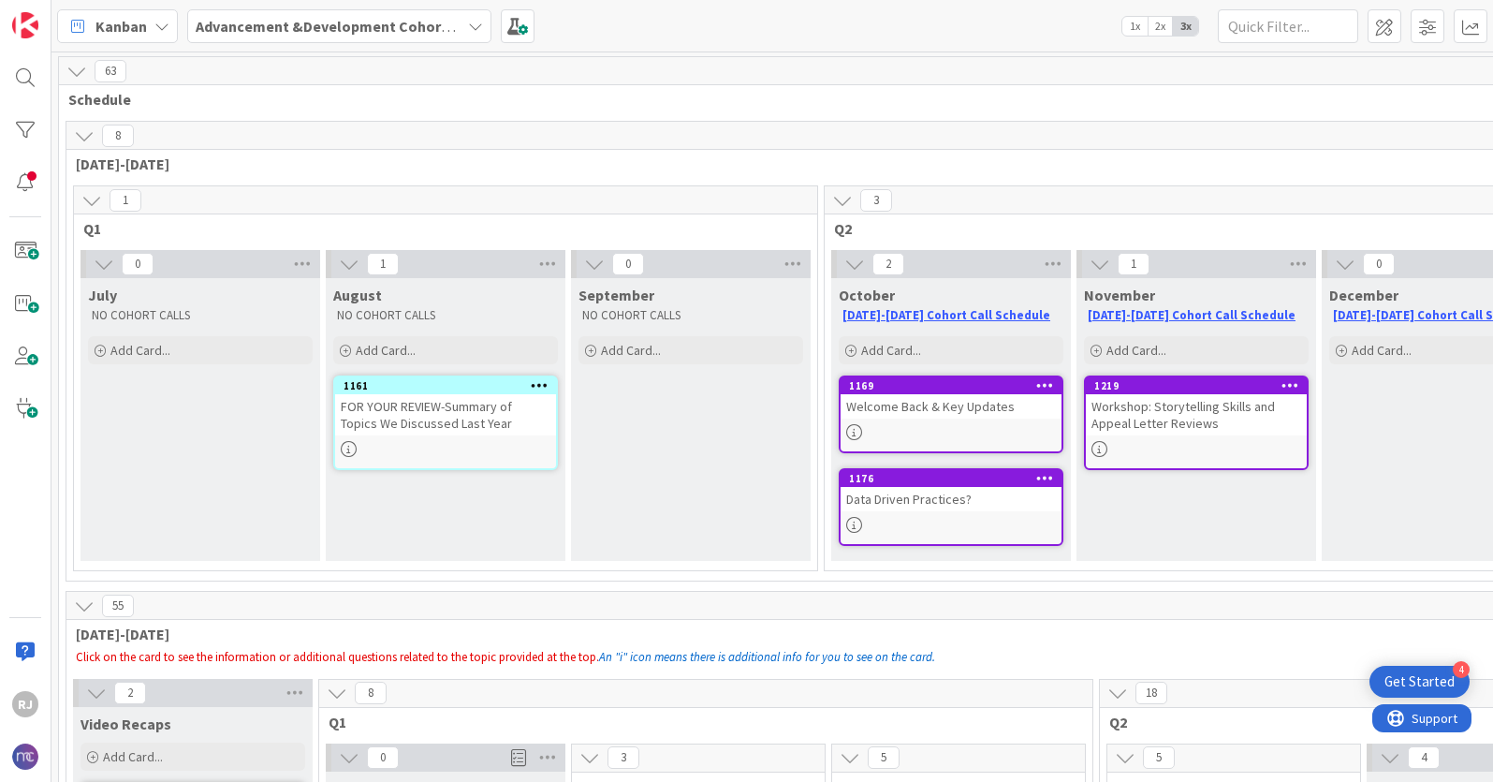
click at [1162, 426] on div "Workshop: Storytelling Skills and Appeal Letter Reviews" at bounding box center [1196, 414] width 221 height 41
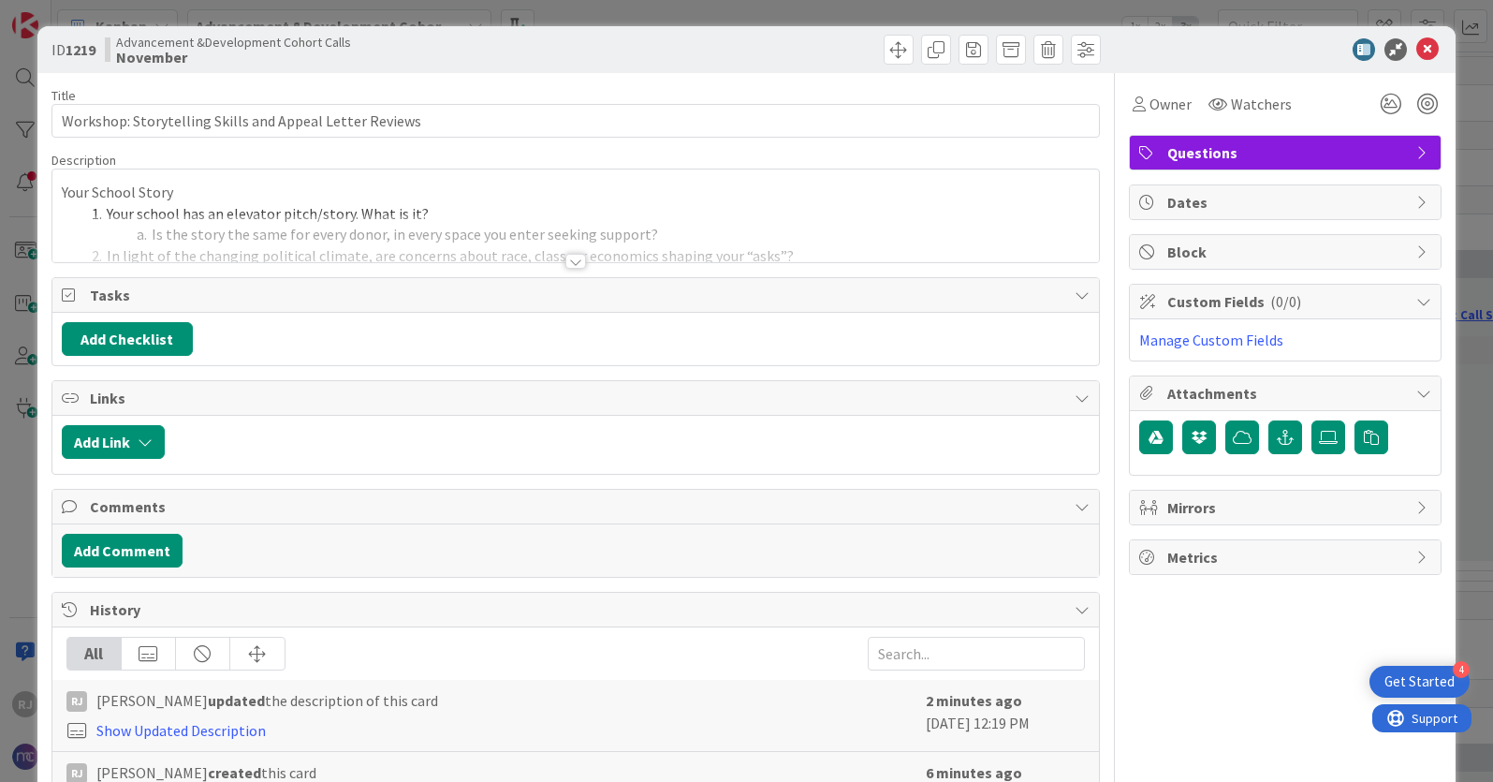
click at [575, 257] on div at bounding box center [576, 261] width 21 height 15
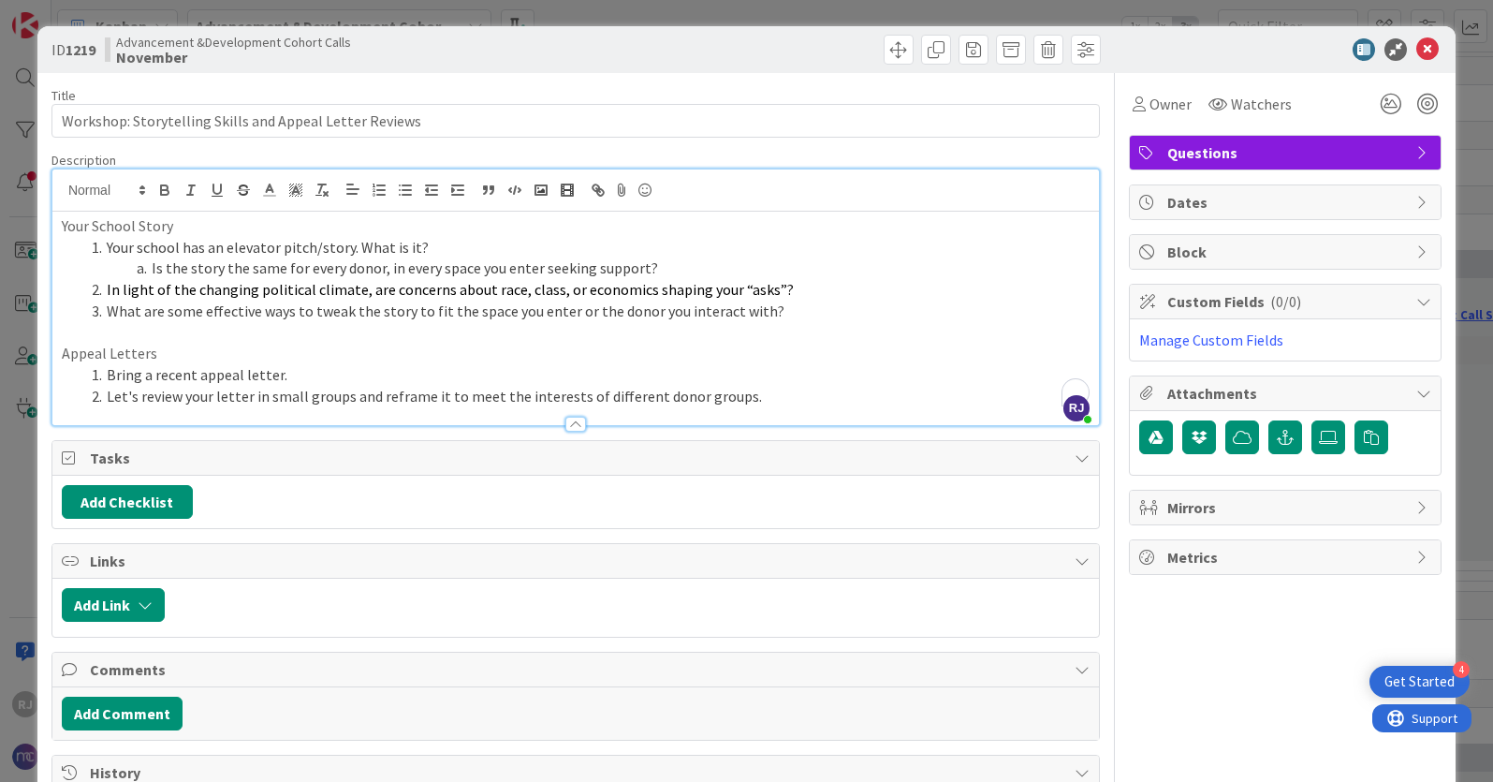
click at [763, 389] on li "Let's review your letter in small groups and reframe it to meet the interests o…" at bounding box center [587, 397] width 1006 height 22
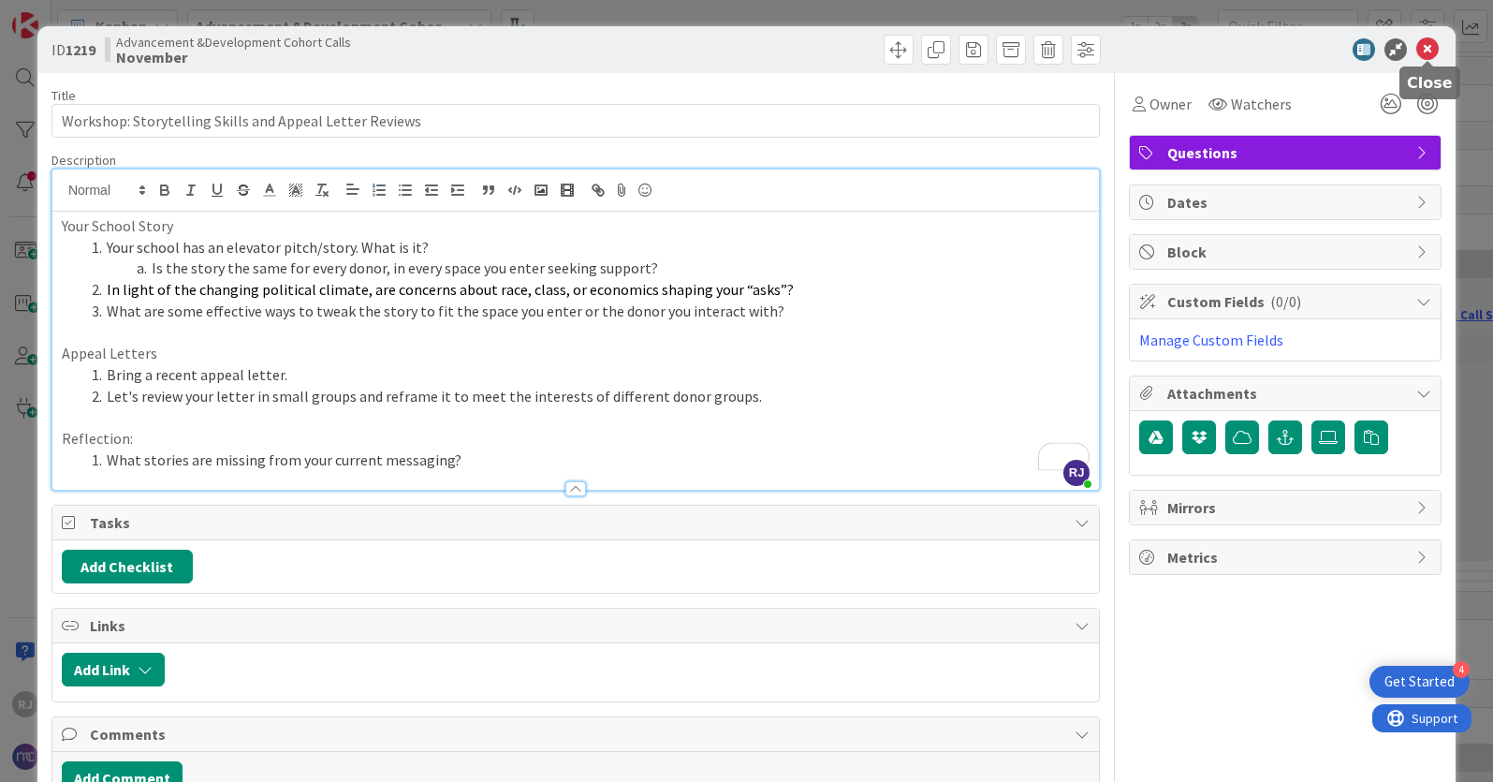
click at [1434, 44] on icon at bounding box center [1428, 49] width 22 height 22
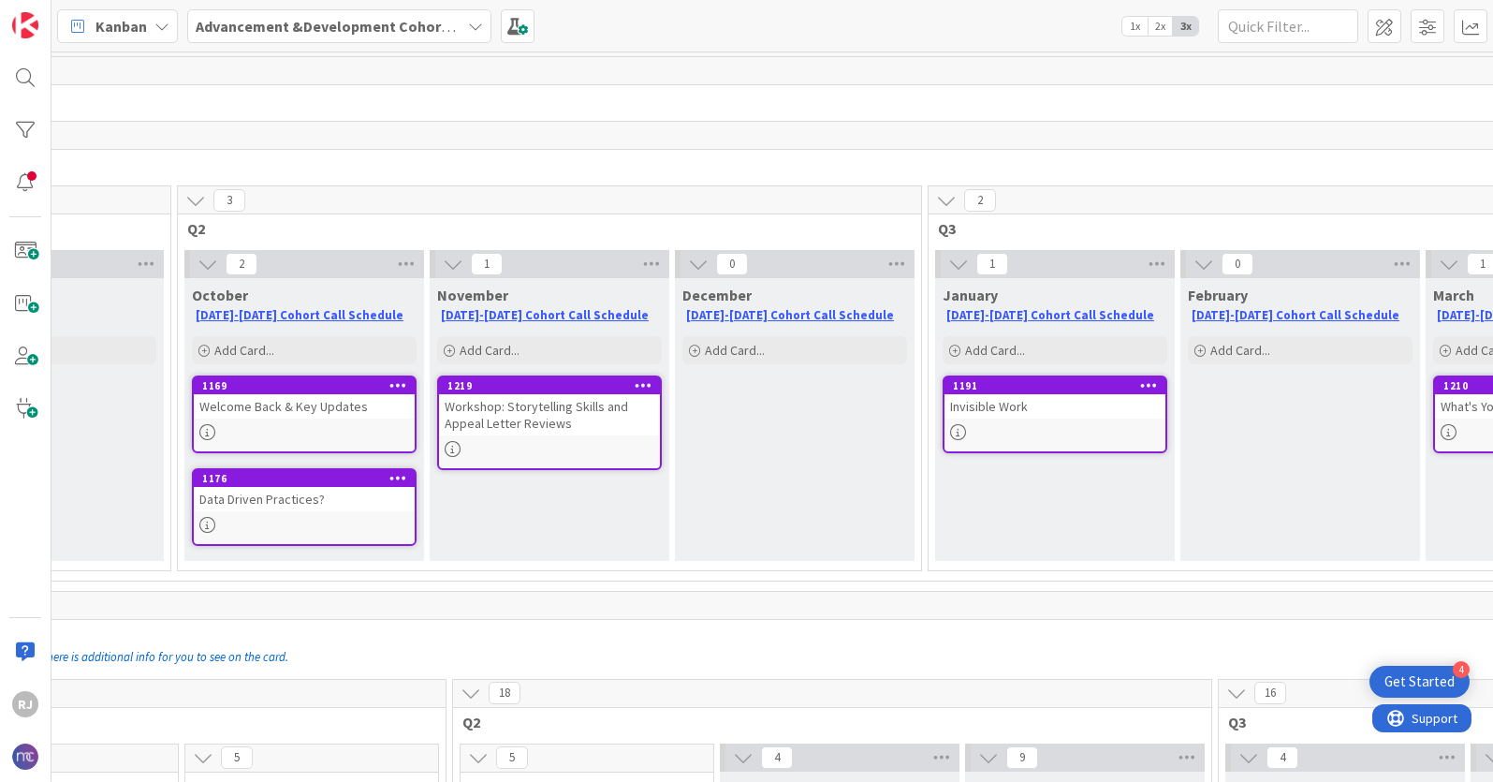
scroll to position [0, 641]
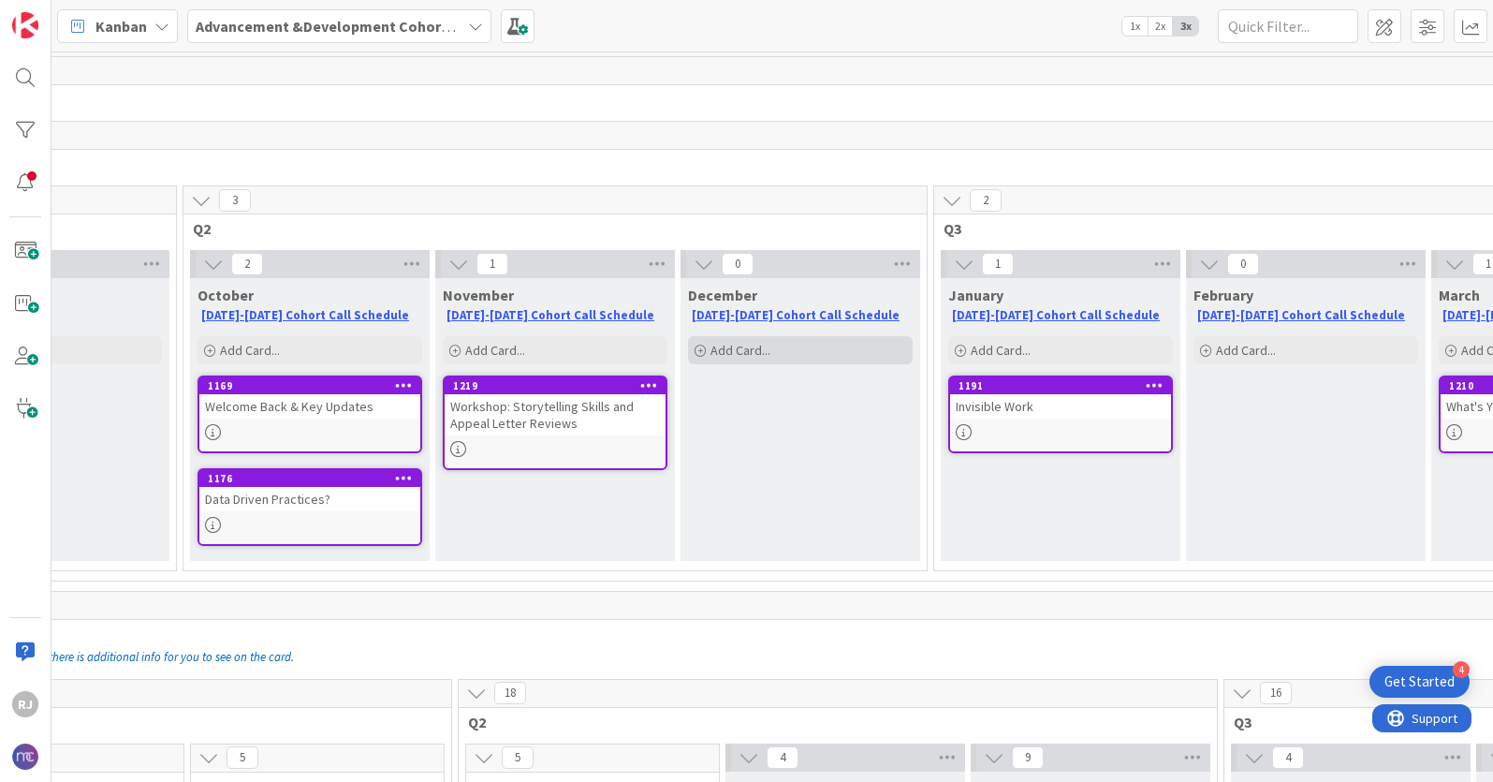
click at [768, 347] on span "Add Card..." at bounding box center [741, 350] width 60 height 17
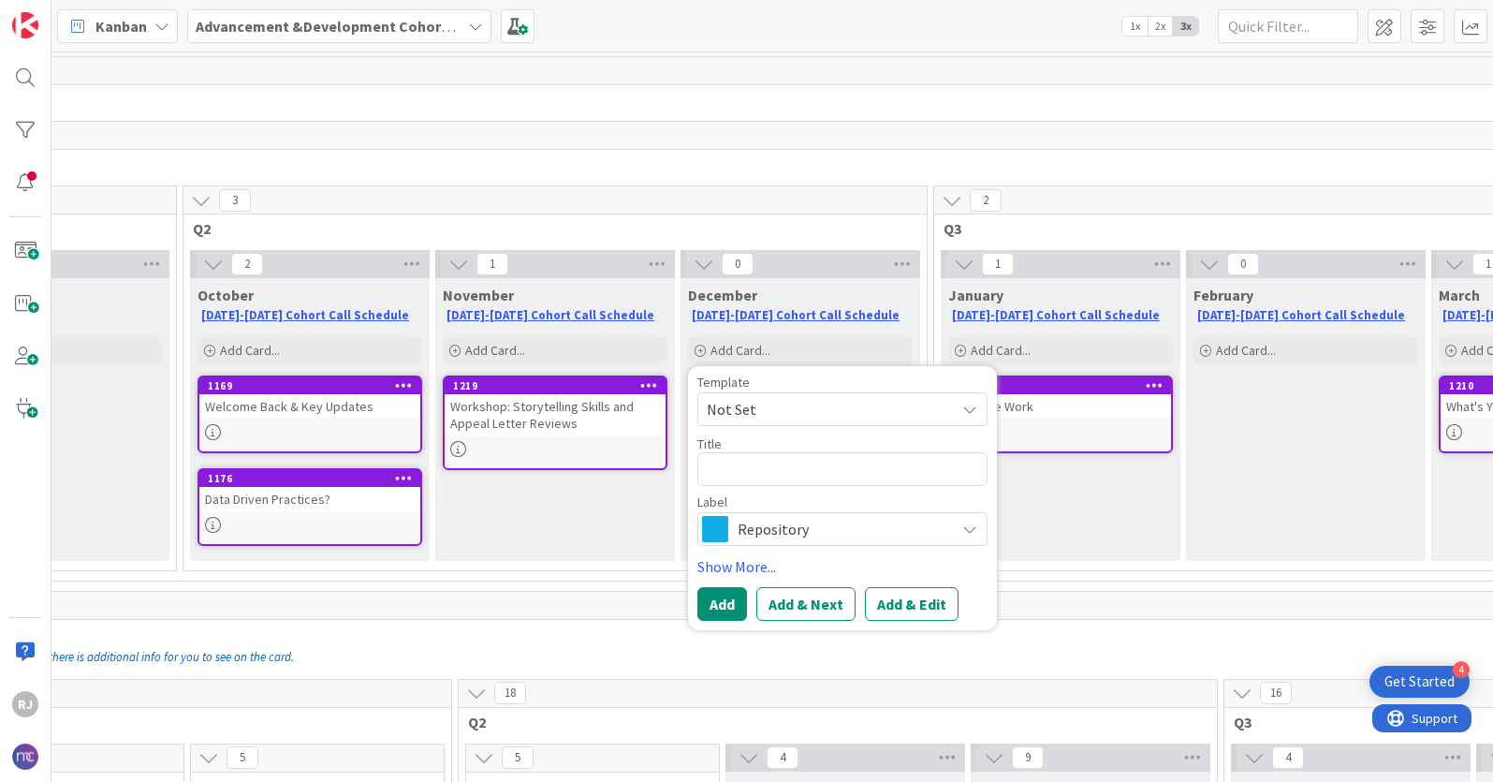
click at [765, 526] on span "Repository" at bounding box center [842, 529] width 208 height 26
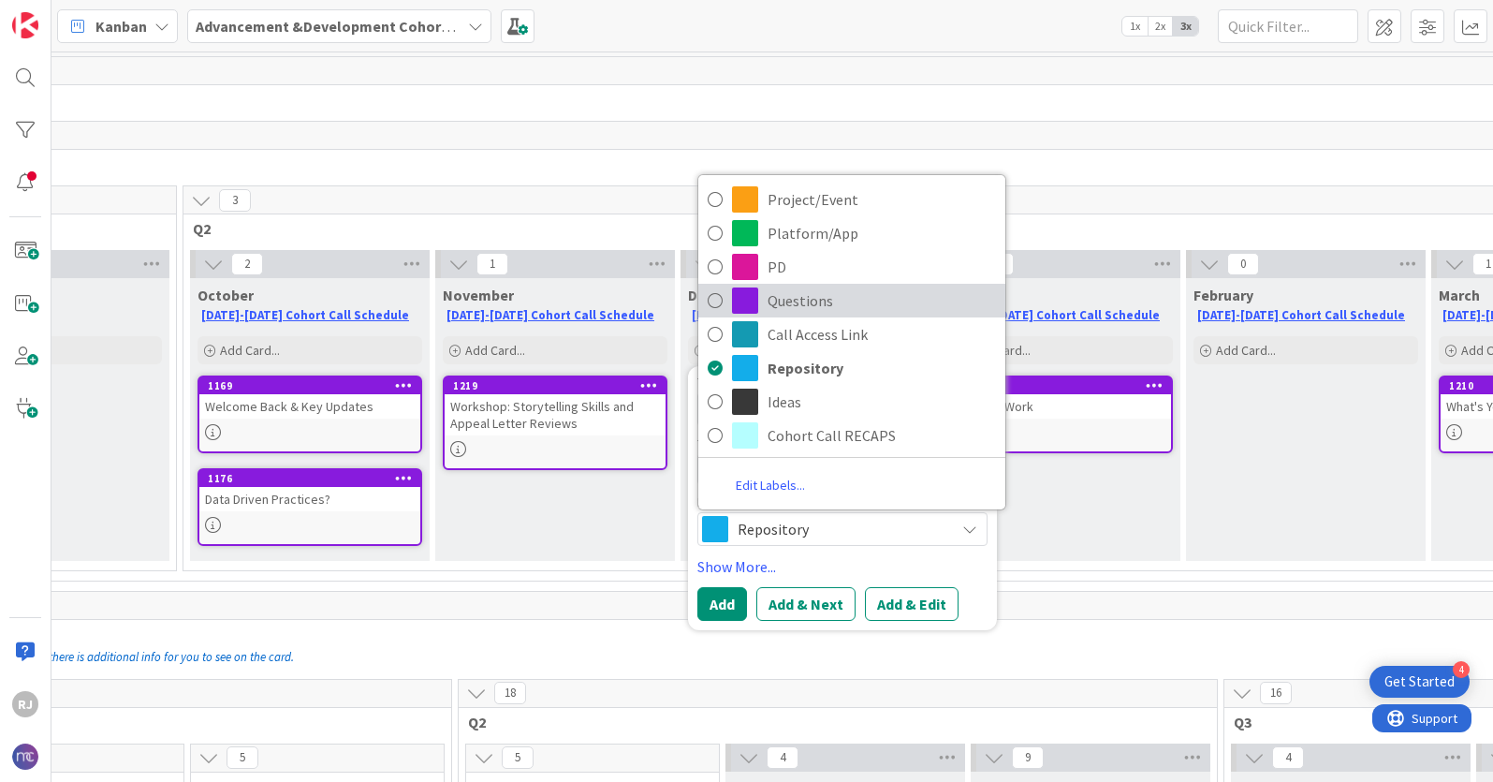
click at [799, 290] on span "Questions" at bounding box center [882, 301] width 228 height 28
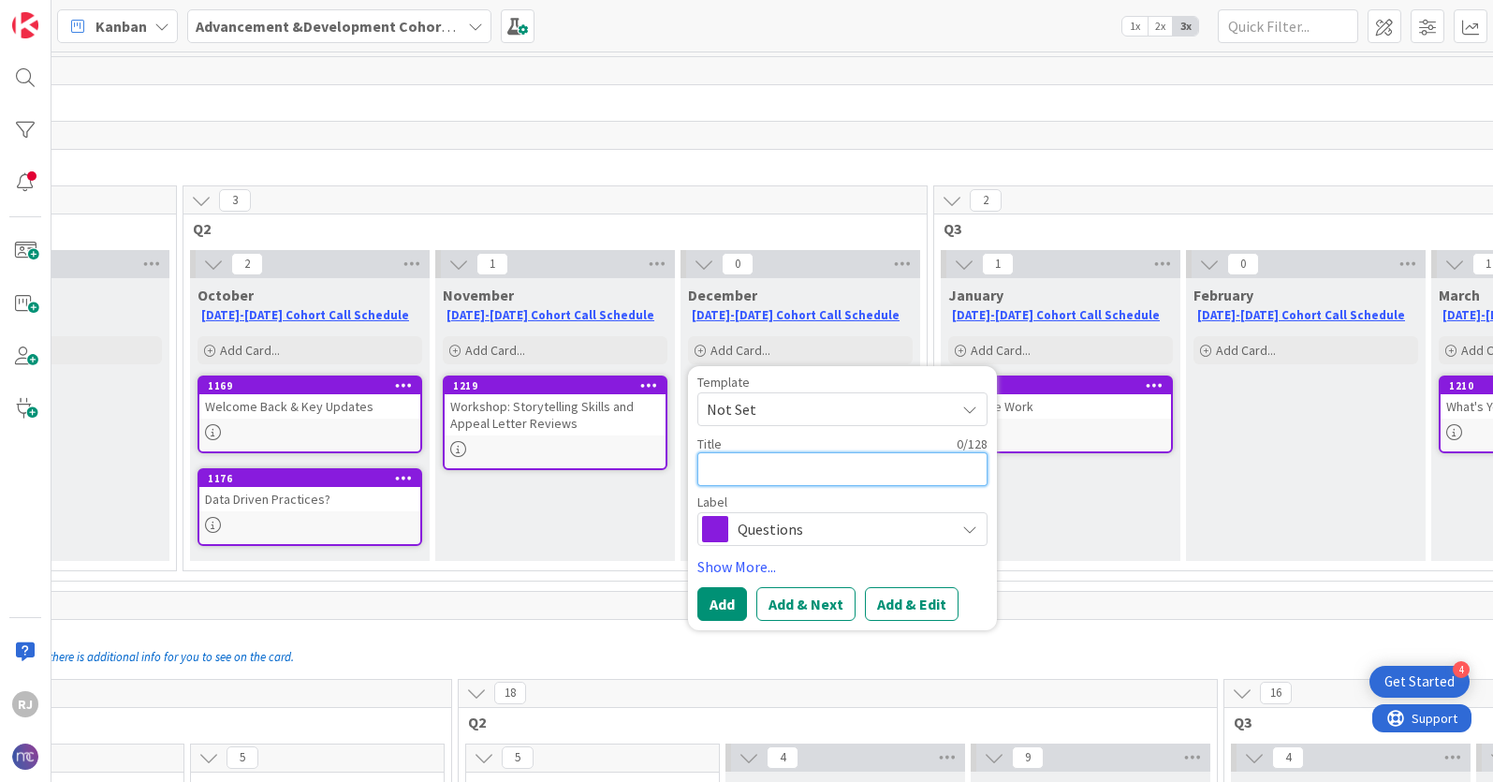
click at [761, 473] on textarea at bounding box center [843, 469] width 290 height 34
click at [901, 603] on button "Add & Edit" at bounding box center [912, 604] width 94 height 34
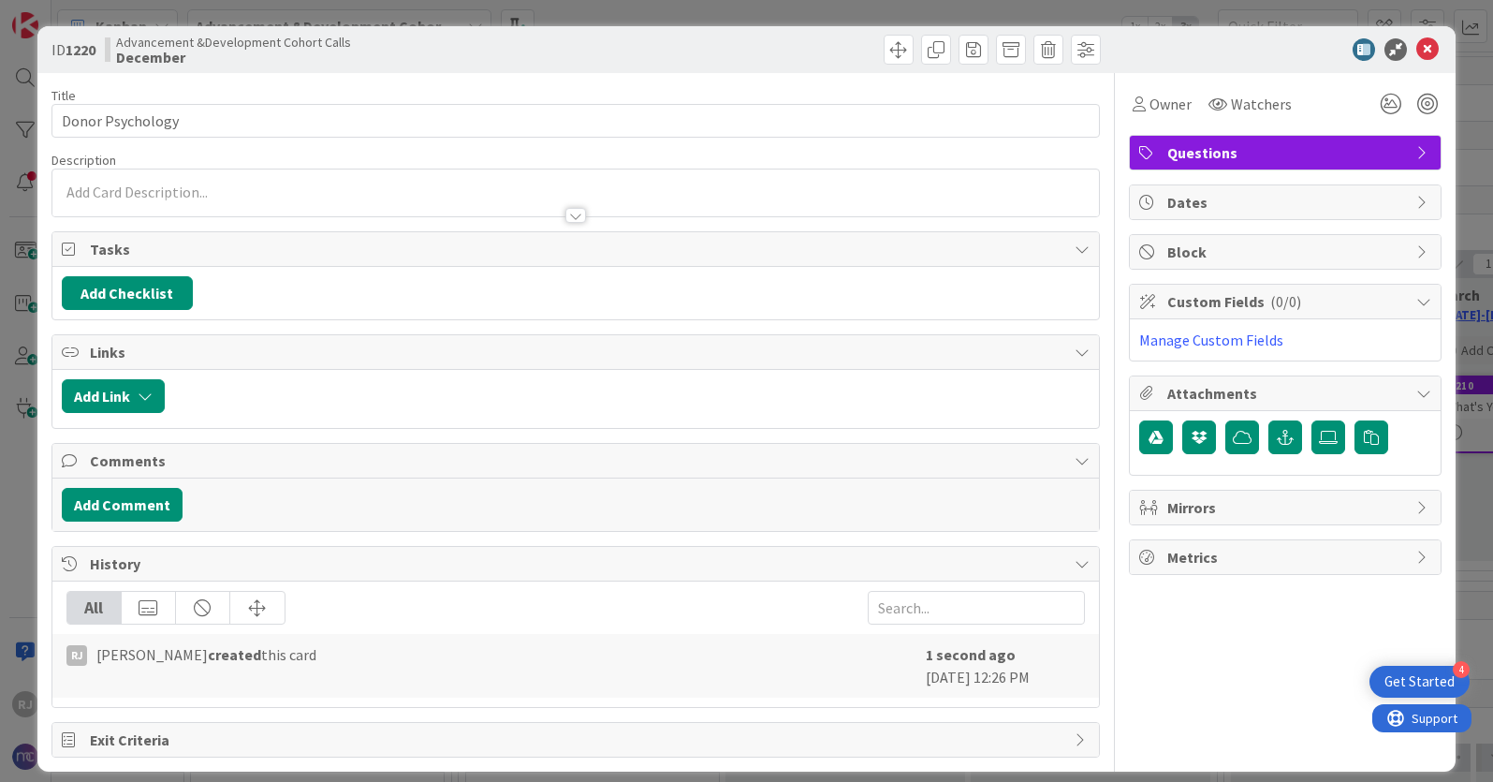
click at [359, 197] on div at bounding box center [575, 207] width 1047 height 20
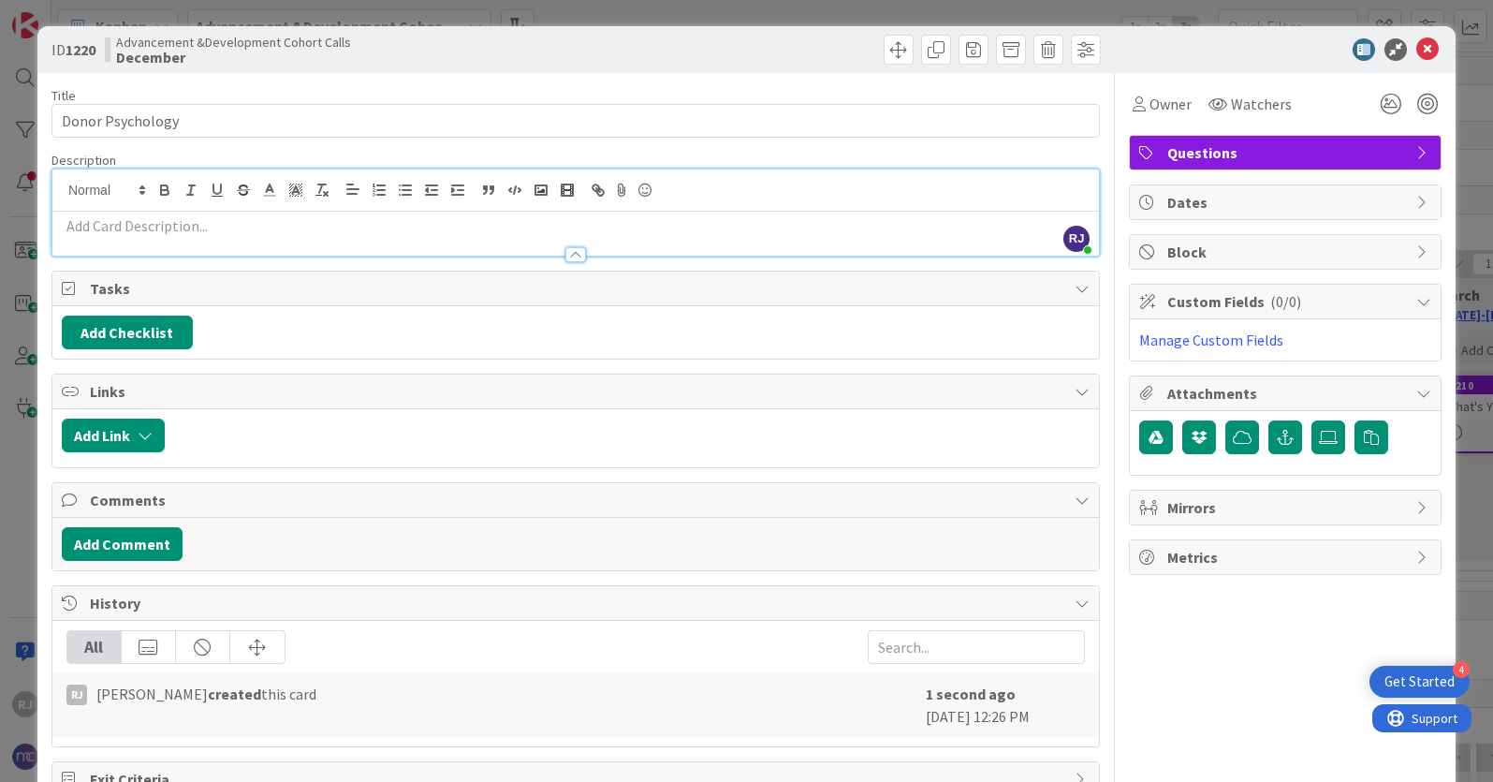
click at [154, 232] on p at bounding box center [576, 226] width 1028 height 22
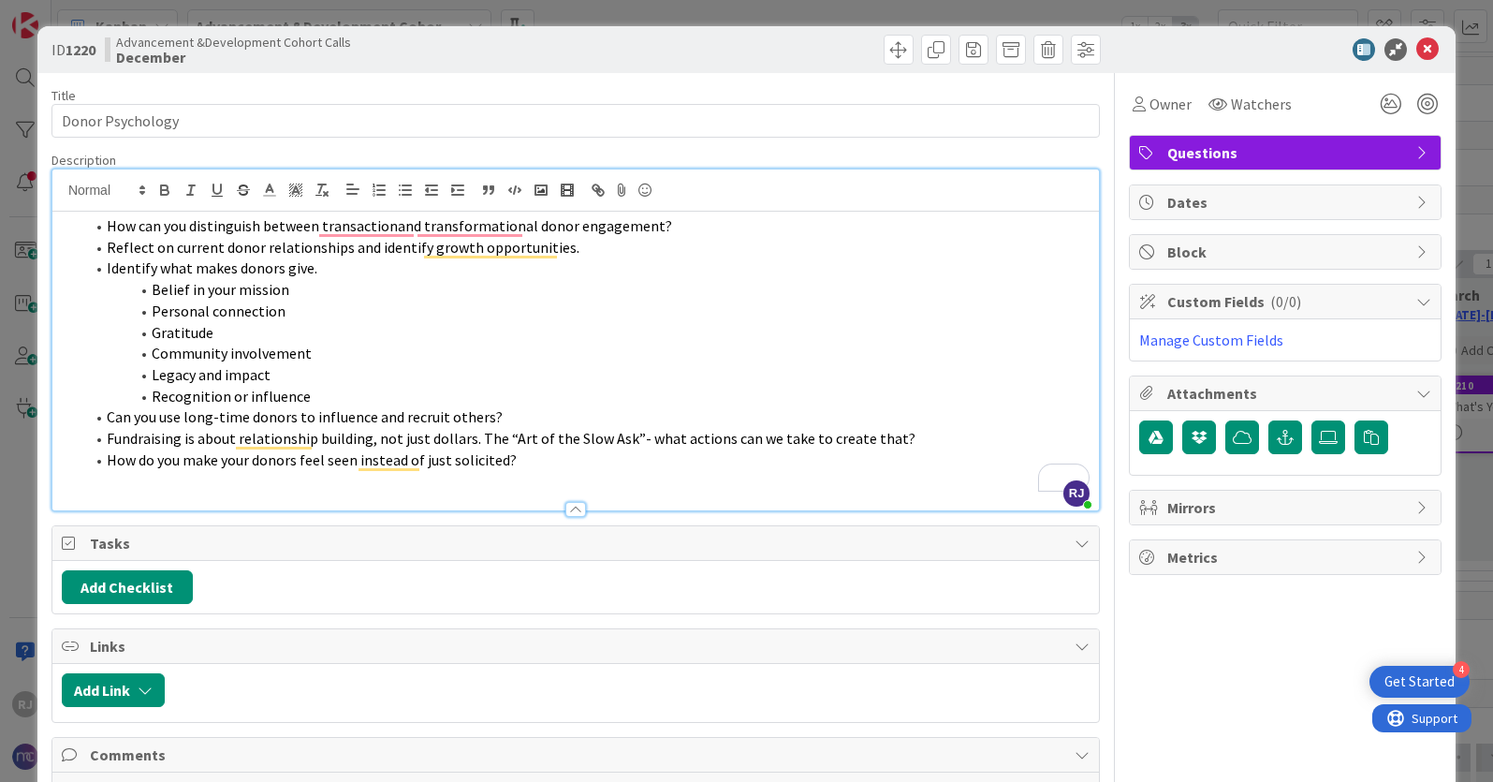
drag, startPoint x: 106, startPoint y: 228, endPoint x: 227, endPoint y: 309, distance: 145.7
click at [110, 229] on span "How can you distinguish between transactionand transformational donor engagemen…" at bounding box center [390, 225] width 566 height 19
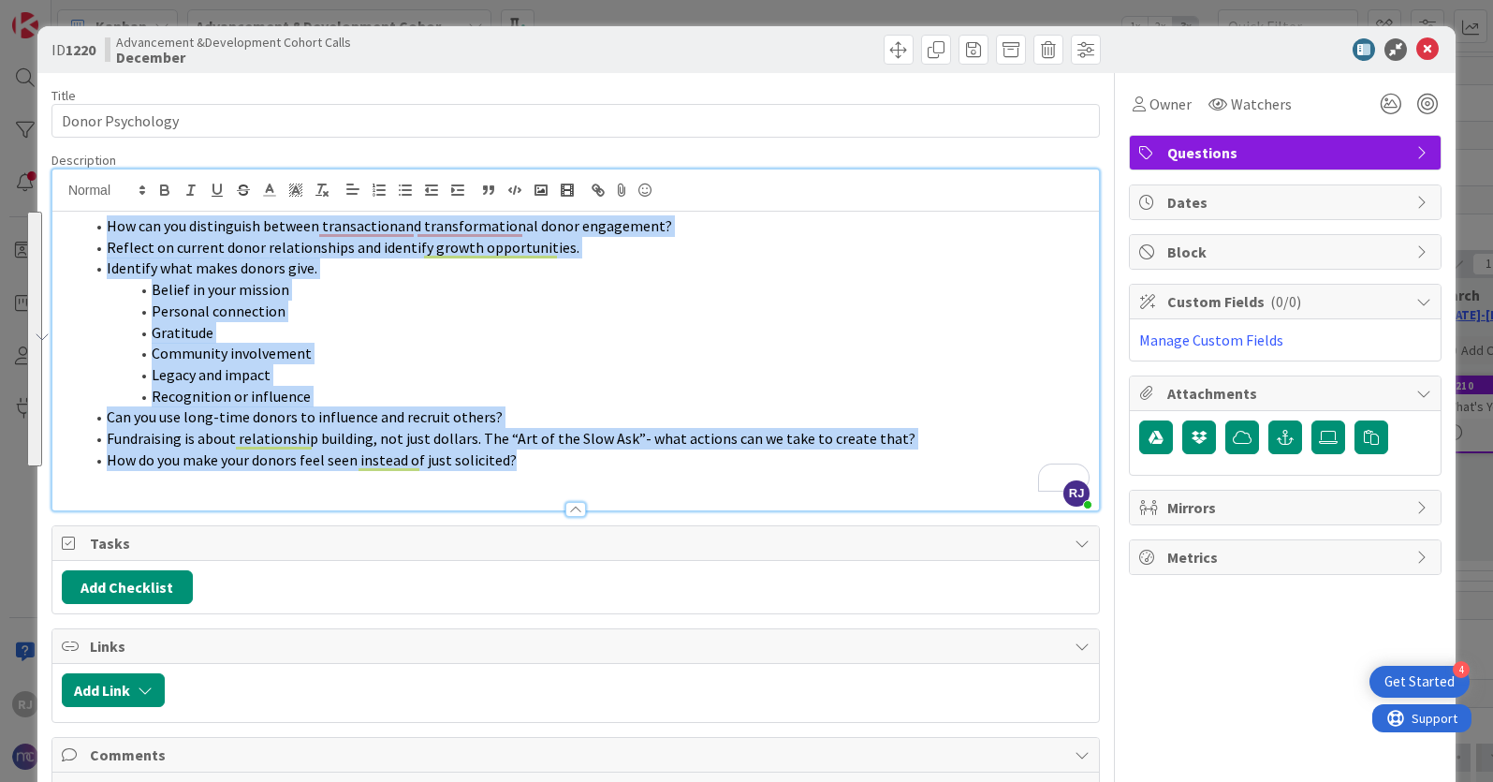
drag, startPoint x: 227, startPoint y: 309, endPoint x: 535, endPoint y: 451, distance: 339.3
click at [387, 193] on icon "button" at bounding box center [379, 190] width 17 height 17
click at [565, 341] on li "Gratitude" at bounding box center [587, 333] width 1006 height 22
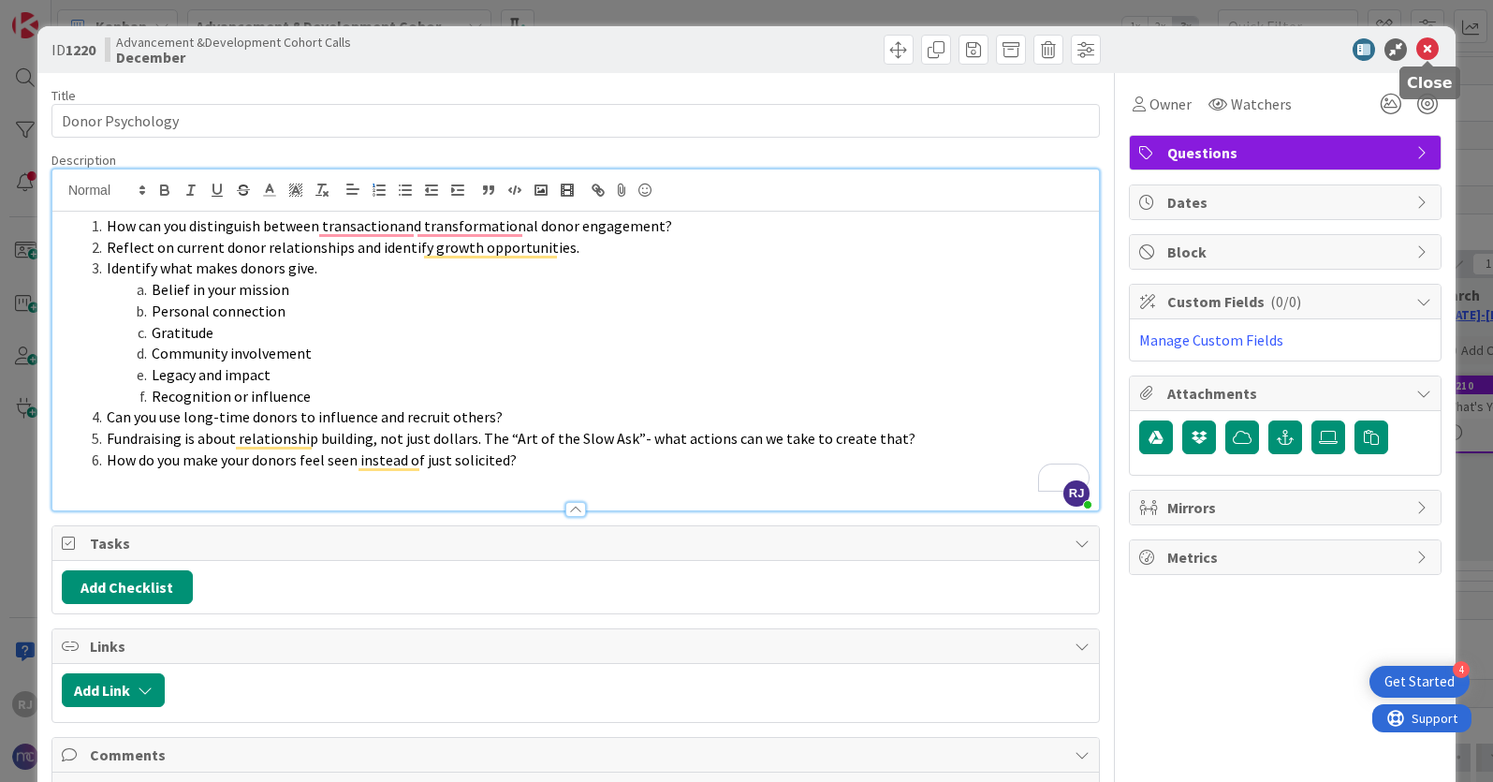
click at [1427, 51] on icon at bounding box center [1428, 49] width 22 height 22
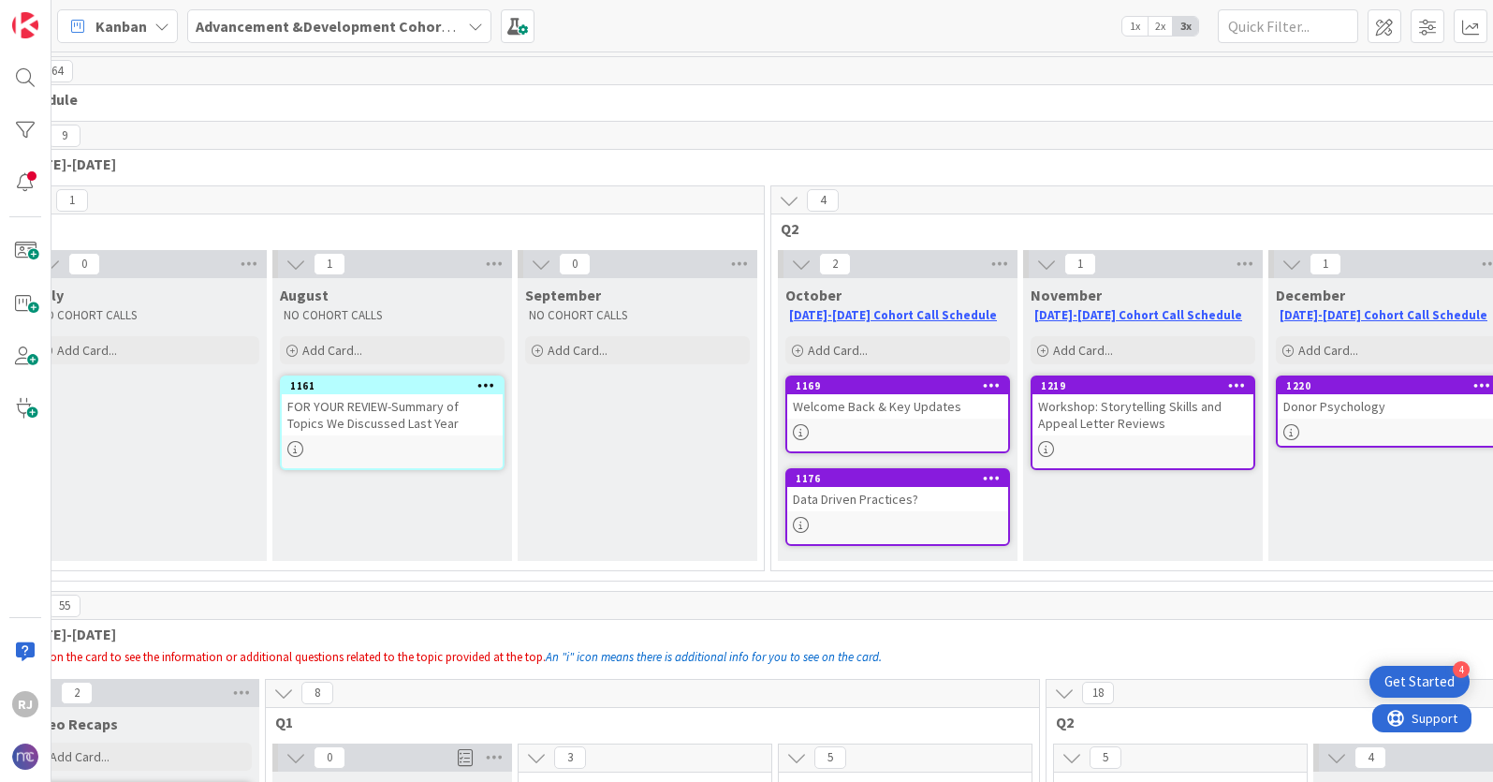
scroll to position [0, 52]
